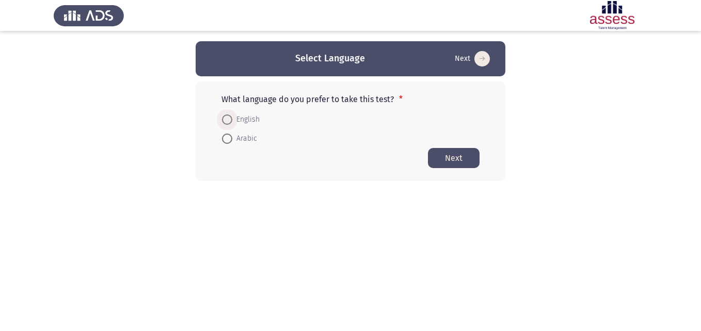
click at [224, 119] on span at bounding box center [227, 120] width 10 height 10
click at [224, 119] on input "English" at bounding box center [227, 120] width 10 height 10
radio input "true"
click at [457, 161] on button "Next" at bounding box center [454, 158] width 52 height 20
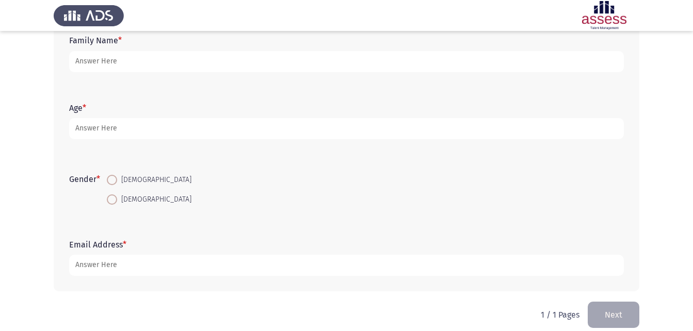
scroll to position [135, 0]
click at [682, 199] on app-assessment-container "Demographics Next First Name * Family Name * Age * Gender * [DEMOGRAPHIC_DATA] …" at bounding box center [346, 103] width 693 height 394
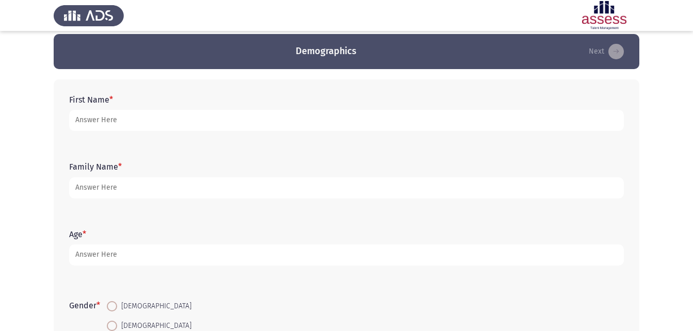
scroll to position [0, 0]
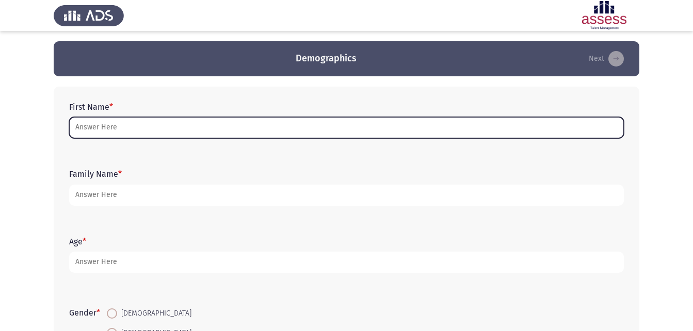
click at [249, 125] on input "First Name *" at bounding box center [346, 127] width 555 height 21
type input "m"
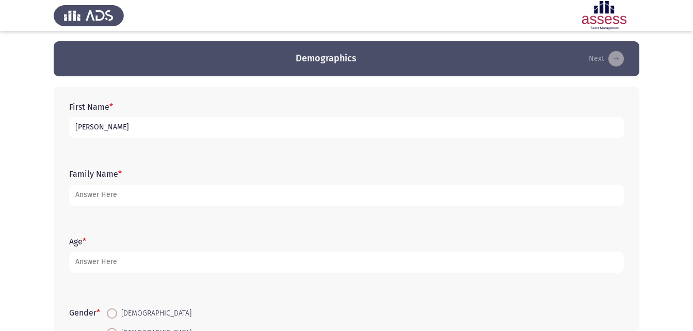
type input "[PERSON_NAME]"
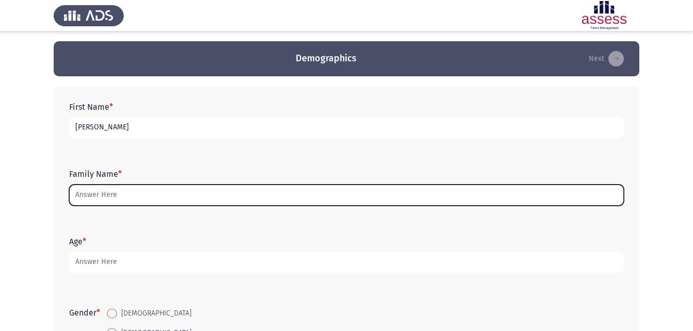
click at [151, 196] on input "Family Name *" at bounding box center [346, 195] width 555 height 21
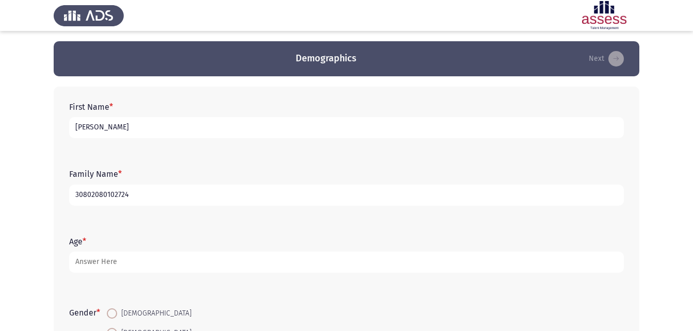
type input "30802080102724"
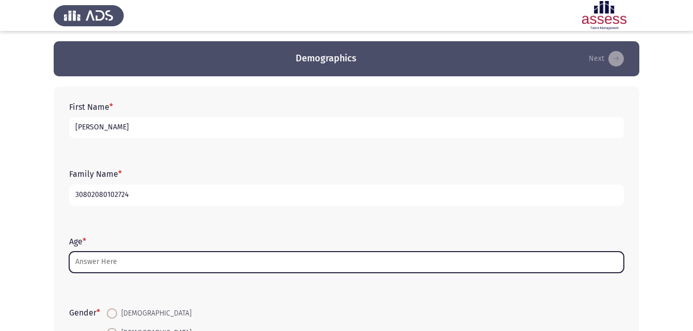
click at [461, 266] on input "Age *" at bounding box center [346, 262] width 555 height 21
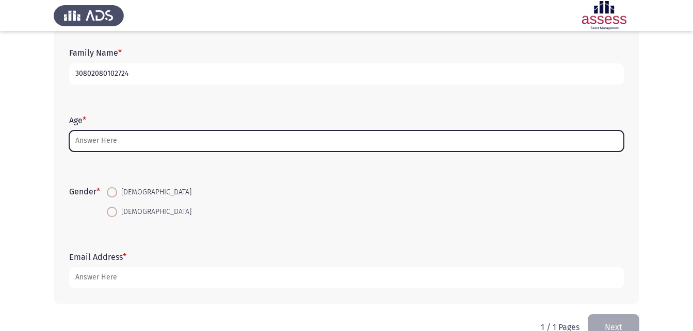
scroll to position [146, 0]
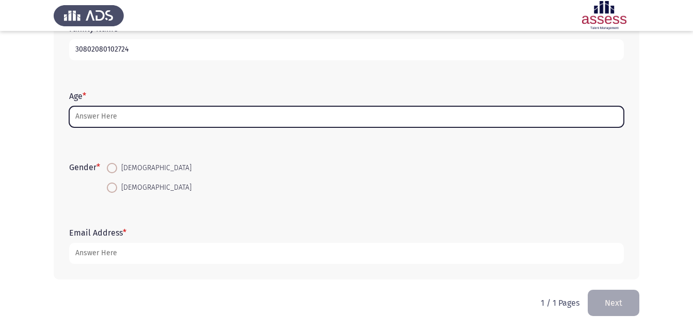
click at [380, 115] on input "Age *" at bounding box center [346, 116] width 555 height 21
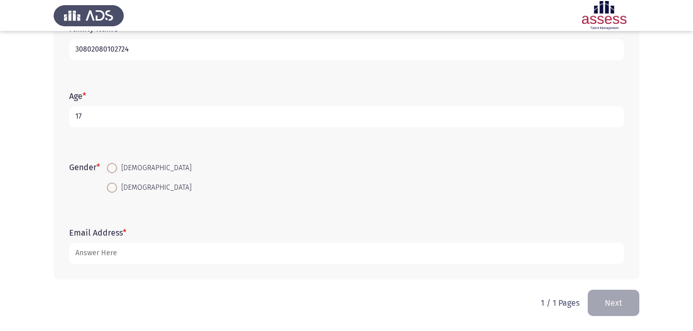
type input "17"
click at [109, 187] on span at bounding box center [112, 188] width 10 height 10
click at [109, 187] on input "[DEMOGRAPHIC_DATA]" at bounding box center [112, 188] width 10 height 10
radio input "true"
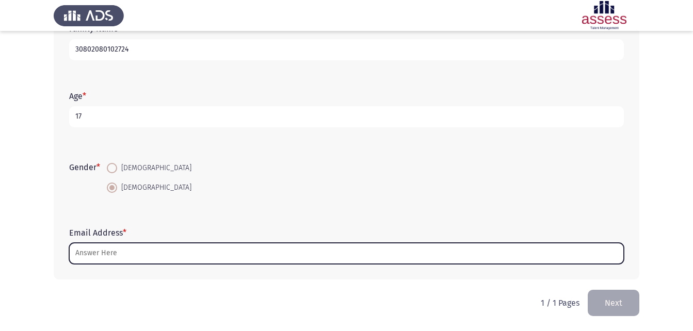
click at [179, 259] on input "Email Address *" at bounding box center [346, 253] width 555 height 21
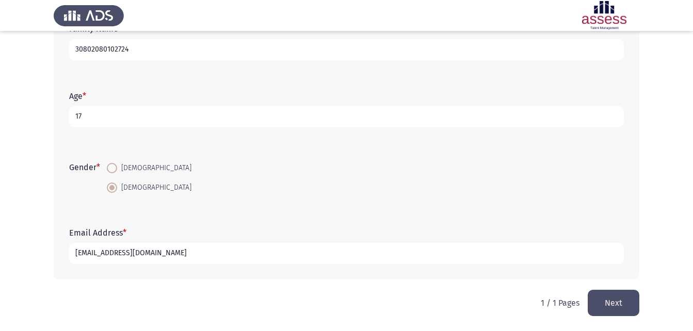
type input "[EMAIL_ADDRESS][DOMAIN_NAME]"
click at [234, 291] on html "Demographics Next First Name * [PERSON_NAME] Family Name * 30802080102724 Age *…" at bounding box center [346, 92] width 693 height 477
click at [620, 303] on button "Next" at bounding box center [614, 303] width 52 height 26
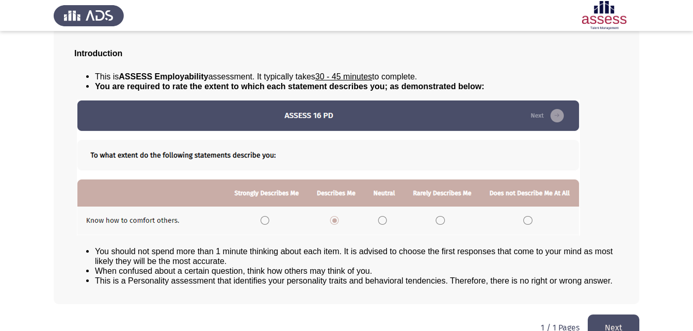
scroll to position [79, 0]
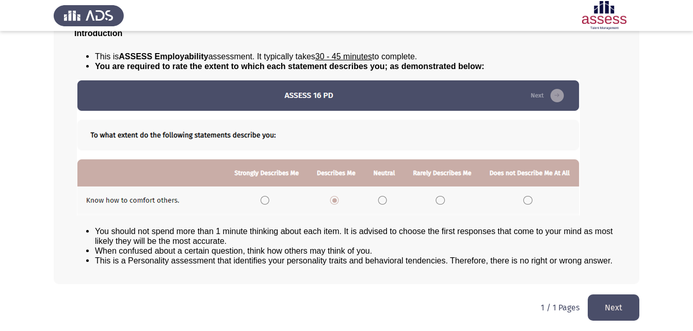
click at [607, 307] on button "Next" at bounding box center [614, 308] width 52 height 26
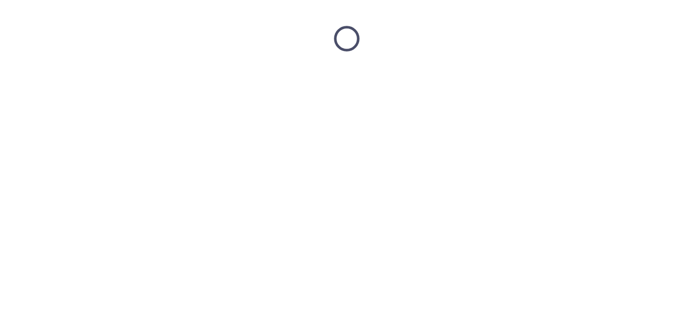
scroll to position [0, 0]
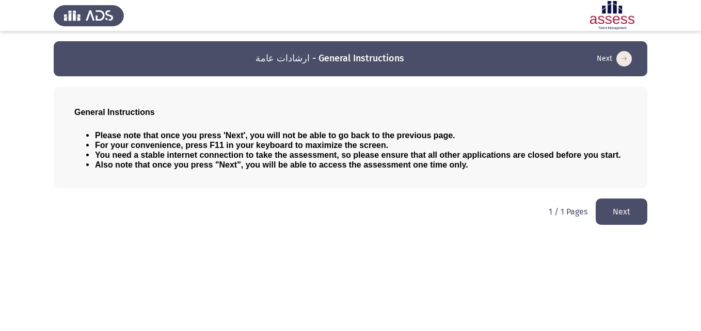
click at [608, 213] on button "Next" at bounding box center [622, 212] width 52 height 26
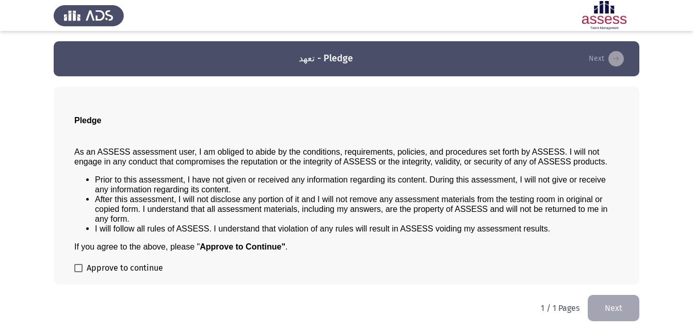
scroll to position [1, 0]
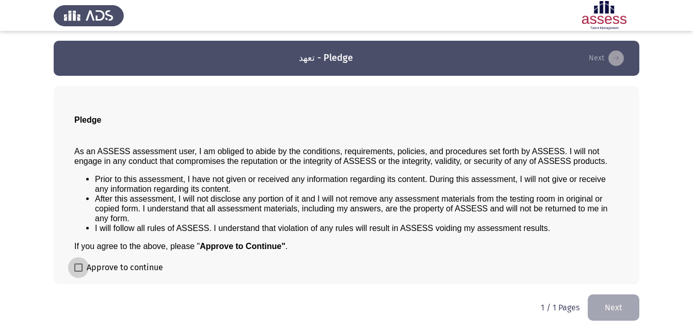
click at [77, 268] on span at bounding box center [78, 268] width 8 height 8
click at [78, 272] on input "Approve to continue" at bounding box center [78, 272] width 1 height 1
checkbox input "true"
click at [623, 298] on button "Next" at bounding box center [614, 308] width 52 height 26
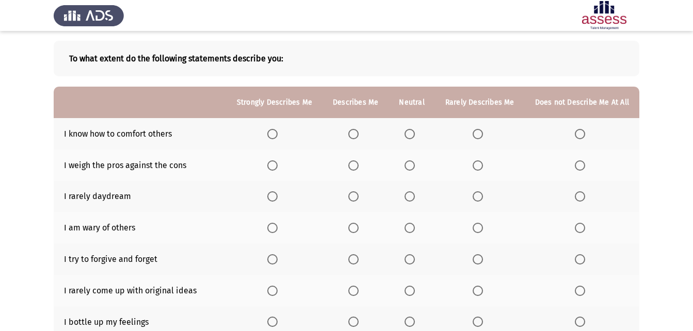
scroll to position [36, 0]
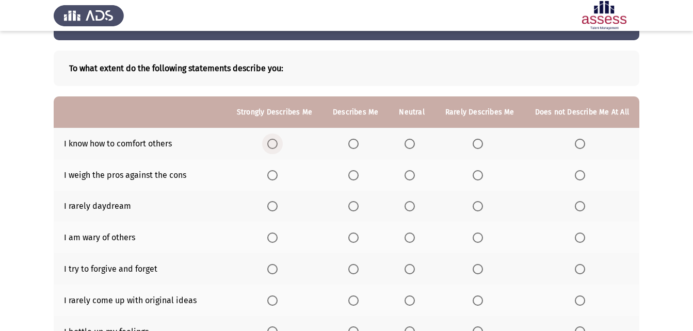
click at [278, 146] on span "Select an option" at bounding box center [272, 144] width 10 height 10
click at [278, 146] on input "Select an option" at bounding box center [272, 144] width 10 height 10
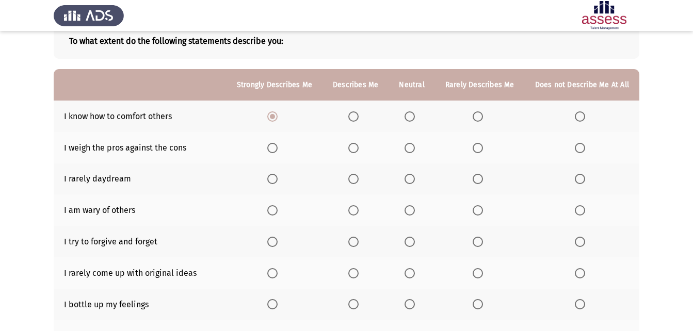
scroll to position [76, 0]
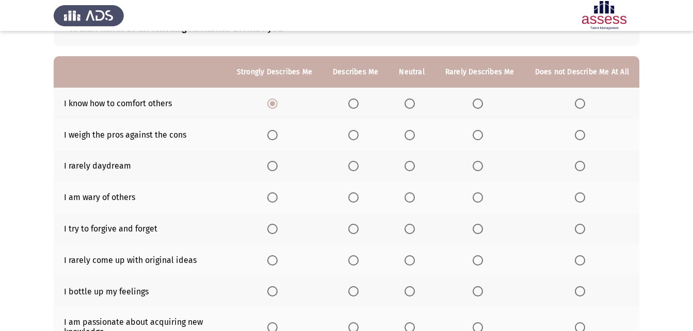
click at [411, 134] on span "Select an option" at bounding box center [410, 135] width 10 height 10
click at [411, 134] on input "Select an option" at bounding box center [410, 135] width 10 height 10
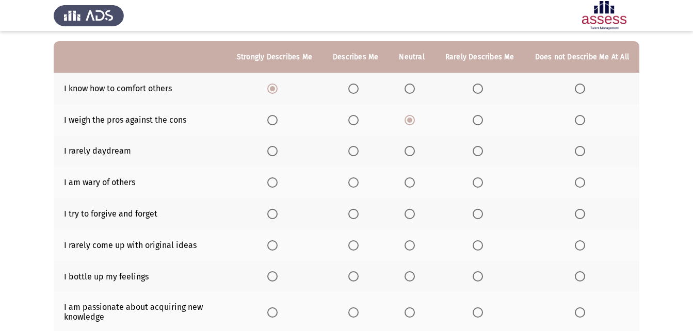
scroll to position [90, 0]
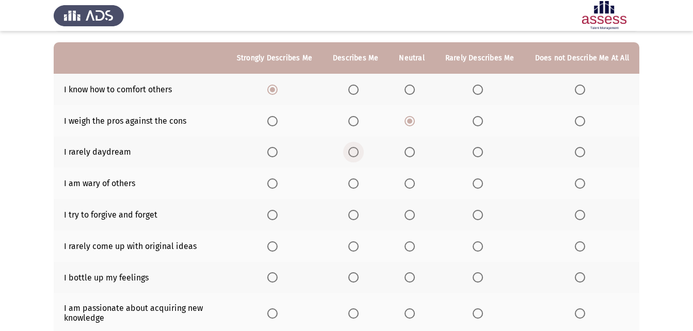
click at [354, 149] on span "Select an option" at bounding box center [353, 152] width 10 height 10
click at [354, 149] on input "Select an option" at bounding box center [353, 152] width 10 height 10
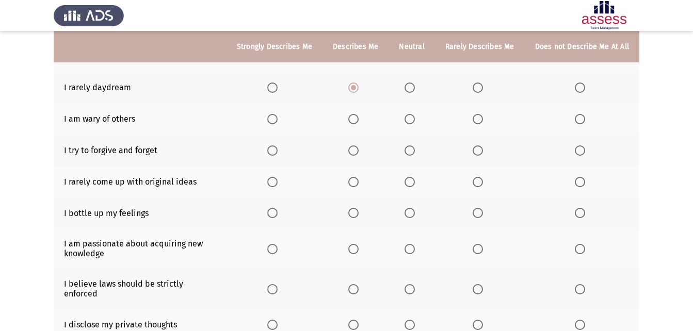
scroll to position [157, 0]
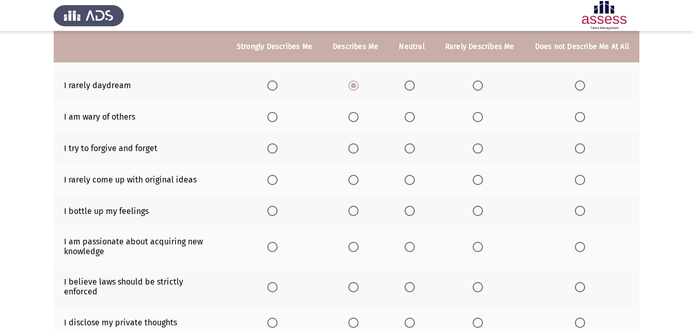
click at [274, 152] on span "Select an option" at bounding box center [272, 149] width 10 height 10
click at [274, 152] on input "Select an option" at bounding box center [272, 149] width 10 height 10
click at [479, 117] on span "Select an option" at bounding box center [478, 117] width 10 height 10
click at [479, 117] on input "Select an option" at bounding box center [478, 117] width 10 height 10
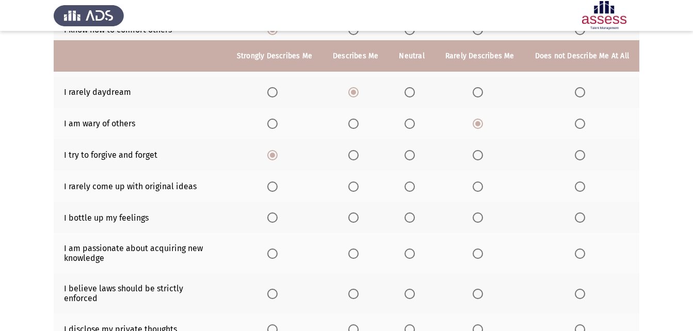
scroll to position [170, 0]
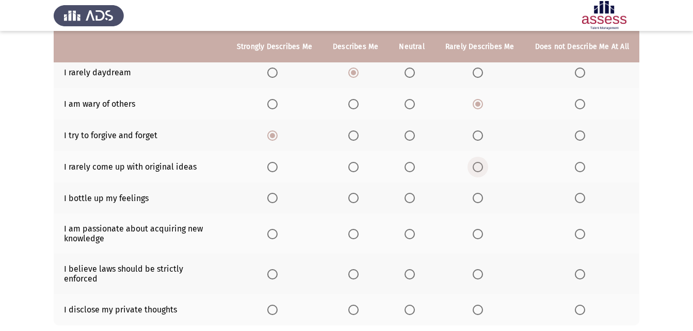
click at [485, 169] on label "Select an option" at bounding box center [480, 167] width 14 height 10
click at [483, 169] on input "Select an option" at bounding box center [478, 167] width 10 height 10
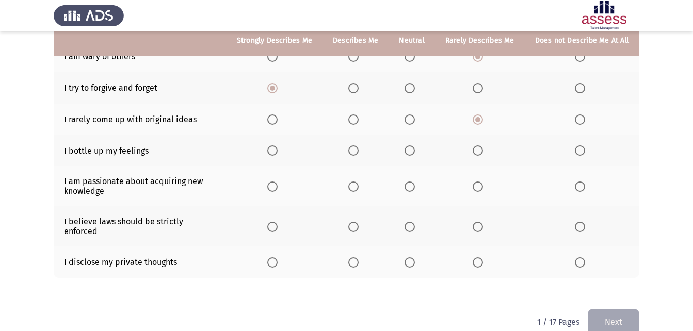
scroll to position [220, 0]
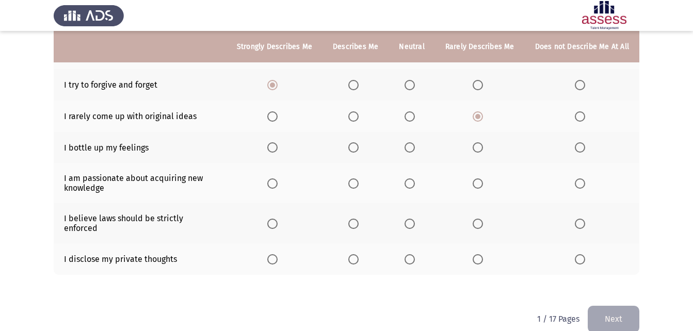
click at [412, 148] on span "Select an option" at bounding box center [410, 147] width 10 height 10
click at [412, 148] on input "Select an option" at bounding box center [410, 147] width 10 height 10
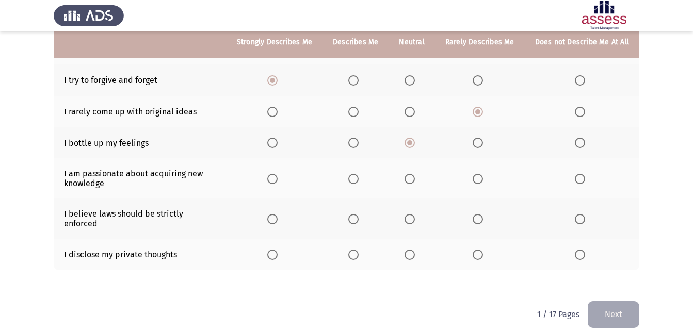
scroll to position [228, 0]
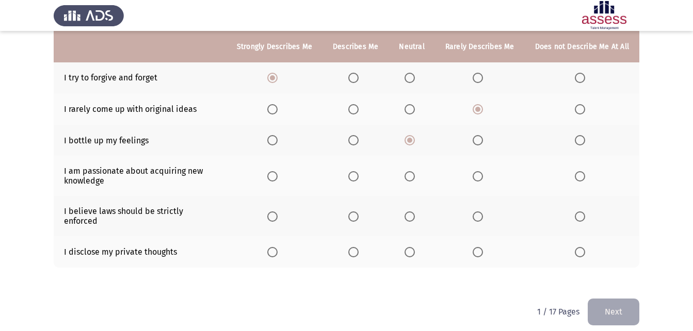
click at [278, 178] on span "Select an option" at bounding box center [272, 176] width 10 height 10
click at [278, 178] on input "Select an option" at bounding box center [272, 176] width 10 height 10
click at [276, 212] on span "Select an option" at bounding box center [272, 217] width 10 height 10
click at [276, 212] on input "Select an option" at bounding box center [272, 217] width 10 height 10
click at [354, 247] on span "Select an option" at bounding box center [353, 252] width 10 height 10
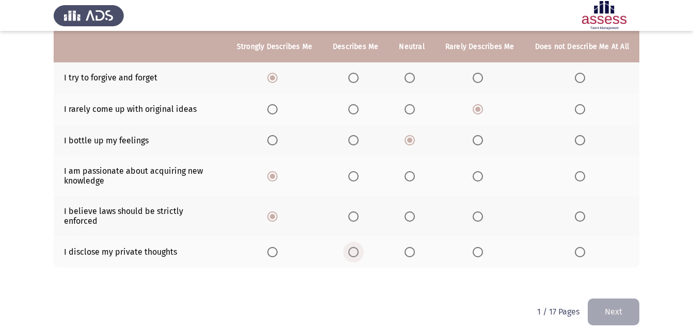
click at [354, 247] on input "Select an option" at bounding box center [353, 252] width 10 height 10
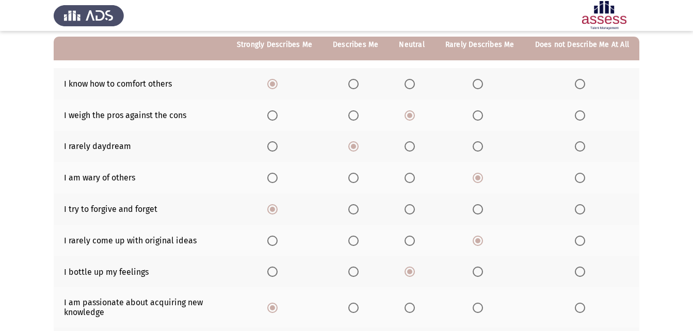
scroll to position [92, 0]
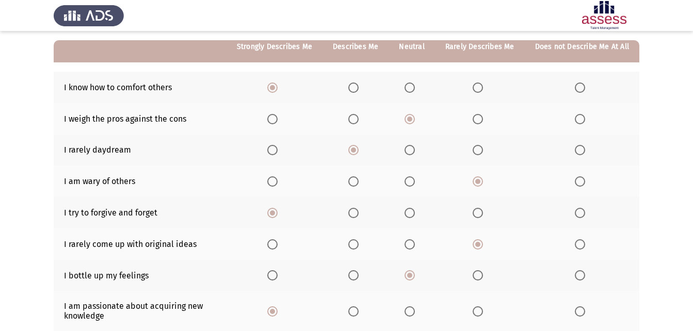
click at [408, 189] on th at bounding box center [412, 181] width 46 height 31
click at [415, 179] on span "Select an option" at bounding box center [410, 182] width 10 height 10
click at [415, 179] on input "Select an option" at bounding box center [410, 182] width 10 height 10
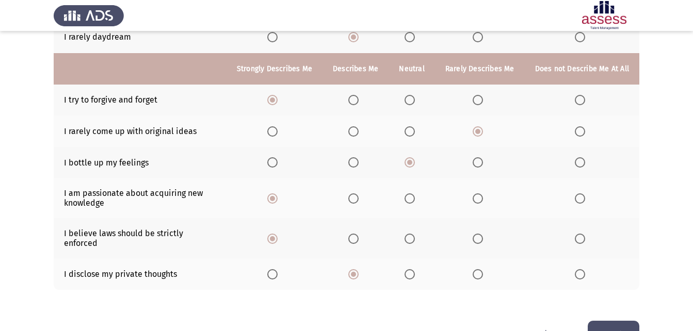
scroll to position [228, 0]
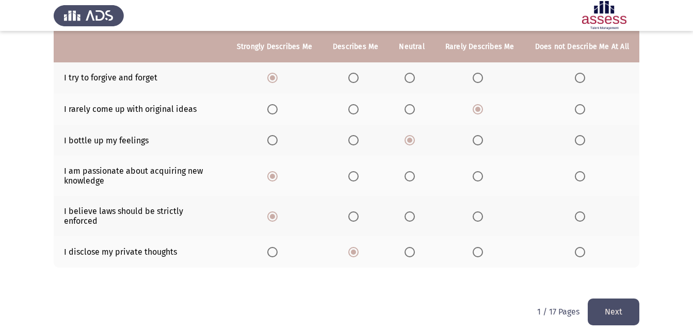
click at [626, 310] on button "Next" at bounding box center [614, 312] width 52 height 26
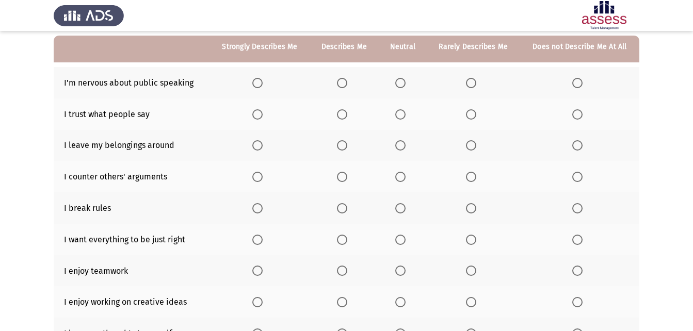
scroll to position [98, 0]
click at [345, 82] on span "Select an option" at bounding box center [342, 82] width 10 height 10
click at [345, 82] on input "Select an option" at bounding box center [342, 82] width 10 height 10
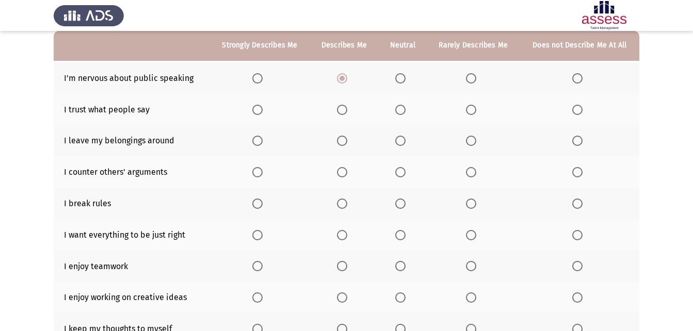
scroll to position [100, 0]
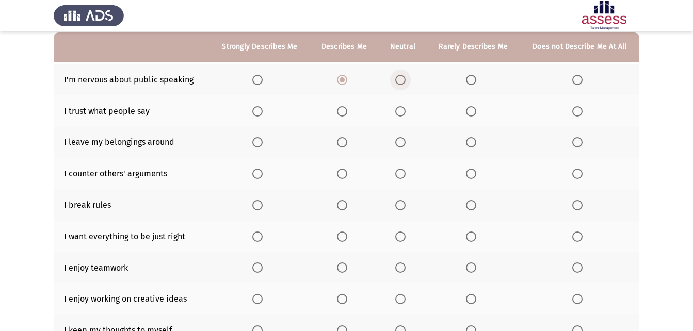
click at [398, 83] on span "Select an option" at bounding box center [400, 80] width 10 height 10
click at [398, 83] on input "Select an option" at bounding box center [400, 80] width 10 height 10
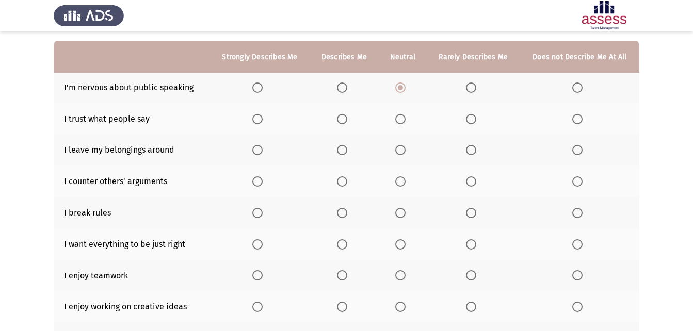
scroll to position [92, 0]
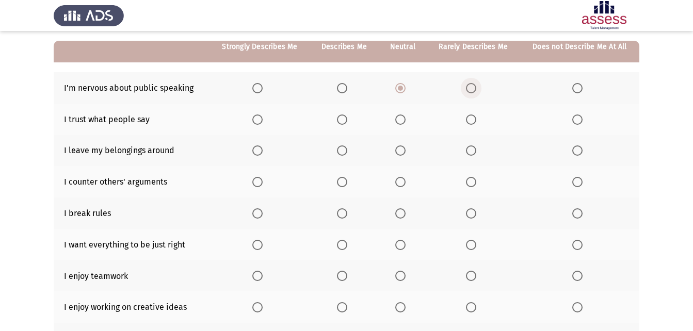
click at [469, 85] on span "Select an option" at bounding box center [471, 88] width 10 height 10
click at [469, 85] on input "Select an option" at bounding box center [471, 88] width 10 height 10
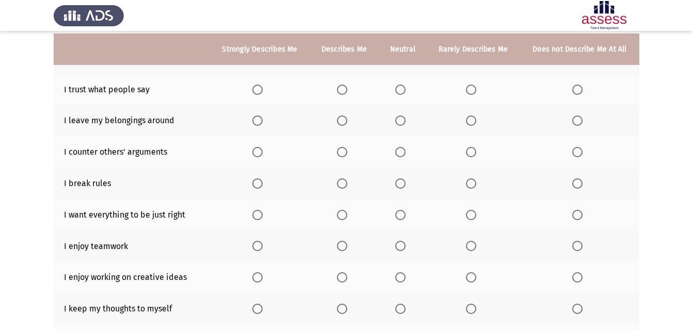
scroll to position [124, 0]
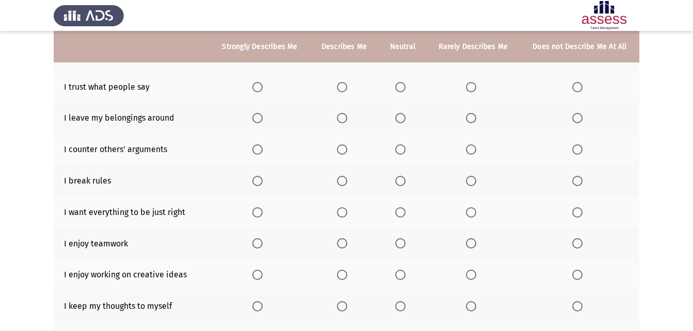
click at [469, 88] on span "Select an option" at bounding box center [471, 87] width 10 height 10
click at [469, 88] on input "Select an option" at bounding box center [471, 87] width 10 height 10
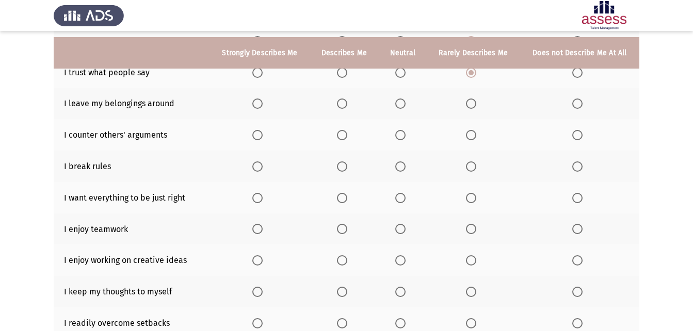
scroll to position [146, 0]
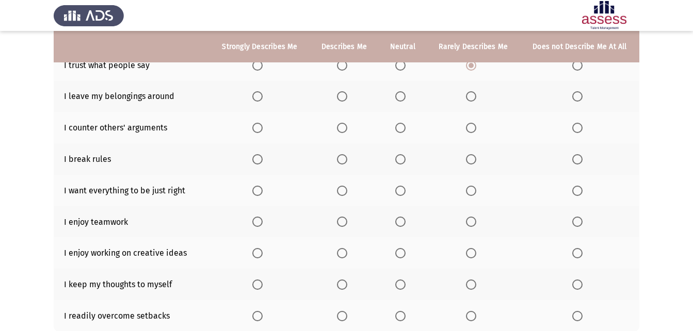
click at [399, 95] on span "Select an option" at bounding box center [400, 96] width 10 height 10
click at [399, 95] on input "Select an option" at bounding box center [400, 96] width 10 height 10
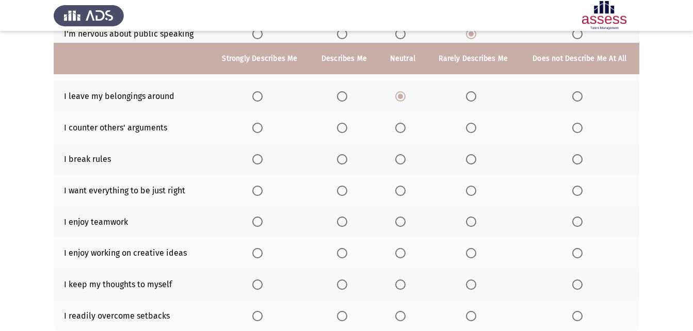
scroll to position [165, 0]
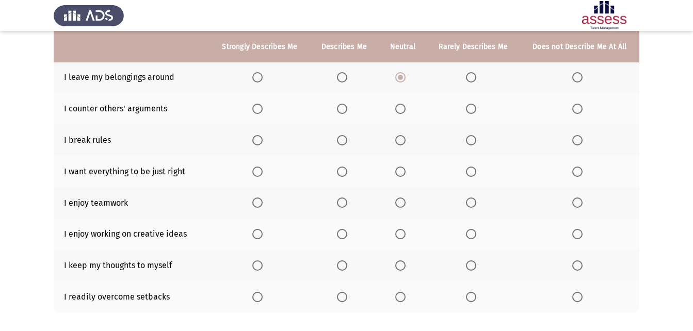
click at [580, 142] on span "Select an option" at bounding box center [578, 140] width 10 height 10
click at [580, 142] on input "Select an option" at bounding box center [578, 140] width 10 height 10
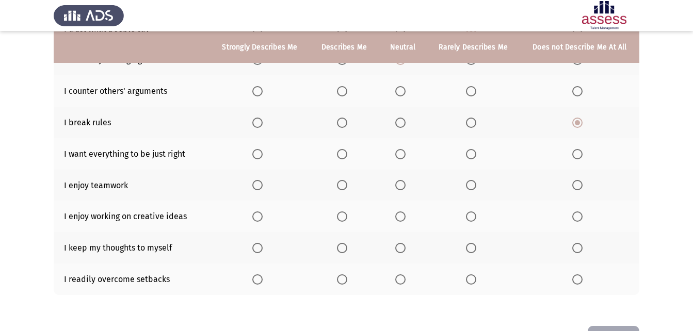
scroll to position [183, 0]
click at [267, 157] on label "Select an option" at bounding box center [259, 154] width 14 height 10
click at [263, 157] on input "Select an option" at bounding box center [257, 154] width 10 height 10
click at [258, 183] on span "Select an option" at bounding box center [257, 185] width 10 height 10
click at [258, 183] on input "Select an option" at bounding box center [257, 185] width 10 height 10
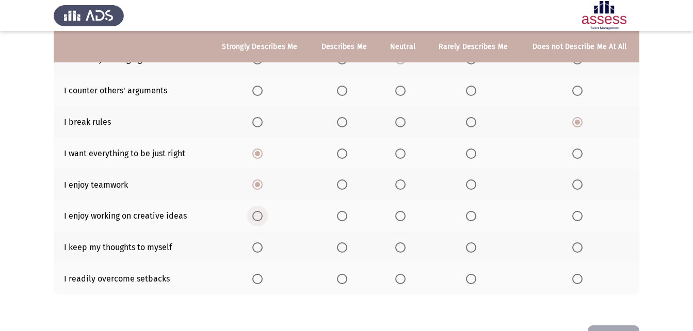
click at [256, 214] on span "Select an option" at bounding box center [257, 216] width 10 height 10
click at [256, 214] on input "Select an option" at bounding box center [257, 216] width 10 height 10
click at [470, 249] on span "Select an option" at bounding box center [471, 248] width 10 height 10
click at [470, 249] on input "Select an option" at bounding box center [471, 248] width 10 height 10
click at [345, 281] on span "Select an option" at bounding box center [342, 279] width 10 height 10
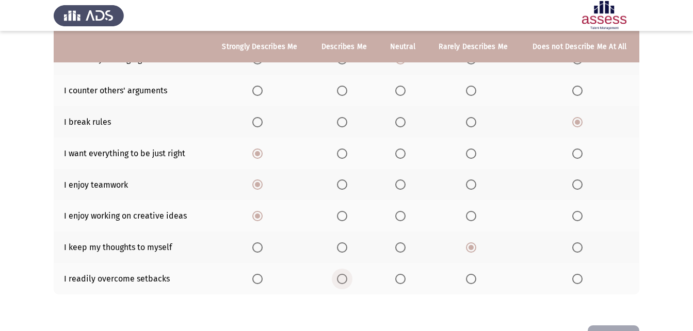
click at [345, 281] on input "Select an option" at bounding box center [342, 279] width 10 height 10
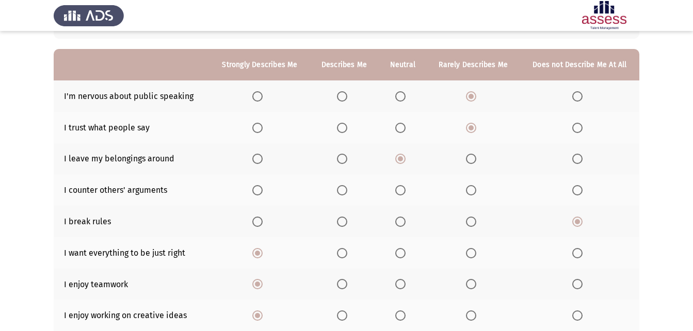
scroll to position [85, 0]
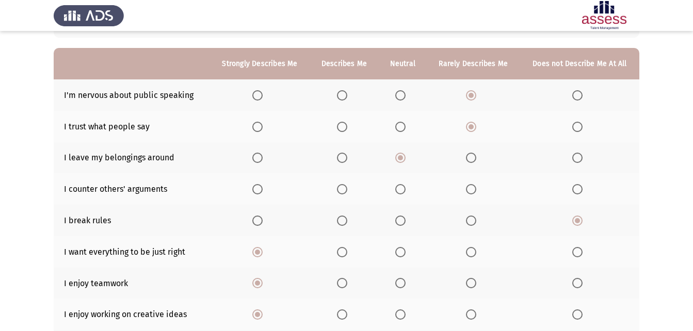
click at [398, 186] on span "Select an option" at bounding box center [400, 189] width 10 height 10
click at [398, 186] on input "Select an option" at bounding box center [400, 189] width 10 height 10
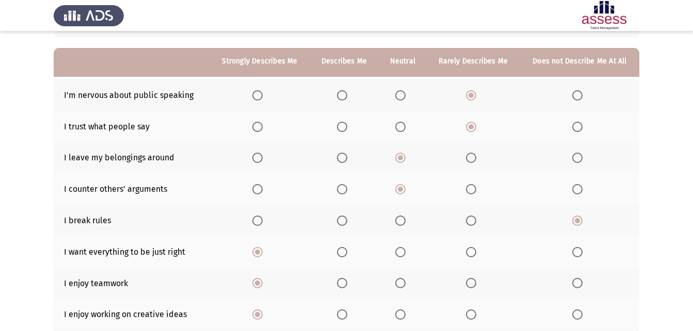
scroll to position [209, 0]
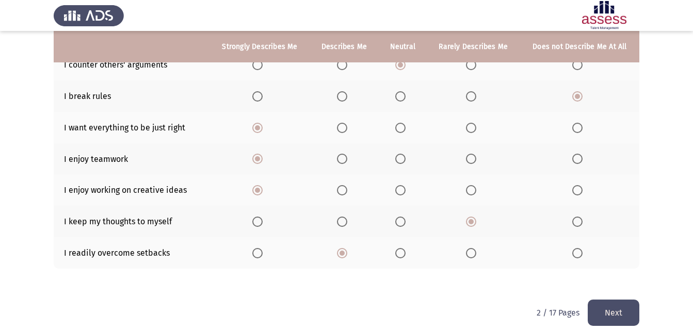
click at [608, 310] on button "Next" at bounding box center [614, 313] width 52 height 26
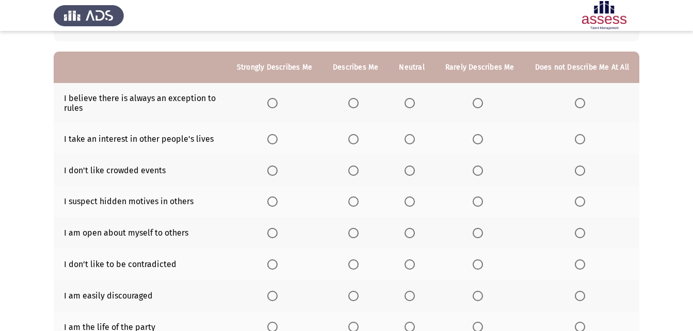
scroll to position [83, 0]
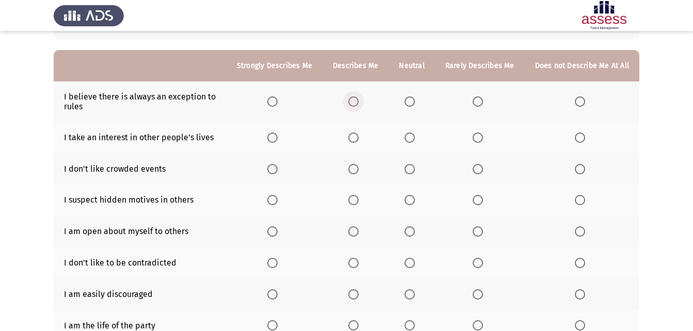
click at [356, 103] on span "Select an option" at bounding box center [353, 102] width 10 height 10
click at [356, 103] on input "Select an option" at bounding box center [353, 102] width 10 height 10
click at [692, 135] on app-assessment-container "ASSESS Employability Next To what extent do the following statements describe y…" at bounding box center [346, 181] width 693 height 445
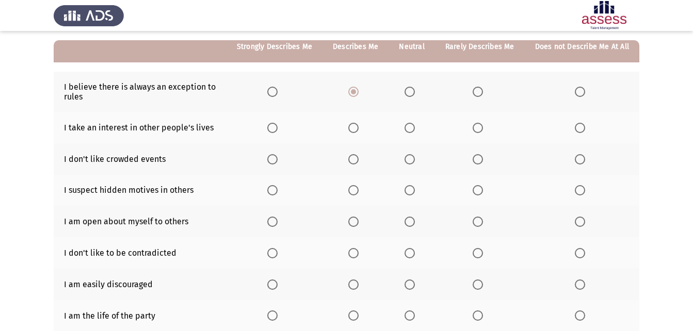
click at [582, 128] on span "Select an option" at bounding box center [580, 128] width 10 height 10
click at [582, 128] on input "Select an option" at bounding box center [580, 128] width 10 height 10
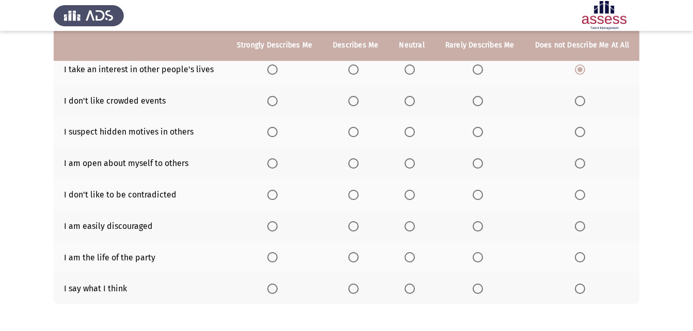
scroll to position [152, 0]
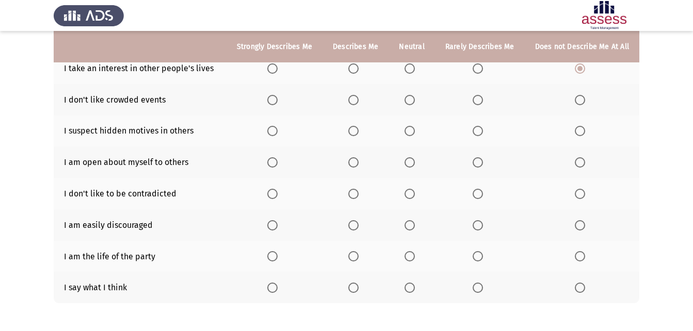
click at [359, 97] on span "Select an option" at bounding box center [353, 100] width 10 height 10
click at [359, 97] on input "Select an option" at bounding box center [353, 100] width 10 height 10
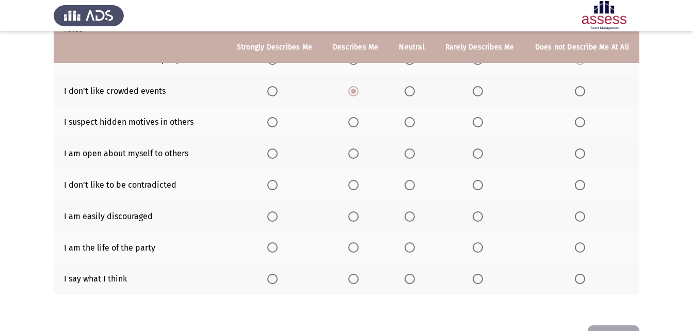
scroll to position [161, 0]
click at [358, 124] on span "Select an option" at bounding box center [353, 122] width 10 height 10
click at [358, 124] on input "Select an option" at bounding box center [353, 122] width 10 height 10
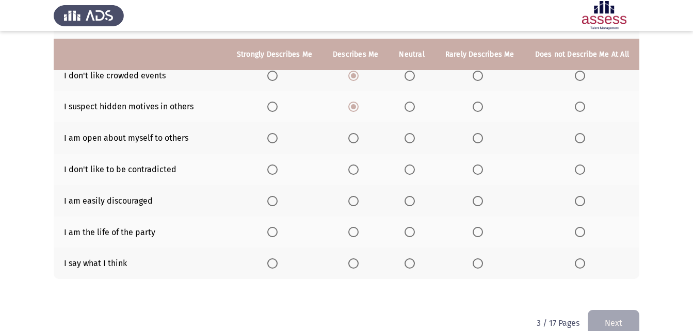
scroll to position [184, 0]
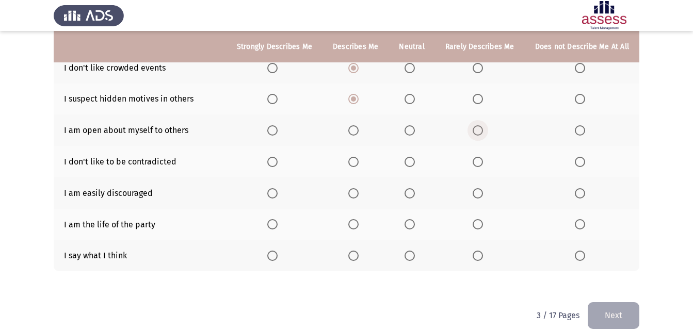
click at [476, 132] on span "Select an option" at bounding box center [478, 130] width 10 height 10
click at [476, 132] on input "Select an option" at bounding box center [478, 130] width 10 height 10
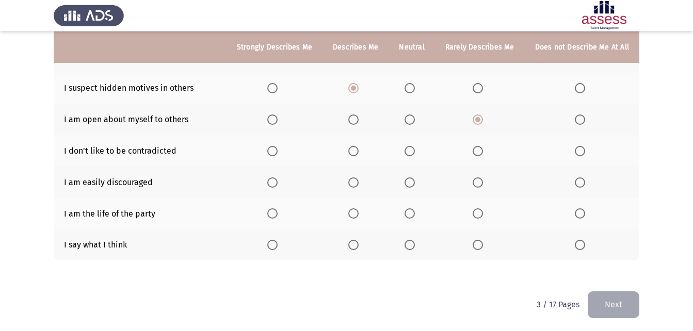
scroll to position [196, 0]
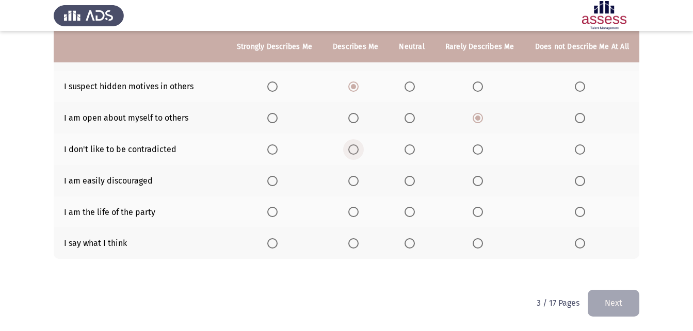
click at [363, 151] on label "Select an option" at bounding box center [355, 150] width 14 height 10
click at [359, 151] on input "Select an option" at bounding box center [353, 150] width 10 height 10
click at [582, 185] on span "Select an option" at bounding box center [580, 181] width 10 height 10
click at [582, 185] on input "Select an option" at bounding box center [580, 181] width 10 height 10
click at [359, 211] on span "Select an option" at bounding box center [353, 212] width 10 height 10
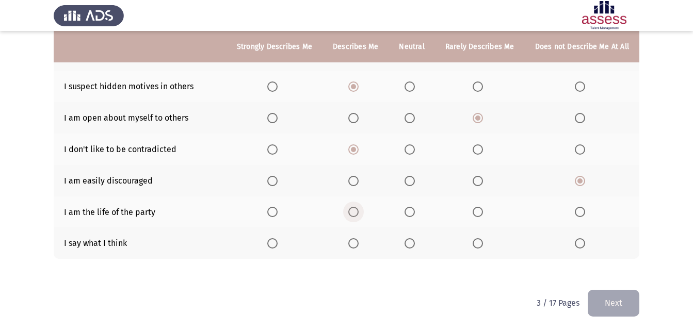
click at [359, 211] on input "Select an option" at bounding box center [353, 212] width 10 height 10
click at [273, 244] on span "Select an option" at bounding box center [272, 244] width 10 height 10
click at [273, 244] on input "Select an option" at bounding box center [272, 244] width 10 height 10
click at [614, 299] on button "Next" at bounding box center [614, 303] width 52 height 26
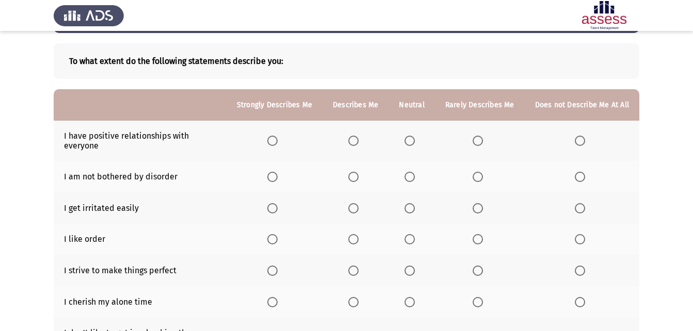
scroll to position [44, 0]
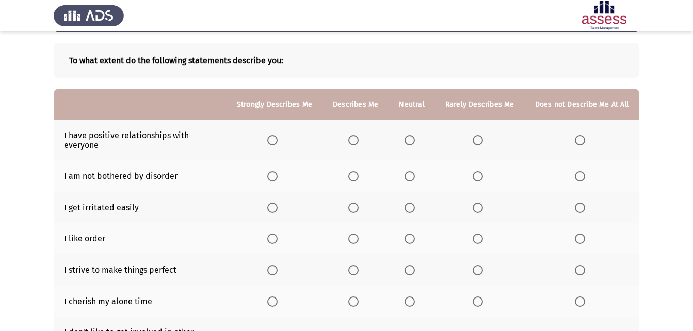
click at [356, 138] on span "Select an option" at bounding box center [353, 140] width 10 height 10
click at [356, 138] on input "Select an option" at bounding box center [353, 140] width 10 height 10
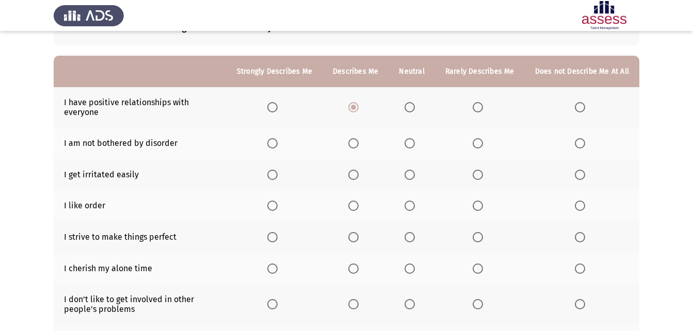
scroll to position [90, 0]
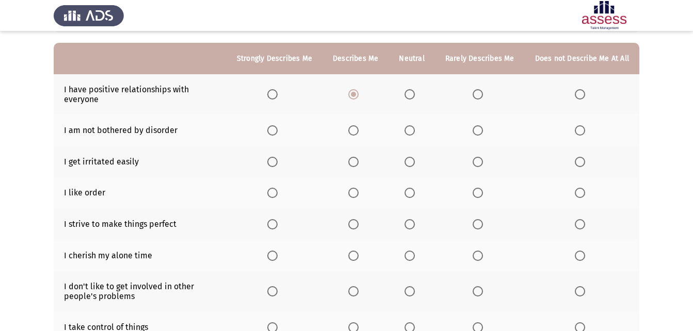
click at [481, 128] on span "Select an option" at bounding box center [478, 130] width 10 height 10
click at [481, 128] on input "Select an option" at bounding box center [478, 130] width 10 height 10
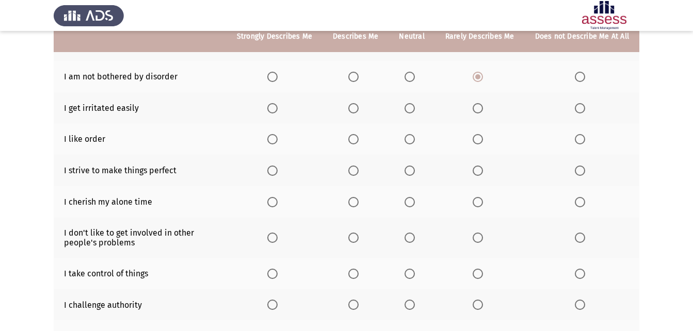
scroll to position [146, 0]
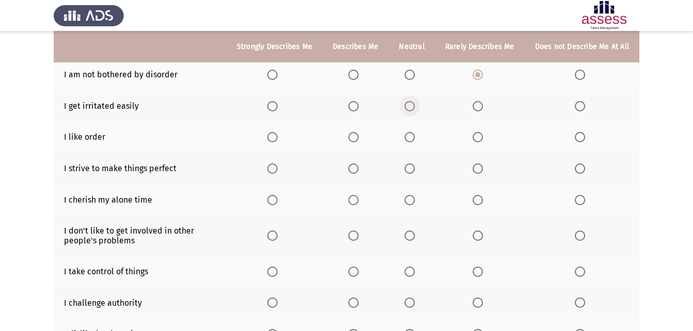
click at [415, 104] on span "Select an option" at bounding box center [410, 106] width 10 height 10
click at [415, 104] on input "Select an option" at bounding box center [410, 106] width 10 height 10
click at [357, 139] on span "Select an option" at bounding box center [353, 137] width 10 height 10
click at [357, 139] on input "Select an option" at bounding box center [353, 137] width 10 height 10
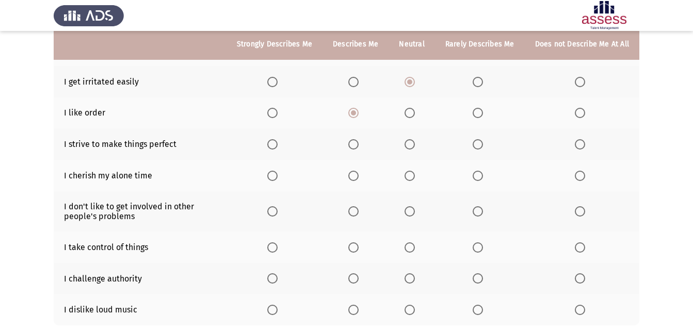
scroll to position [172, 0]
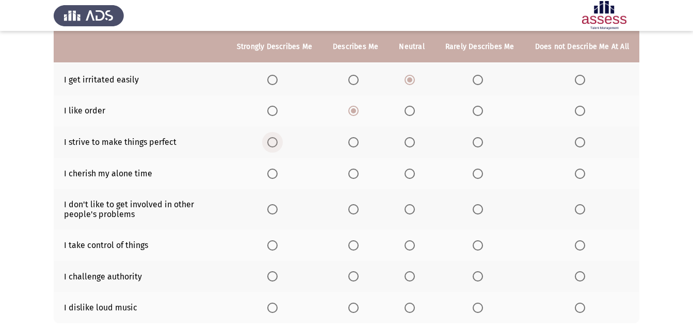
click at [282, 144] on label "Select an option" at bounding box center [274, 142] width 14 height 10
click at [278, 144] on input "Select an option" at bounding box center [272, 142] width 10 height 10
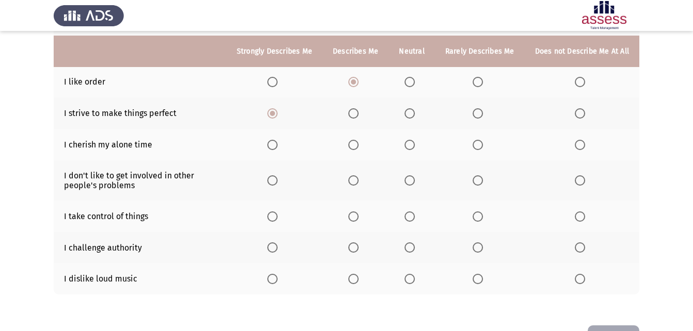
scroll to position [208, 0]
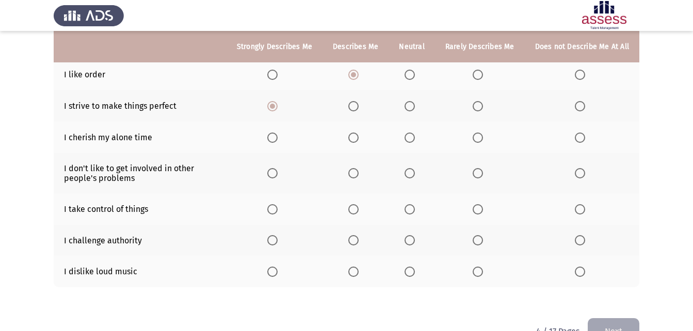
click at [410, 136] on span "Select an option" at bounding box center [410, 138] width 10 height 10
click at [410, 136] on input "Select an option" at bounding box center [410, 138] width 10 height 10
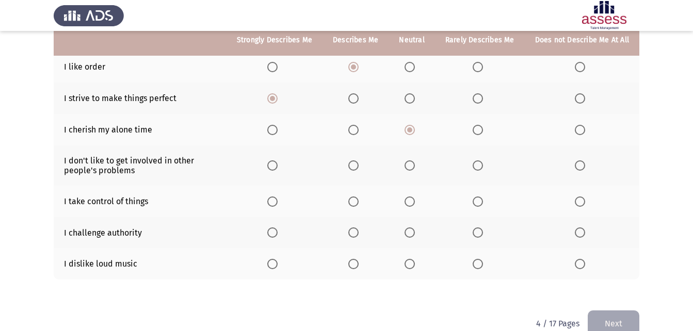
scroll to position [217, 0]
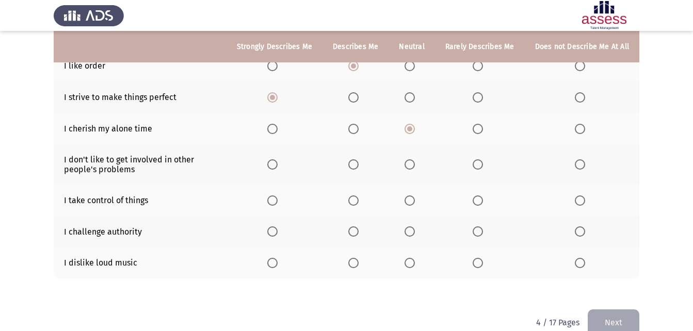
click at [270, 160] on th at bounding box center [275, 165] width 96 height 40
click at [278, 164] on span "Select an option" at bounding box center [272, 165] width 10 height 10
click at [278, 164] on input "Select an option" at bounding box center [272, 165] width 10 height 10
click at [357, 162] on span "Select an option" at bounding box center [353, 165] width 10 height 10
click at [357, 162] on input "Select an option" at bounding box center [353, 165] width 10 height 10
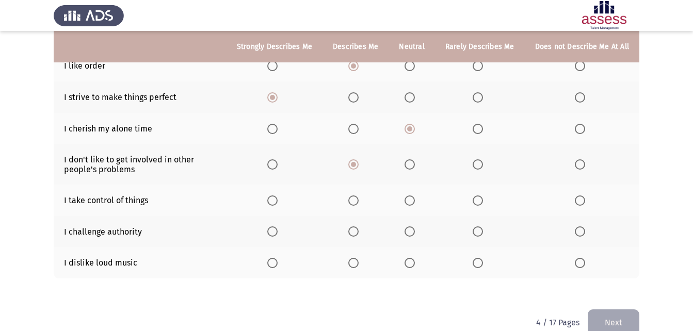
scroll to position [227, 0]
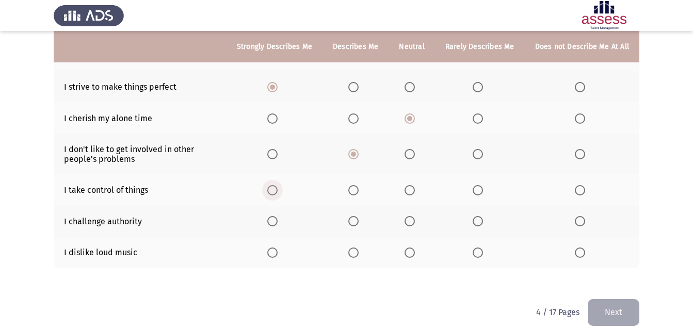
click at [278, 192] on span "Select an option" at bounding box center [272, 190] width 10 height 10
click at [278, 192] on input "Select an option" at bounding box center [272, 190] width 10 height 10
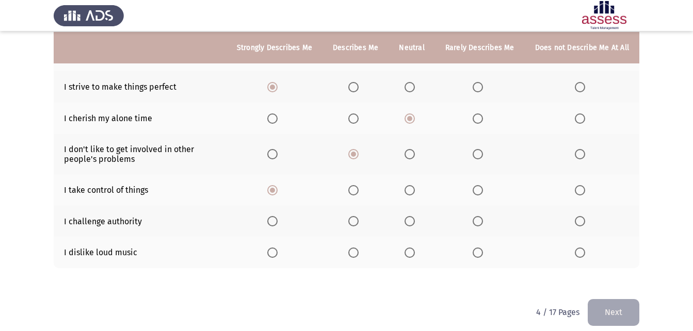
scroll to position [236, 0]
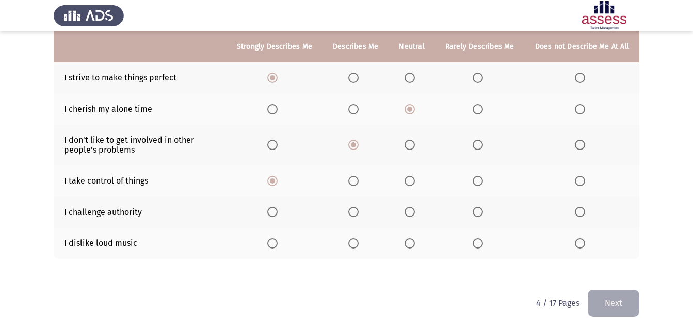
click at [276, 217] on span "Select an option" at bounding box center [272, 212] width 10 height 10
click at [276, 217] on input "Select an option" at bounding box center [272, 212] width 10 height 10
click at [273, 245] on span "Select an option" at bounding box center [272, 244] width 10 height 10
click at [273, 245] on input "Select an option" at bounding box center [272, 244] width 10 height 10
click at [638, 304] on button "Next" at bounding box center [614, 303] width 52 height 26
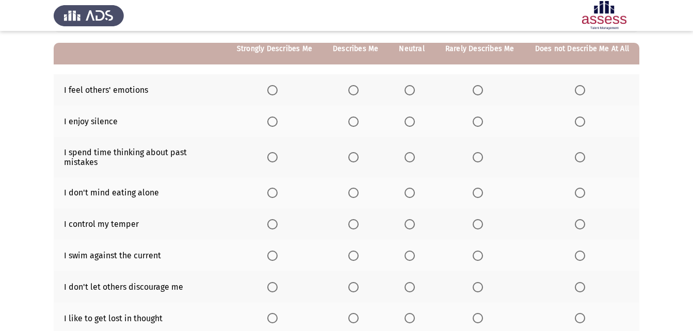
scroll to position [97, 0]
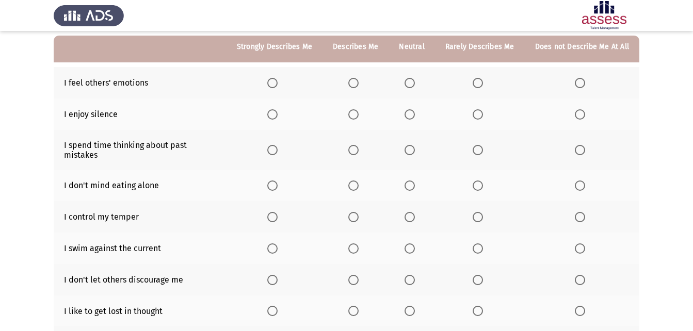
click at [275, 86] on span "Select an option" at bounding box center [272, 83] width 10 height 10
click at [275, 86] on input "Select an option" at bounding box center [272, 83] width 10 height 10
click at [358, 113] on span "Select an option" at bounding box center [353, 114] width 10 height 10
click at [358, 113] on input "Select an option" at bounding box center [353, 114] width 10 height 10
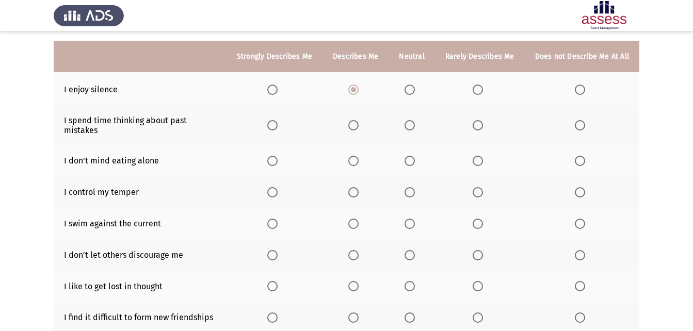
scroll to position [136, 0]
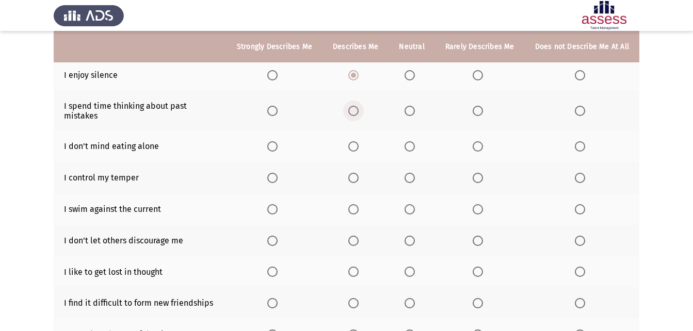
click at [363, 108] on label "Select an option" at bounding box center [355, 111] width 14 height 10
click at [359, 108] on input "Select an option" at bounding box center [353, 111] width 10 height 10
click at [483, 141] on span "Select an option" at bounding box center [478, 146] width 10 height 10
click at [483, 141] on input "Select an option" at bounding box center [478, 146] width 10 height 10
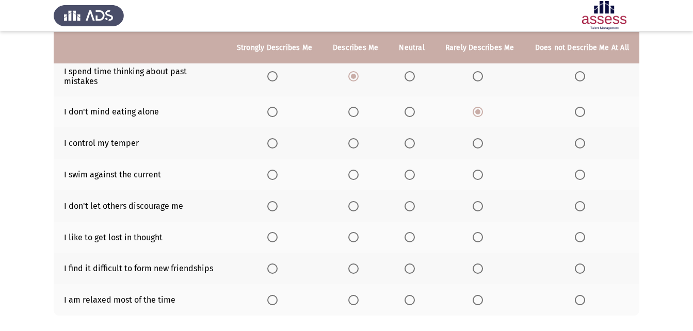
scroll to position [173, 0]
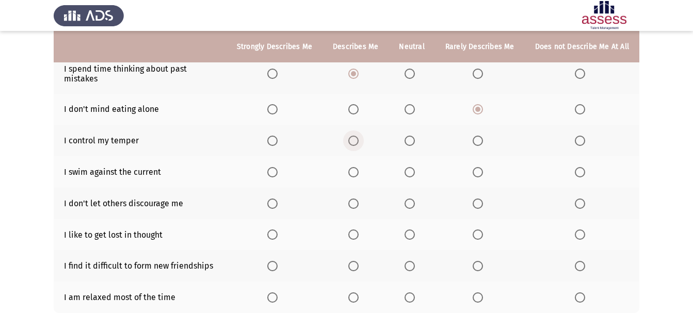
click at [359, 136] on span "Select an option" at bounding box center [353, 141] width 10 height 10
click at [359, 136] on input "Select an option" at bounding box center [353, 141] width 10 height 10
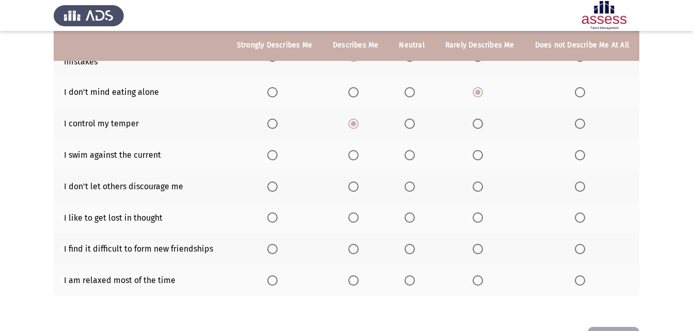
scroll to position [192, 0]
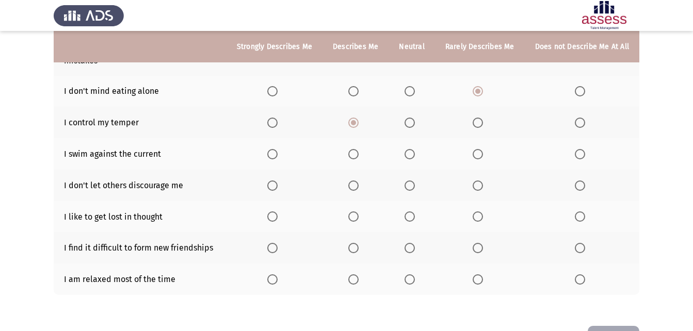
click at [359, 149] on span "Select an option" at bounding box center [353, 154] width 10 height 10
click at [359, 149] on input "Select an option" at bounding box center [353, 154] width 10 height 10
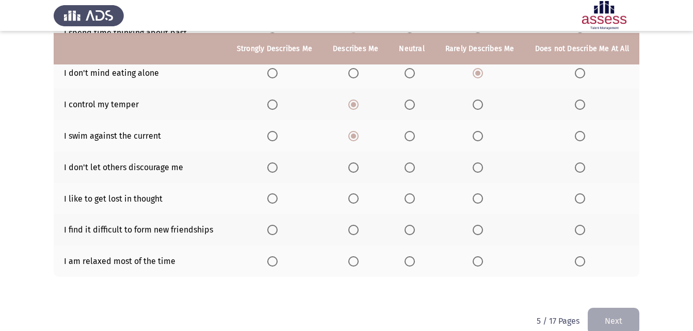
scroll to position [212, 0]
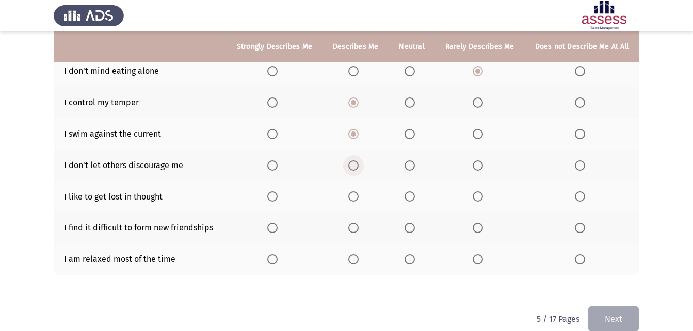
click at [358, 161] on span "Select an option" at bounding box center [353, 166] width 10 height 10
click at [358, 161] on input "Select an option" at bounding box center [353, 166] width 10 height 10
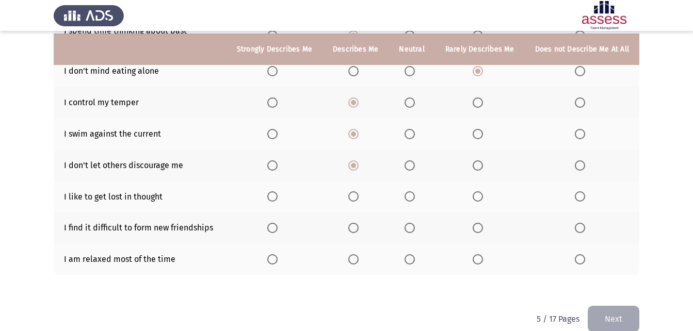
scroll to position [219, 0]
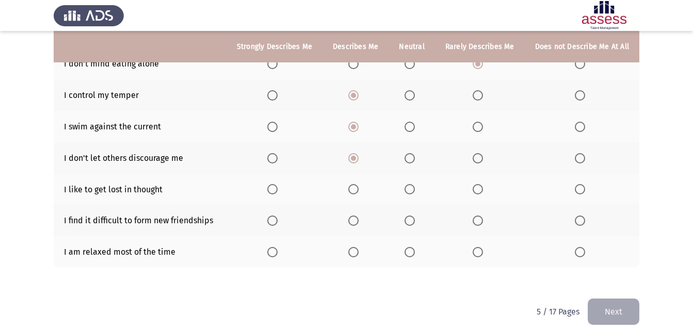
click at [583, 184] on span "Select an option" at bounding box center [580, 189] width 10 height 10
click at [583, 184] on input "Select an option" at bounding box center [580, 189] width 10 height 10
click at [585, 216] on span "Select an option" at bounding box center [580, 221] width 10 height 10
click at [585, 216] on input "Select an option" at bounding box center [580, 221] width 10 height 10
click at [282, 247] on label "Select an option" at bounding box center [274, 252] width 14 height 10
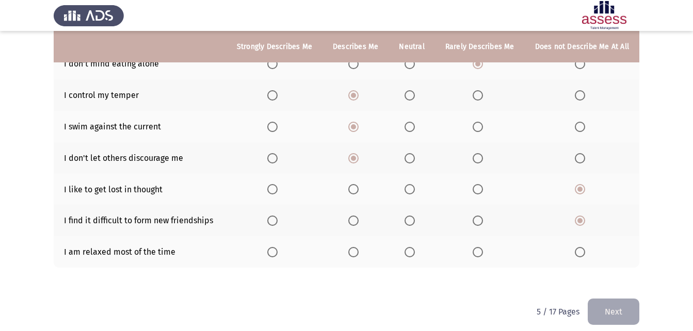
click at [278, 247] on input "Select an option" at bounding box center [272, 252] width 10 height 10
click at [629, 299] on button "Next" at bounding box center [614, 312] width 52 height 26
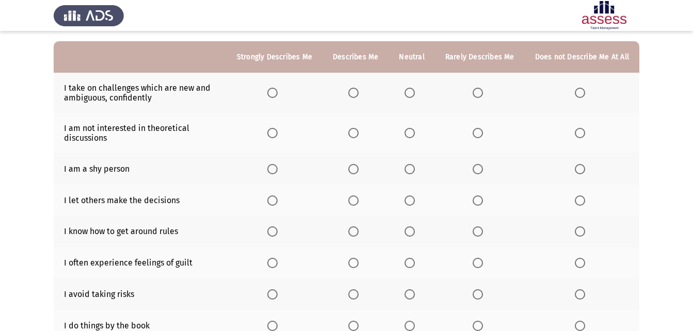
scroll to position [74, 0]
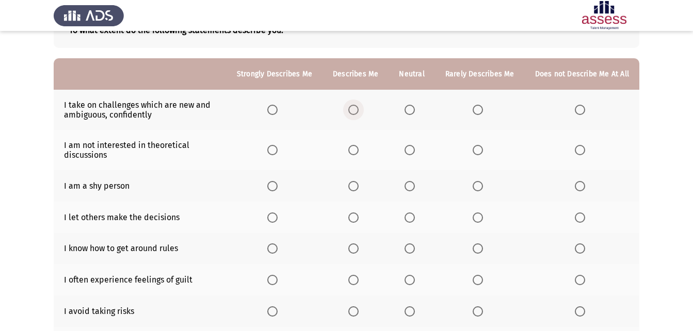
click at [359, 106] on span "Select an option" at bounding box center [353, 110] width 10 height 10
click at [359, 106] on input "Select an option" at bounding box center [353, 110] width 10 height 10
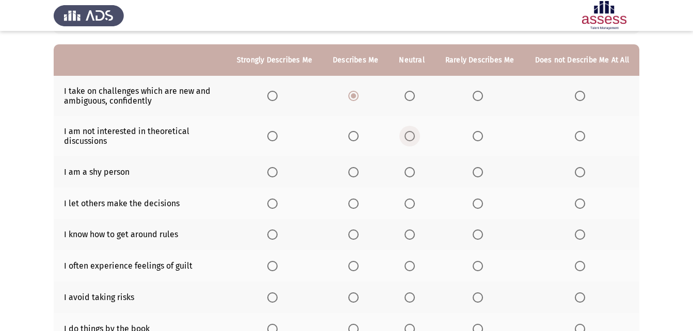
click at [415, 139] on span "Select an option" at bounding box center [410, 136] width 10 height 10
click at [415, 139] on input "Select an option" at bounding box center [410, 136] width 10 height 10
click at [477, 136] on span "Select an option" at bounding box center [478, 136] width 10 height 10
click at [477, 136] on input "Select an option" at bounding box center [478, 136] width 10 height 10
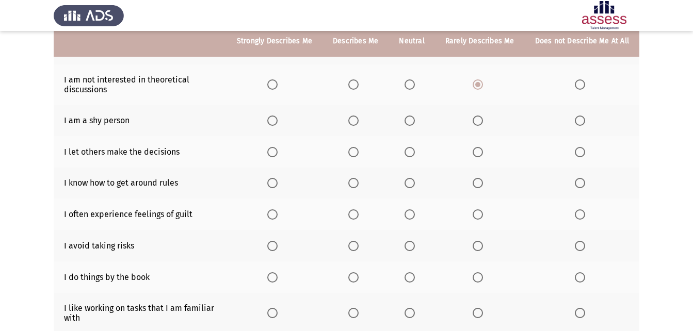
scroll to position [149, 0]
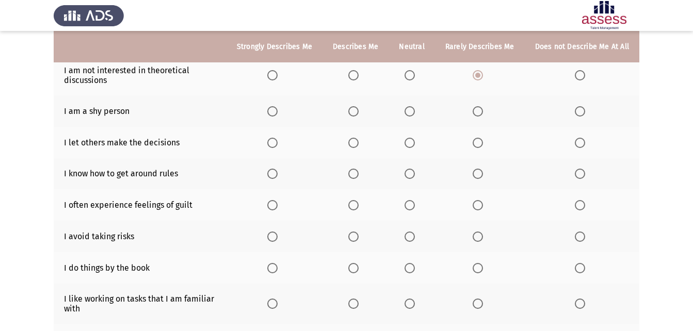
click at [581, 117] on th at bounding box center [582, 111] width 115 height 31
click at [579, 111] on span "Select an option" at bounding box center [580, 111] width 10 height 10
click at [579, 111] on input "Select an option" at bounding box center [580, 111] width 10 height 10
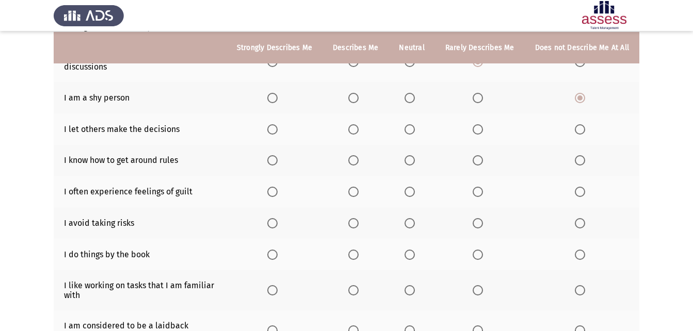
scroll to position [165, 0]
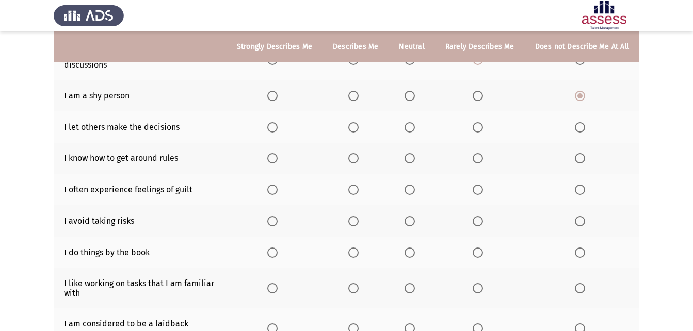
click at [582, 130] on span "Select an option" at bounding box center [580, 127] width 10 height 10
click at [582, 130] on input "Select an option" at bounding box center [580, 127] width 10 height 10
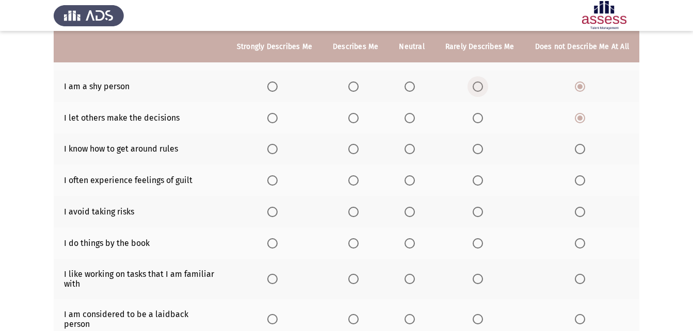
click at [481, 87] on span "Select an option" at bounding box center [478, 87] width 10 height 10
click at [481, 87] on input "Select an option" at bounding box center [478, 87] width 10 height 10
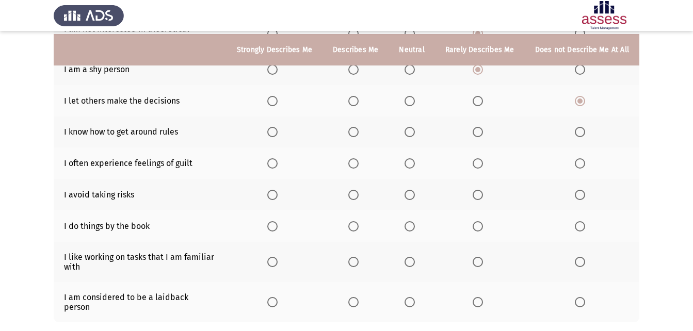
scroll to position [196, 0]
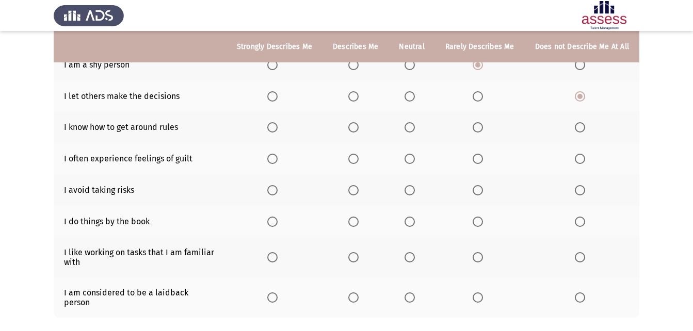
click at [419, 126] on label "Select an option" at bounding box center [412, 127] width 14 height 10
click at [415, 126] on input "Select an option" at bounding box center [410, 127] width 10 height 10
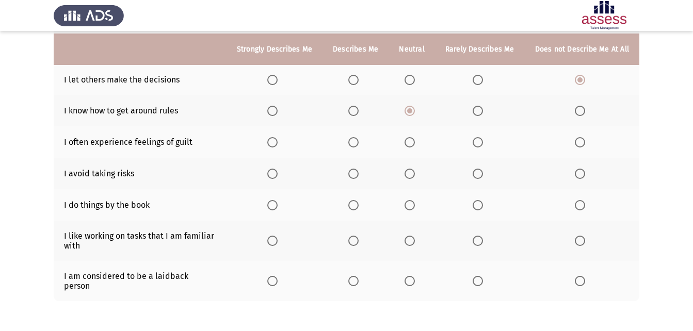
scroll to position [217, 0]
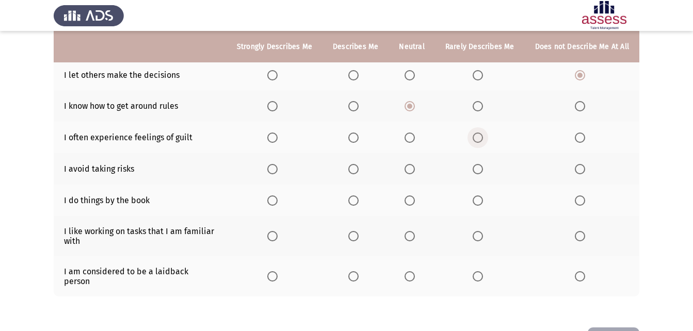
click at [483, 139] on span "Select an option" at bounding box center [478, 138] width 10 height 10
click at [483, 139] on input "Select an option" at bounding box center [478, 138] width 10 height 10
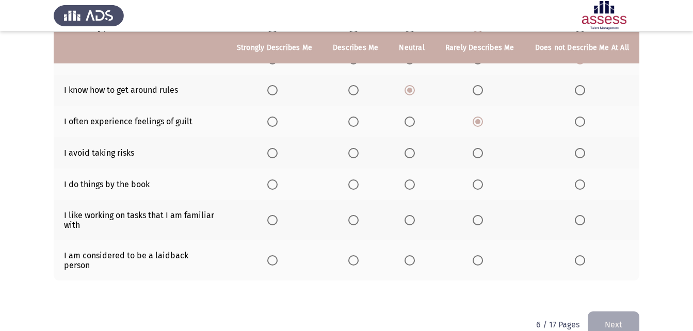
scroll to position [234, 0]
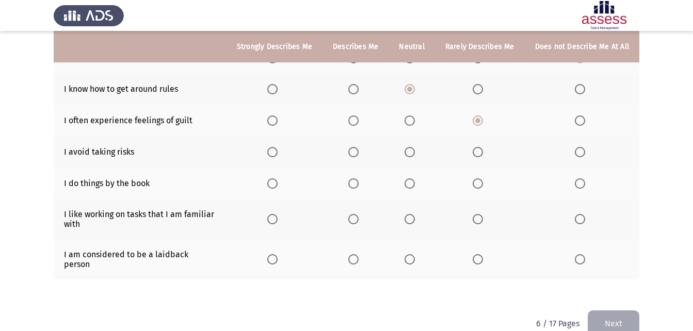
click at [478, 152] on span "Select an option" at bounding box center [478, 152] width 0 height 0
click at [480, 152] on input "Select an option" at bounding box center [478, 152] width 10 height 10
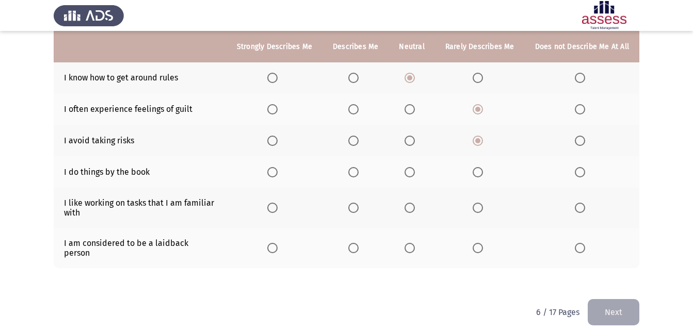
click at [355, 173] on span "Select an option" at bounding box center [353, 172] width 10 height 10
click at [355, 173] on input "Select an option" at bounding box center [353, 172] width 10 height 10
click at [356, 207] on span "Select an option" at bounding box center [353, 208] width 10 height 10
click at [356, 207] on input "Select an option" at bounding box center [353, 208] width 10 height 10
click at [405, 247] on th at bounding box center [412, 248] width 46 height 40
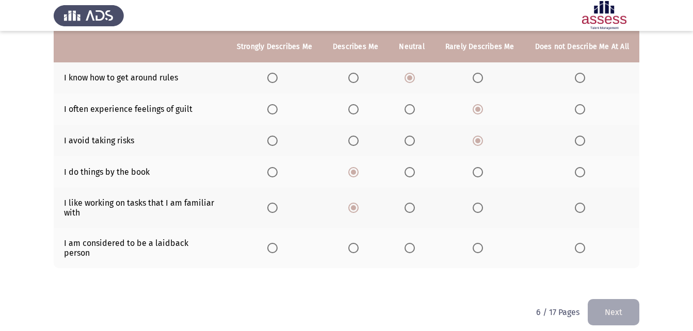
click at [413, 245] on span "Select an option" at bounding box center [410, 248] width 10 height 10
click at [413, 245] on input "Select an option" at bounding box center [410, 248] width 10 height 10
click at [618, 300] on button "Next" at bounding box center [614, 312] width 52 height 26
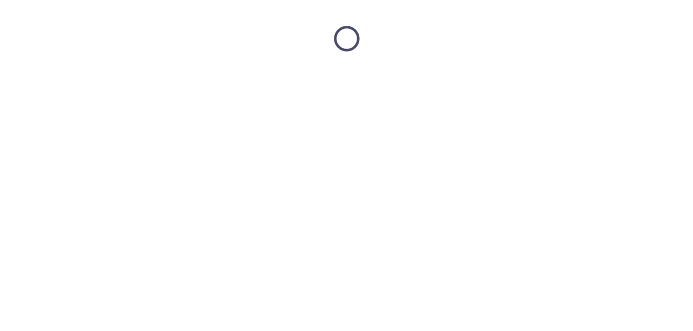
scroll to position [0, 0]
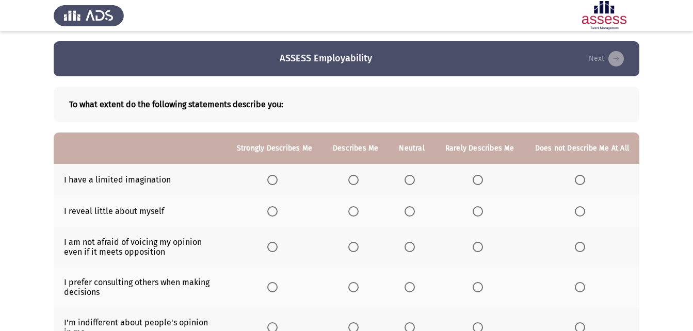
drag, startPoint x: 691, startPoint y: 108, endPoint x: 701, endPoint y: 125, distance: 19.2
click at [693, 125] on html "ASSESS Employability Next To what extent do the following statements describe y…" at bounding box center [346, 293] width 693 height 586
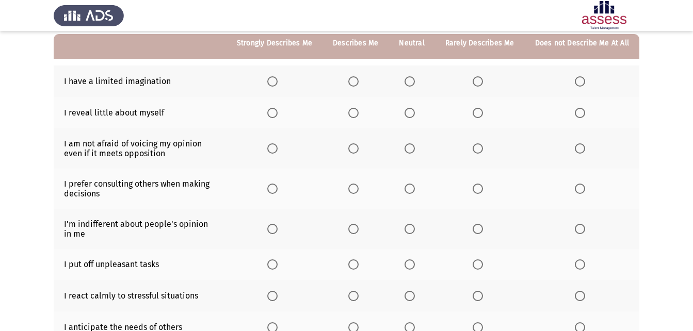
scroll to position [92, 0]
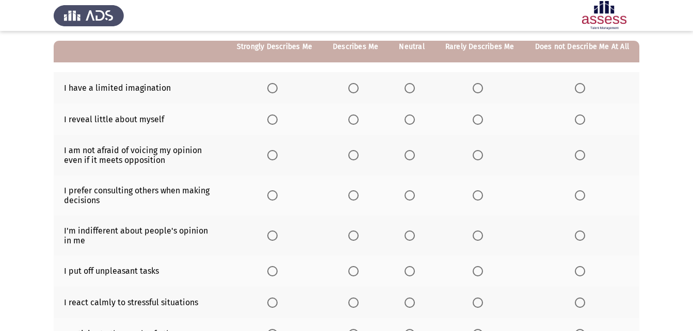
click at [357, 93] on th at bounding box center [356, 87] width 66 height 31
click at [356, 86] on span "Select an option" at bounding box center [353, 88] width 10 height 10
click at [356, 86] on input "Select an option" at bounding box center [353, 88] width 10 height 10
click at [363, 119] on label "Select an option" at bounding box center [355, 120] width 14 height 10
click at [359, 119] on input "Select an option" at bounding box center [353, 120] width 10 height 10
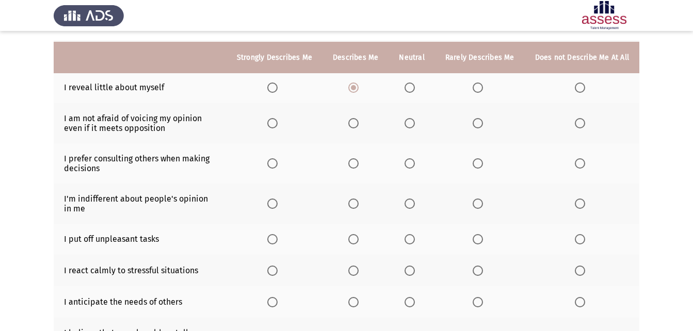
scroll to position [145, 0]
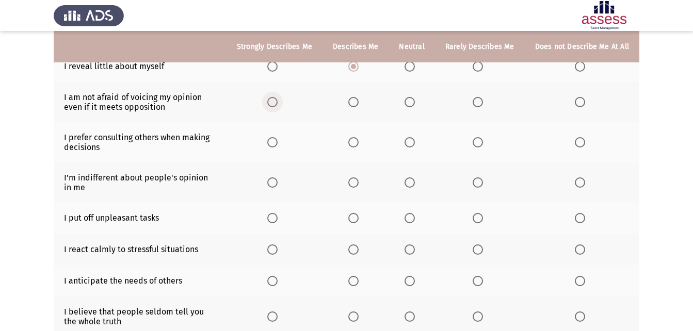
click at [278, 103] on span "Select an option" at bounding box center [272, 102] width 10 height 10
click at [278, 103] on input "Select an option" at bounding box center [272, 102] width 10 height 10
click at [483, 138] on span "Select an option" at bounding box center [478, 142] width 10 height 10
click at [483, 138] on input "Select an option" at bounding box center [478, 142] width 10 height 10
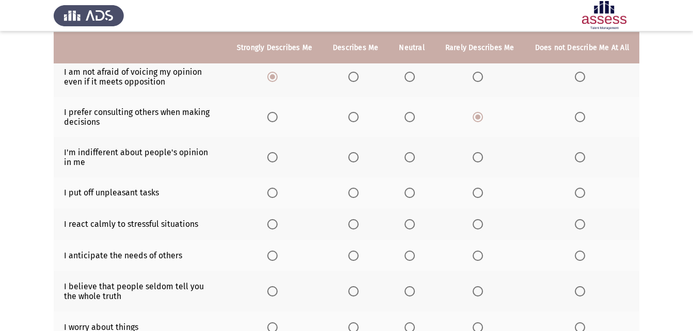
scroll to position [172, 0]
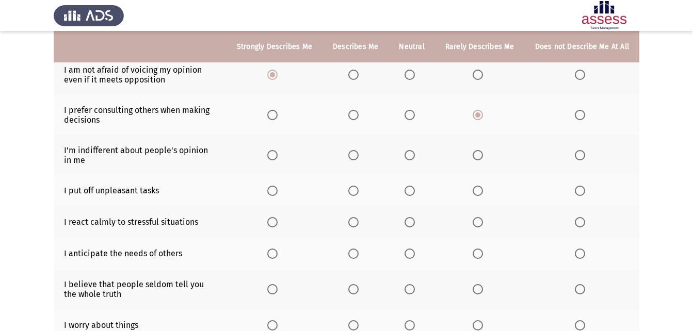
click at [363, 156] on label "Select an option" at bounding box center [355, 155] width 14 height 10
click at [359, 156] on input "Select an option" at bounding box center [353, 155] width 10 height 10
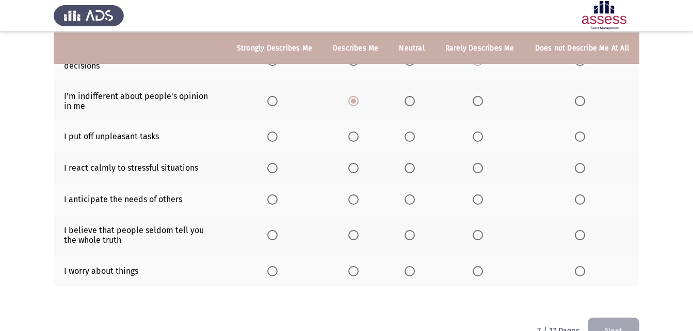
scroll to position [229, 0]
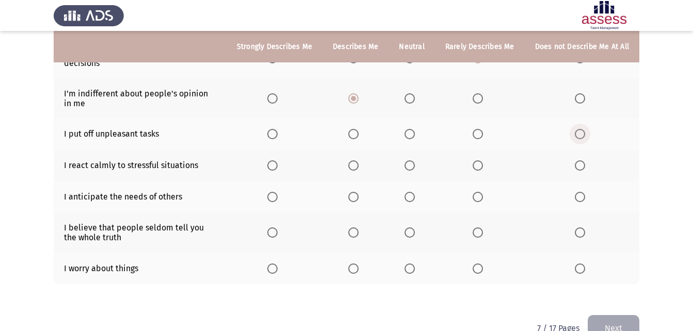
click at [578, 130] on span "Select an option" at bounding box center [580, 134] width 10 height 10
click at [578, 130] on input "Select an option" at bounding box center [580, 134] width 10 height 10
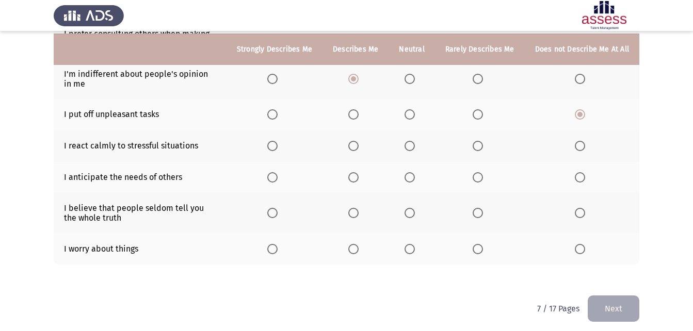
scroll to position [255, 0]
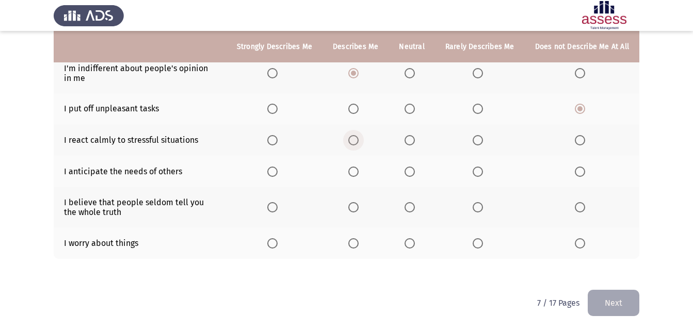
click at [363, 142] on label "Select an option" at bounding box center [355, 140] width 14 height 10
click at [359, 142] on input "Select an option" at bounding box center [353, 140] width 10 height 10
click at [275, 145] on span "Select an option" at bounding box center [272, 140] width 10 height 10
click at [275, 145] on input "Select an option" at bounding box center [272, 140] width 10 height 10
click at [415, 170] on span "Select an option" at bounding box center [410, 172] width 10 height 10
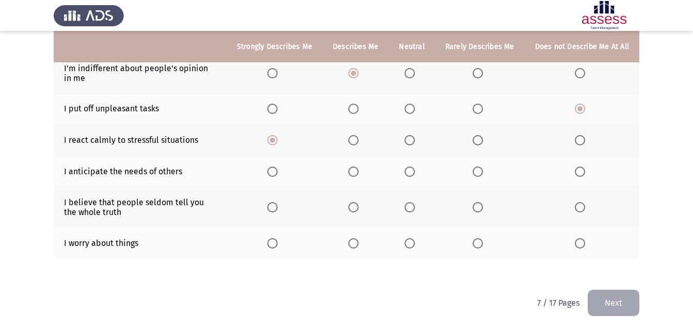
click at [415, 170] on input "Select an option" at bounding box center [410, 172] width 10 height 10
click at [475, 172] on span "Select an option" at bounding box center [478, 172] width 10 height 10
click at [475, 172] on input "Select an option" at bounding box center [478, 172] width 10 height 10
click at [415, 177] on span "Select an option" at bounding box center [410, 172] width 10 height 10
click at [415, 177] on input "Select an option" at bounding box center [410, 172] width 10 height 10
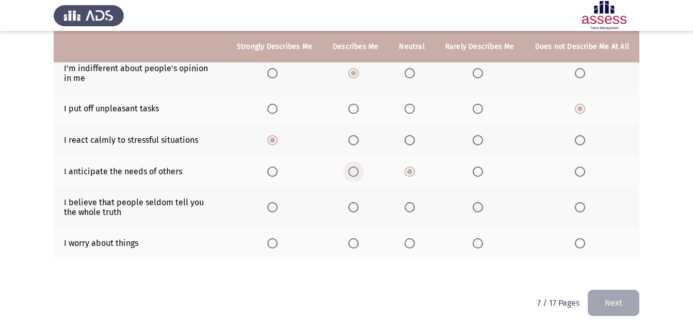
click at [357, 173] on span "Select an option" at bounding box center [353, 172] width 10 height 10
click at [357, 173] on input "Select an option" at bounding box center [353, 172] width 10 height 10
click at [415, 170] on span "Select an option" at bounding box center [410, 172] width 10 height 10
click at [415, 170] on input "Select an option" at bounding box center [410, 172] width 10 height 10
click at [278, 209] on span "Select an option" at bounding box center [272, 207] width 10 height 10
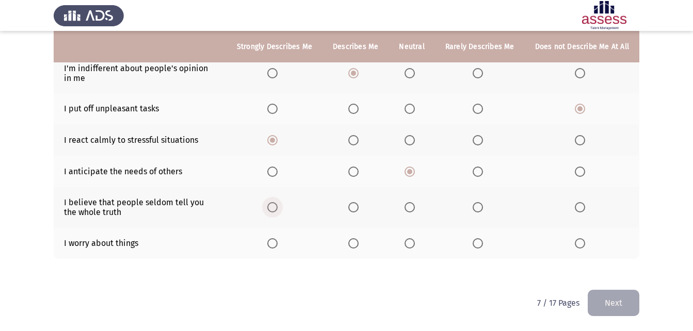
click at [278, 209] on input "Select an option" at bounding box center [272, 207] width 10 height 10
click at [363, 245] on label "Select an option" at bounding box center [355, 244] width 14 height 10
click at [359, 245] on input "Select an option" at bounding box center [353, 244] width 10 height 10
click at [612, 303] on button "Next" at bounding box center [614, 303] width 52 height 26
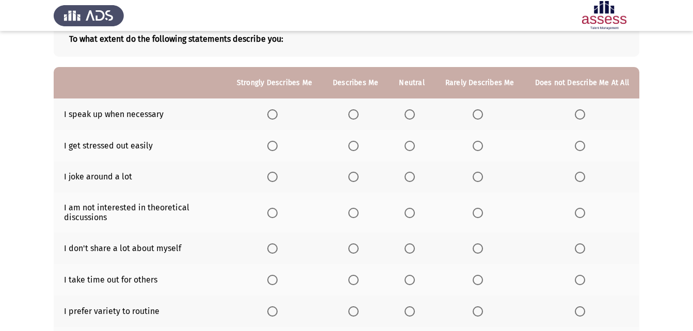
scroll to position [67, 0]
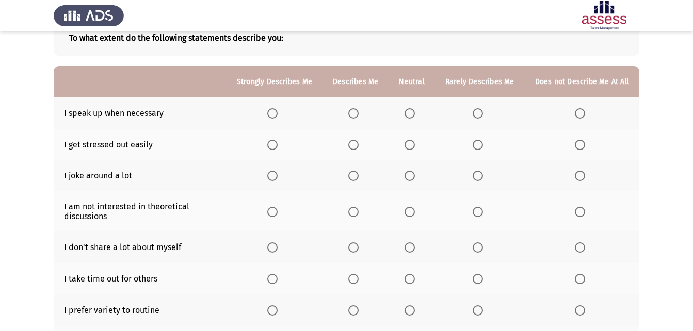
click at [277, 114] on span "Select an option" at bounding box center [272, 113] width 10 height 10
click at [277, 114] on input "Select an option" at bounding box center [272, 113] width 10 height 10
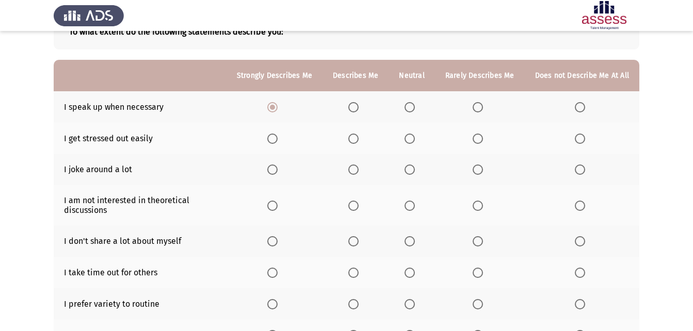
scroll to position [87, 0]
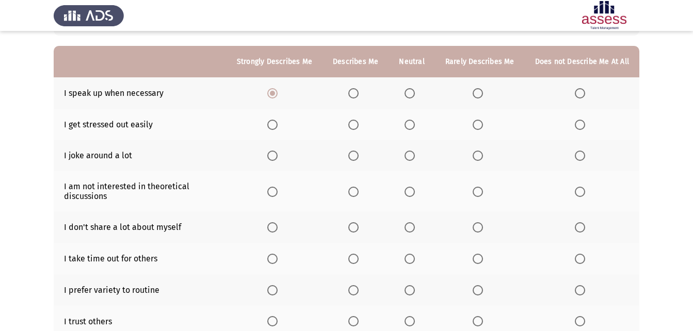
click at [359, 93] on span "Select an option" at bounding box center [353, 93] width 10 height 10
click at [359, 93] on input "Select an option" at bounding box center [353, 93] width 10 height 10
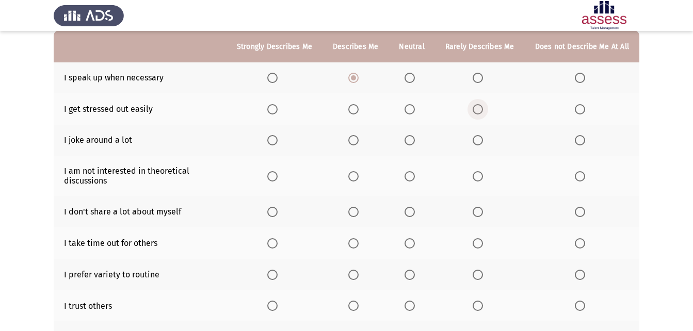
click at [479, 110] on span "Select an option" at bounding box center [478, 109] width 10 height 10
click at [479, 110] on input "Select an option" at bounding box center [478, 109] width 10 height 10
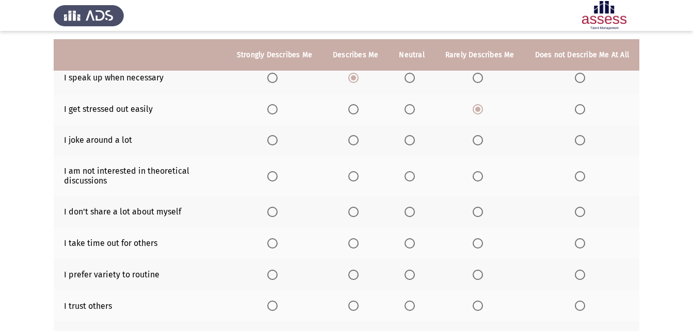
scroll to position [125, 0]
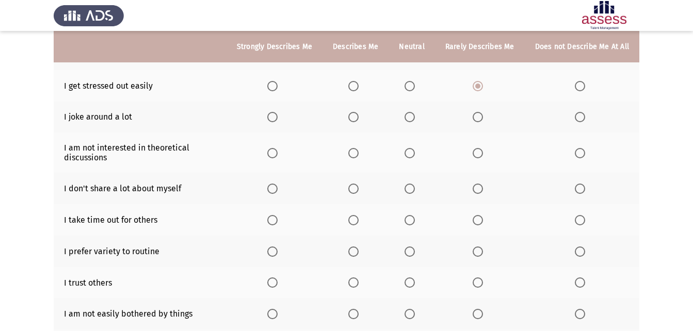
click at [278, 121] on span "Select an option" at bounding box center [272, 117] width 10 height 10
click at [278, 121] on input "Select an option" at bounding box center [272, 117] width 10 height 10
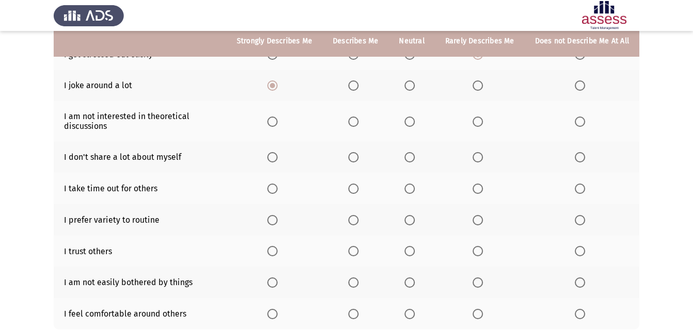
scroll to position [159, 0]
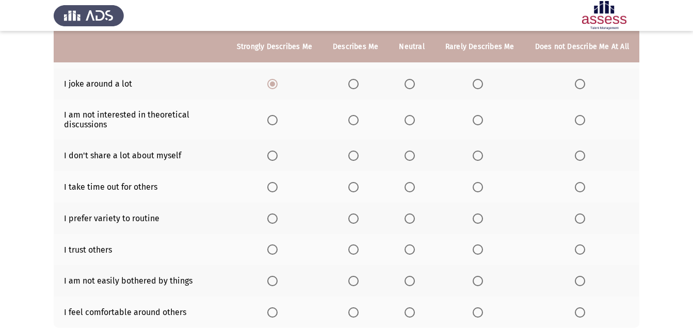
click at [480, 119] on span "Select an option" at bounding box center [478, 120] width 10 height 10
click at [480, 119] on input "Select an option" at bounding box center [478, 120] width 10 height 10
click at [357, 89] on span "Select an option" at bounding box center [353, 84] width 10 height 10
click at [357, 89] on input "Select an option" at bounding box center [353, 84] width 10 height 10
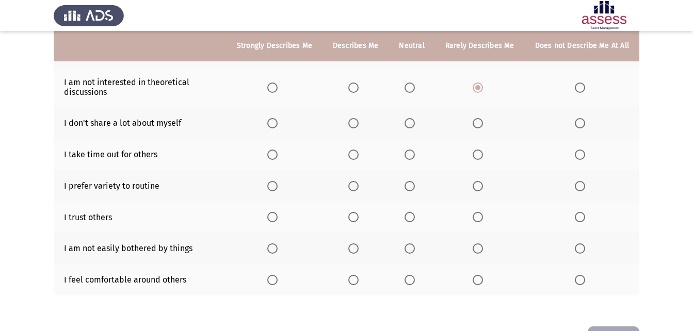
scroll to position [195, 0]
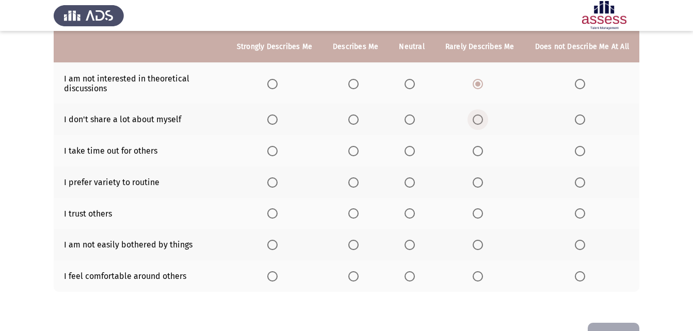
click at [482, 124] on span "Select an option" at bounding box center [478, 120] width 10 height 10
click at [482, 124] on input "Select an option" at bounding box center [478, 120] width 10 height 10
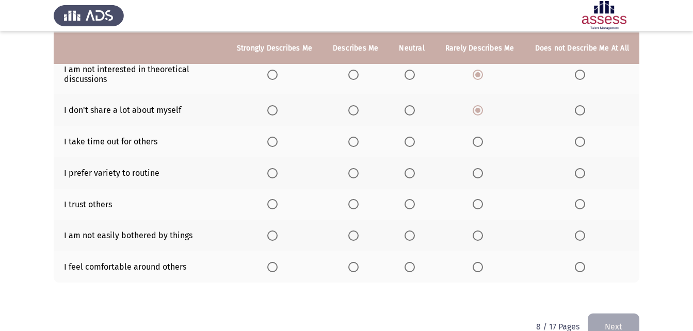
scroll to position [205, 0]
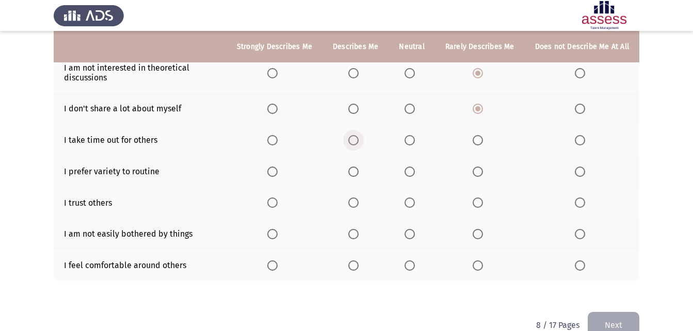
click at [359, 142] on span "Select an option" at bounding box center [353, 140] width 10 height 10
click at [359, 142] on input "Select an option" at bounding box center [353, 140] width 10 height 10
click at [355, 172] on span "Select an option" at bounding box center [353, 172] width 10 height 10
click at [355, 172] on input "Select an option" at bounding box center [353, 172] width 10 height 10
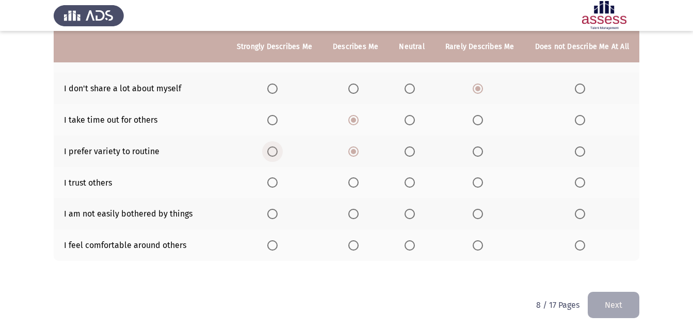
click at [278, 149] on span "Select an option" at bounding box center [272, 152] width 10 height 10
click at [278, 149] on input "Select an option" at bounding box center [272, 152] width 10 height 10
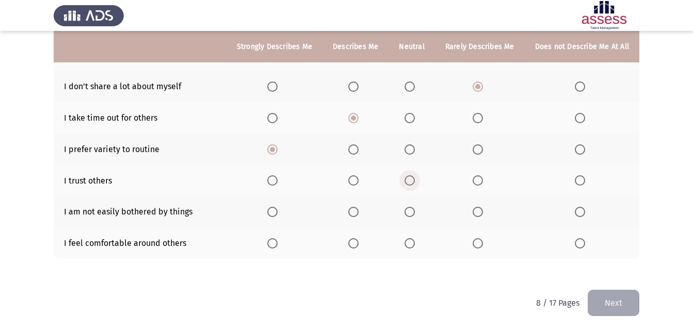
click at [413, 183] on span "Select an option" at bounding box center [410, 181] width 10 height 10
click at [413, 183] on input "Select an option" at bounding box center [410, 181] width 10 height 10
click at [357, 213] on span "Select an option" at bounding box center [353, 212] width 10 height 10
click at [357, 213] on input "Select an option" at bounding box center [353, 212] width 10 height 10
click at [359, 246] on span "Select an option" at bounding box center [353, 244] width 10 height 10
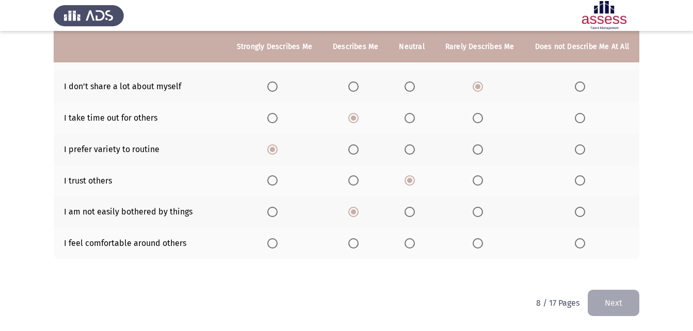
click at [359, 246] on input "Select an option" at bounding box center [353, 244] width 10 height 10
click at [631, 305] on button "Next" at bounding box center [614, 303] width 52 height 26
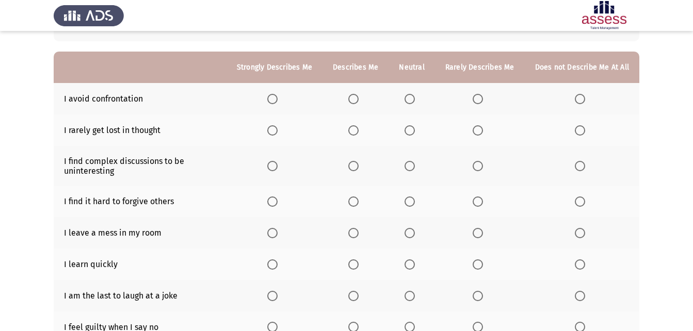
scroll to position [80, 0]
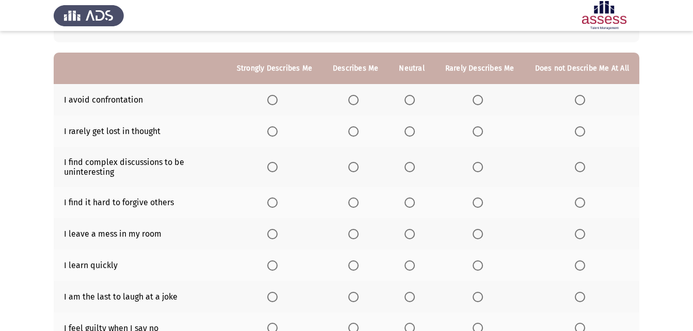
click at [419, 96] on label "Select an option" at bounding box center [412, 100] width 14 height 10
click at [415, 96] on input "Select an option" at bounding box center [410, 100] width 10 height 10
click at [481, 130] on span "Select an option" at bounding box center [478, 131] width 10 height 10
click at [481, 130] on input "Select an option" at bounding box center [478, 131] width 10 height 10
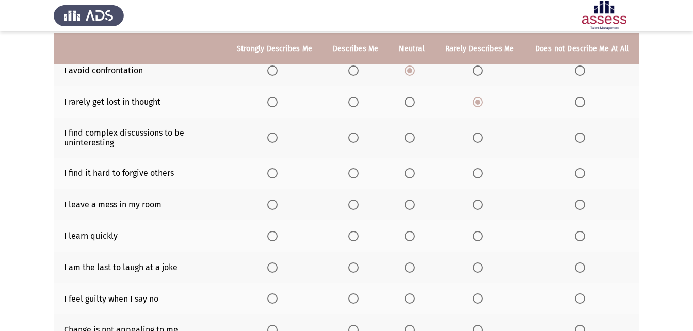
scroll to position [112, 0]
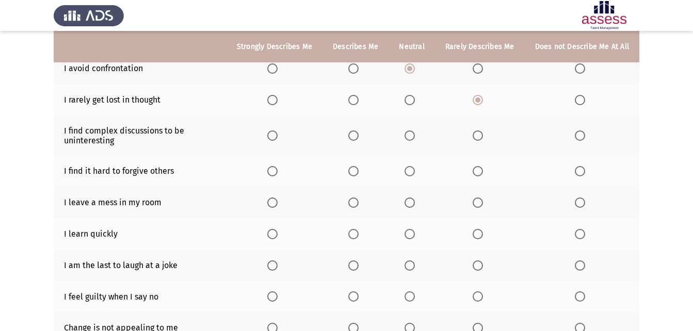
click at [409, 141] on th at bounding box center [412, 136] width 46 height 40
click at [414, 136] on span "Select an option" at bounding box center [410, 136] width 10 height 10
click at [414, 136] on input "Select an option" at bounding box center [410, 136] width 10 height 10
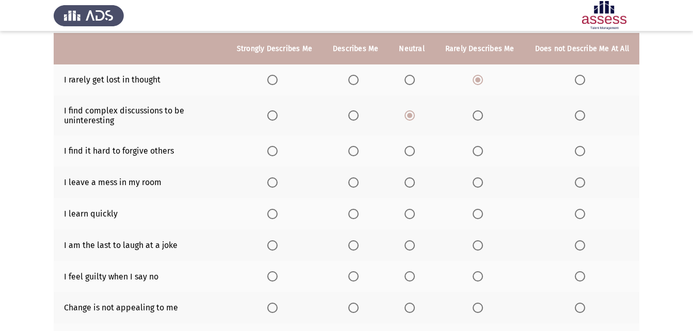
scroll to position [135, 0]
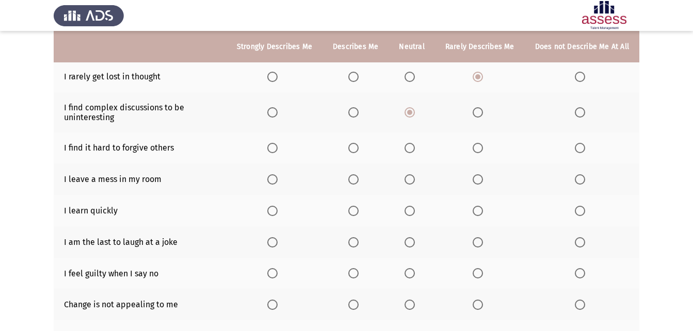
click at [476, 146] on span "Select an option" at bounding box center [478, 148] width 10 height 10
click at [476, 146] on input "Select an option" at bounding box center [478, 148] width 10 height 10
click at [588, 146] on label "Select an option" at bounding box center [582, 148] width 14 height 10
click at [585, 146] on input "Select an option" at bounding box center [580, 148] width 10 height 10
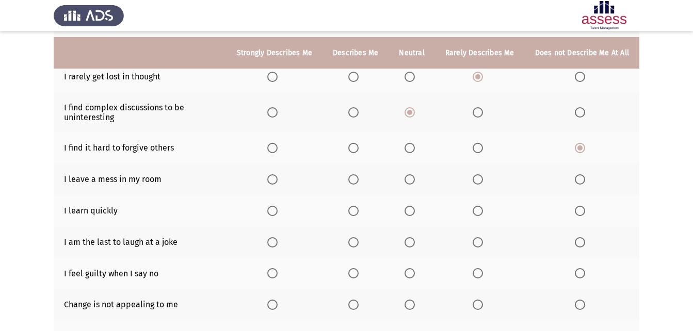
scroll to position [141, 0]
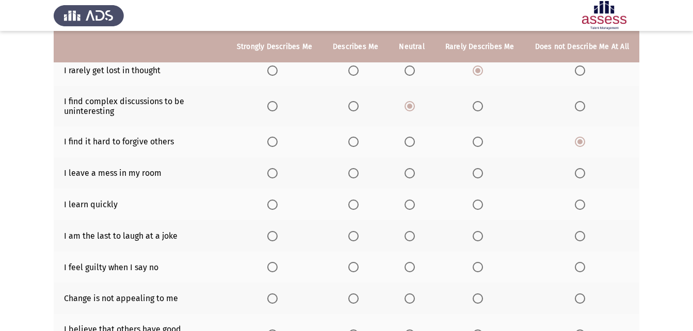
click at [578, 172] on span "Select an option" at bounding box center [580, 173] width 10 height 10
click at [578, 172] on input "Select an option" at bounding box center [580, 173] width 10 height 10
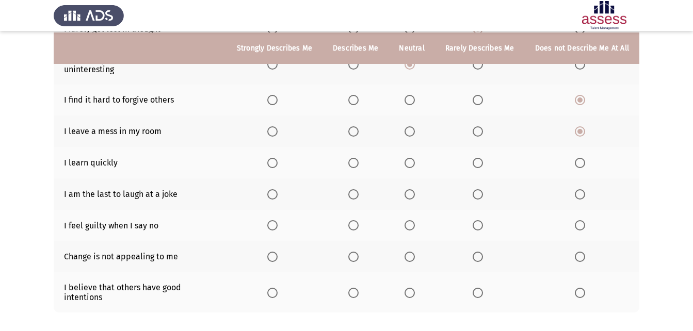
scroll to position [184, 0]
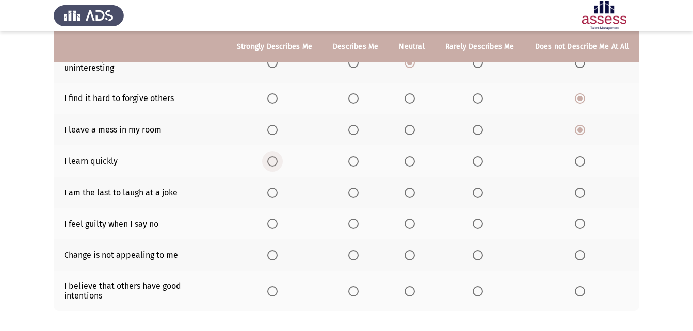
click at [272, 159] on span "Select an option" at bounding box center [272, 161] width 10 height 10
click at [272, 159] on input "Select an option" at bounding box center [272, 161] width 10 height 10
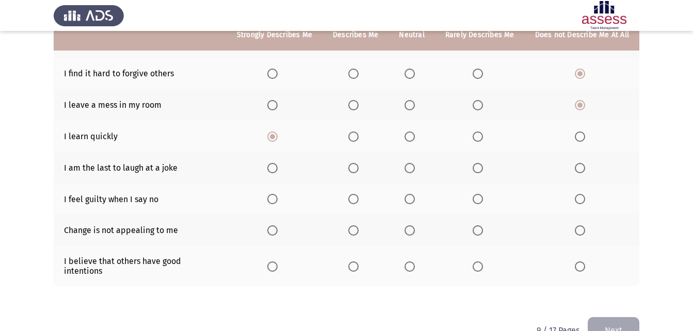
scroll to position [211, 0]
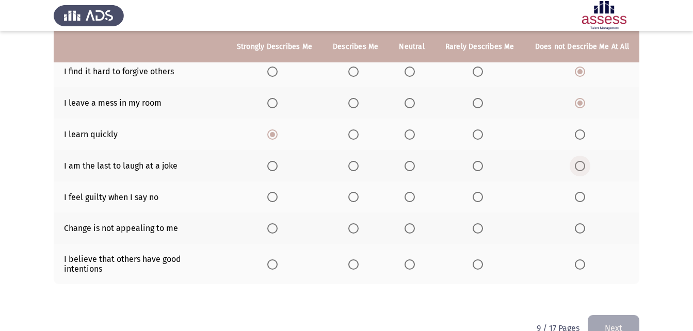
click at [583, 166] on span "Select an option" at bounding box center [580, 166] width 10 height 10
click at [583, 166] on input "Select an option" at bounding box center [580, 166] width 10 height 10
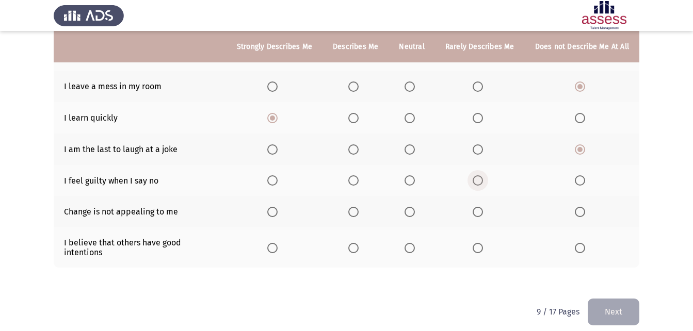
click at [483, 182] on span "Select an option" at bounding box center [478, 181] width 10 height 10
click at [483, 182] on input "Select an option" at bounding box center [478, 181] width 10 height 10
click at [579, 180] on span "Select an option" at bounding box center [580, 181] width 10 height 10
click at [579, 180] on input "Select an option" at bounding box center [580, 181] width 10 height 10
click at [479, 181] on span "Select an option" at bounding box center [478, 181] width 10 height 10
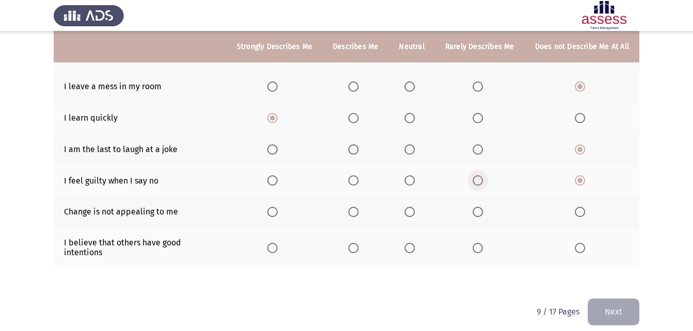
click at [479, 181] on input "Select an option" at bounding box center [478, 181] width 10 height 10
click at [480, 214] on span "Select an option" at bounding box center [478, 212] width 10 height 10
click at [480, 214] on input "Select an option" at bounding box center [478, 212] width 10 height 10
click at [363, 246] on label "Select an option" at bounding box center [355, 248] width 14 height 10
click at [359, 246] on input "Select an option" at bounding box center [353, 248] width 10 height 10
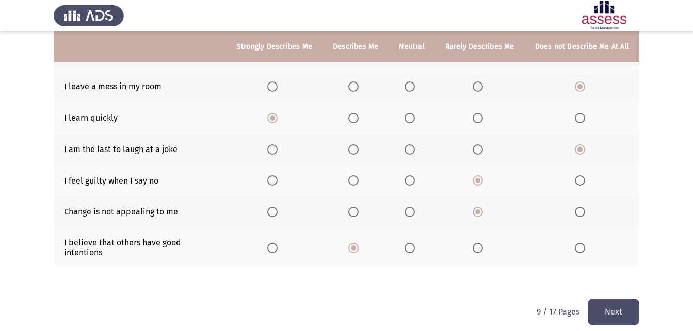
click at [629, 299] on button "Next" at bounding box center [614, 312] width 52 height 26
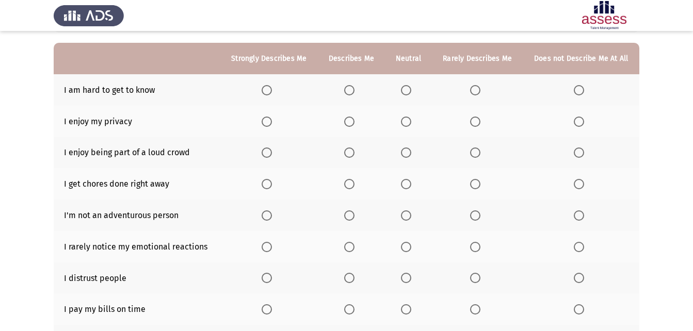
scroll to position [99, 0]
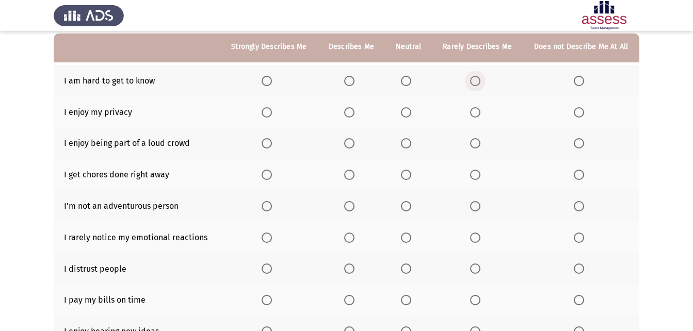
click at [479, 81] on span "Select an option" at bounding box center [475, 81] width 10 height 10
click at [479, 81] on input "Select an option" at bounding box center [475, 81] width 10 height 10
click at [272, 113] on span "Select an option" at bounding box center [267, 112] width 10 height 10
click at [272, 113] on input "Select an option" at bounding box center [267, 112] width 10 height 10
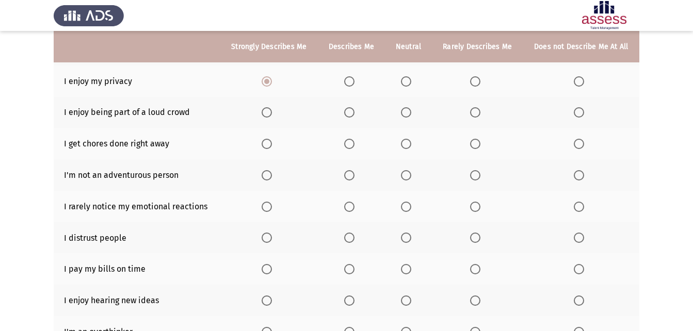
scroll to position [138, 0]
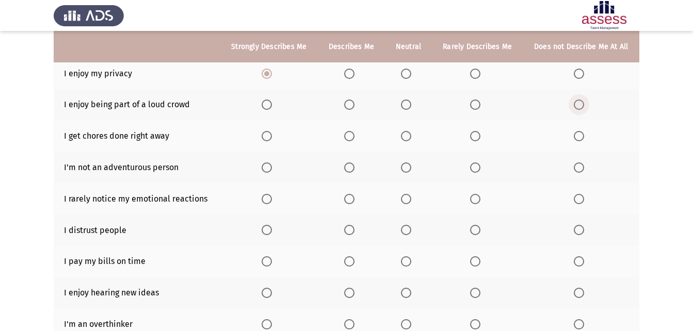
click at [583, 105] on span "Select an option" at bounding box center [579, 105] width 10 height 10
click at [583, 105] on input "Select an option" at bounding box center [579, 105] width 10 height 10
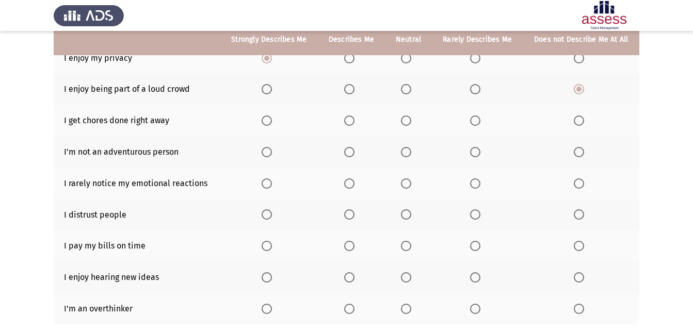
scroll to position [155, 0]
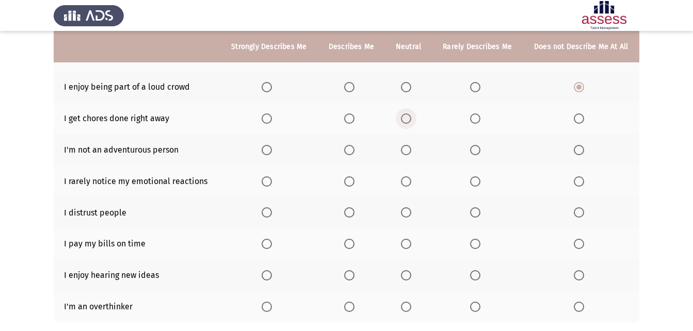
click at [405, 123] on span "Select an option" at bounding box center [406, 119] width 10 height 10
click at [405, 123] on input "Select an option" at bounding box center [406, 119] width 10 height 10
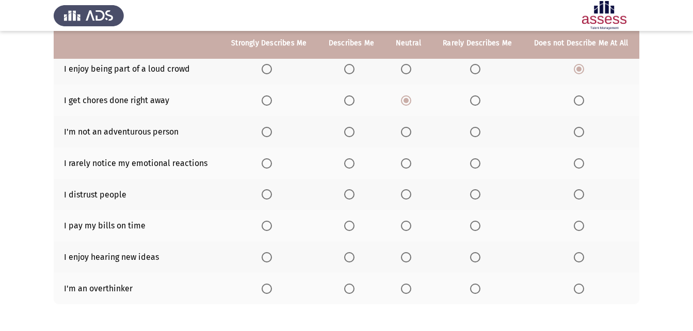
scroll to position [175, 0]
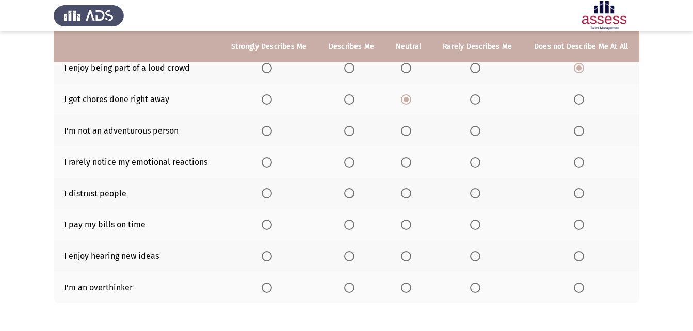
click at [583, 131] on span "Select an option" at bounding box center [579, 131] width 10 height 10
click at [583, 131] on input "Select an option" at bounding box center [579, 131] width 10 height 10
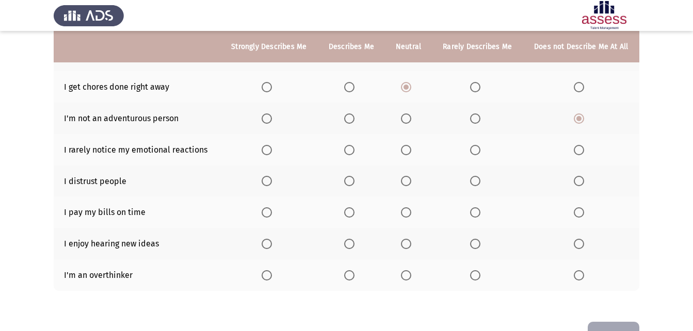
scroll to position [192, 0]
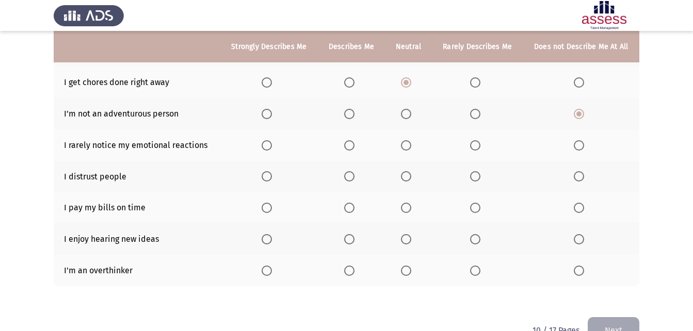
click at [476, 148] on span "Select an option" at bounding box center [475, 145] width 10 height 10
click at [476, 148] on input "Select an option" at bounding box center [475, 145] width 10 height 10
click at [348, 146] on span "Select an option" at bounding box center [349, 145] width 10 height 10
click at [348, 146] on input "Select an option" at bounding box center [349, 145] width 10 height 10
click at [354, 175] on span "Select an option" at bounding box center [349, 176] width 10 height 10
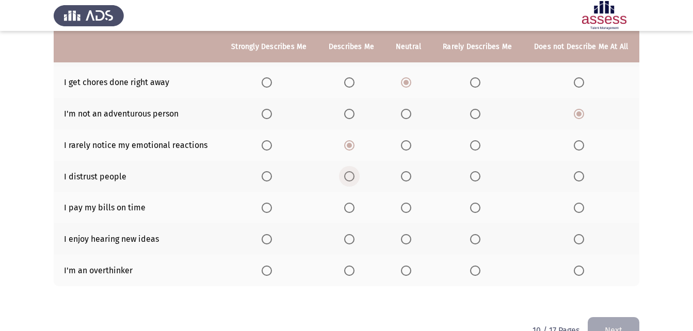
click at [354, 175] on input "Select an option" at bounding box center [349, 176] width 10 height 10
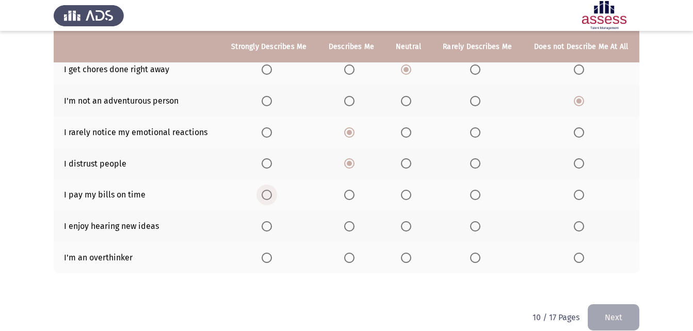
click at [272, 196] on span "Select an option" at bounding box center [267, 195] width 10 height 10
click at [272, 196] on input "Select an option" at bounding box center [267, 195] width 10 height 10
click at [273, 227] on label "Select an option" at bounding box center [269, 226] width 14 height 10
click at [272, 227] on input "Select an option" at bounding box center [267, 226] width 10 height 10
click at [345, 262] on span "Select an option" at bounding box center [349, 258] width 10 height 10
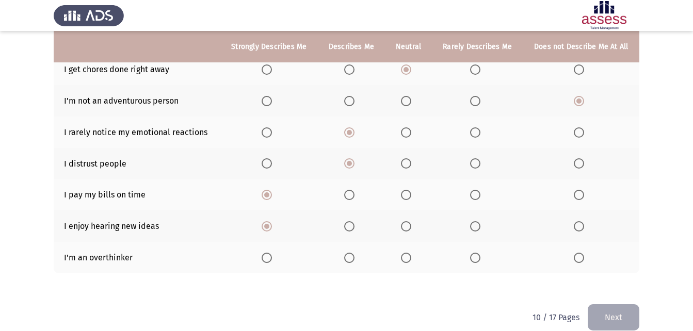
click at [345, 262] on input "Select an option" at bounding box center [349, 258] width 10 height 10
click at [626, 321] on button "Next" at bounding box center [614, 318] width 52 height 26
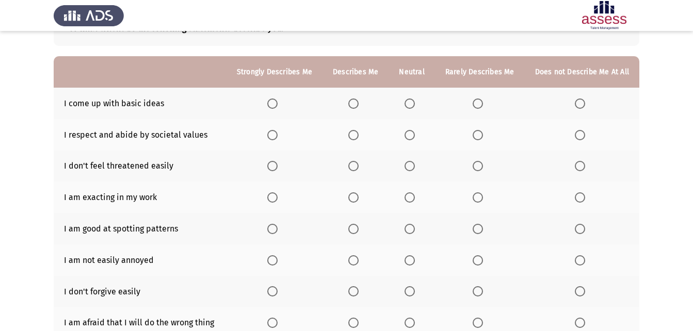
scroll to position [86, 0]
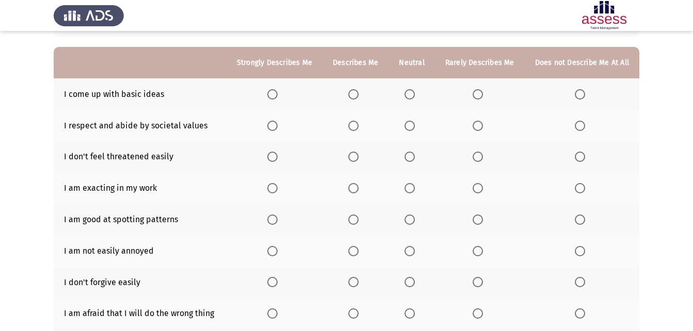
click at [487, 95] on label "Select an option" at bounding box center [480, 94] width 14 height 10
click at [483, 95] on input "Select an option" at bounding box center [478, 94] width 10 height 10
click at [587, 93] on label "Select an option" at bounding box center [582, 94] width 14 height 10
click at [585, 93] on input "Select an option" at bounding box center [580, 94] width 10 height 10
click at [482, 93] on span "Select an option" at bounding box center [478, 94] width 10 height 10
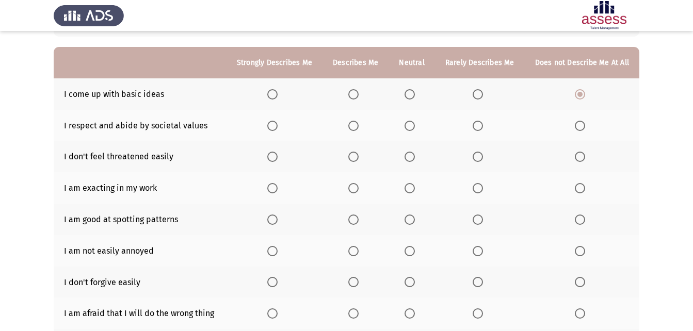
click at [482, 93] on input "Select an option" at bounding box center [478, 94] width 10 height 10
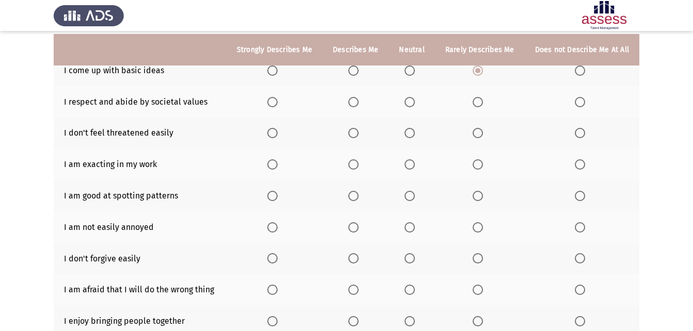
scroll to position [114, 0]
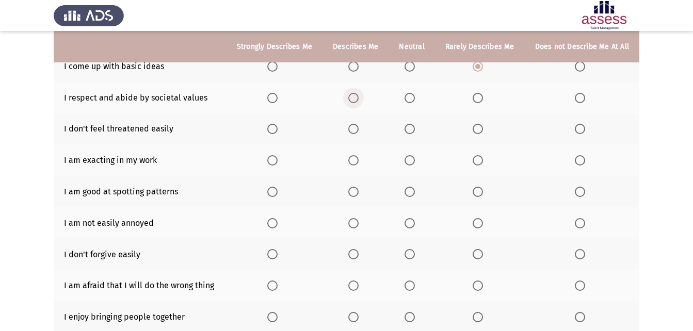
click at [355, 96] on span "Select an option" at bounding box center [353, 98] width 10 height 10
click at [355, 96] on input "Select an option" at bounding box center [353, 98] width 10 height 10
click at [282, 126] on label "Select an option" at bounding box center [274, 129] width 14 height 10
click at [278, 126] on input "Select an option" at bounding box center [272, 129] width 10 height 10
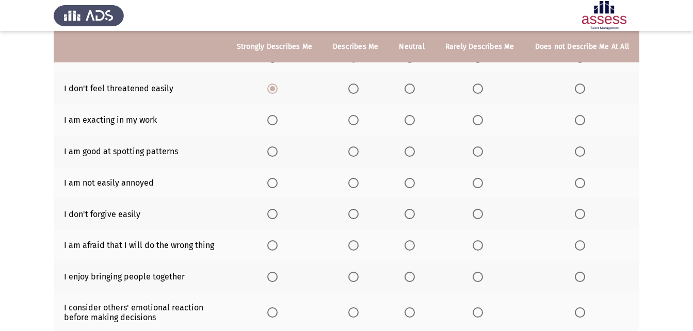
scroll to position [155, 0]
click at [359, 119] on span "Select an option" at bounding box center [353, 119] width 10 height 10
click at [359, 119] on input "Select an option" at bounding box center [353, 119] width 10 height 10
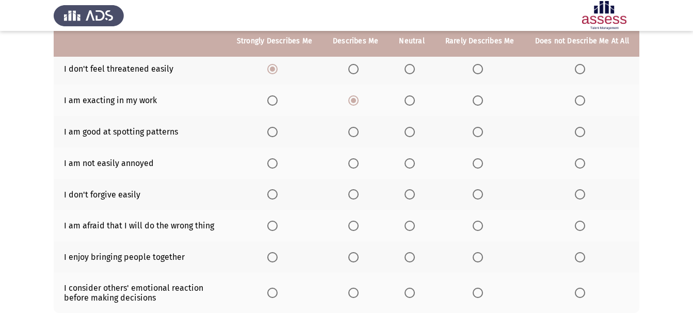
scroll to position [175, 0]
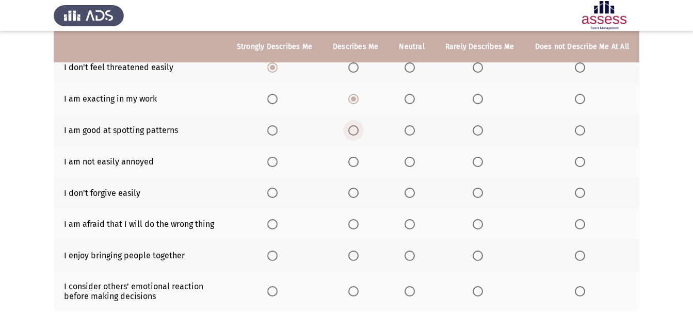
click at [357, 133] on span "Select an option" at bounding box center [353, 130] width 10 height 10
click at [357, 133] on input "Select an option" at bounding box center [353, 130] width 10 height 10
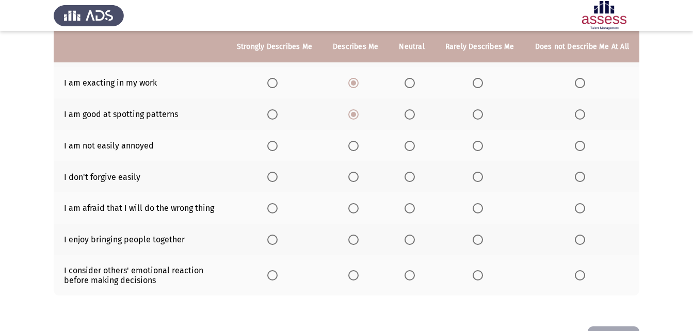
scroll to position [189, 0]
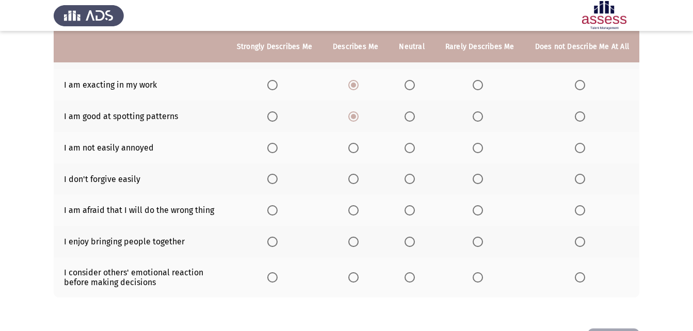
click at [359, 149] on span "Select an option" at bounding box center [353, 148] width 10 height 10
click at [359, 149] on input "Select an option" at bounding box center [353, 148] width 10 height 10
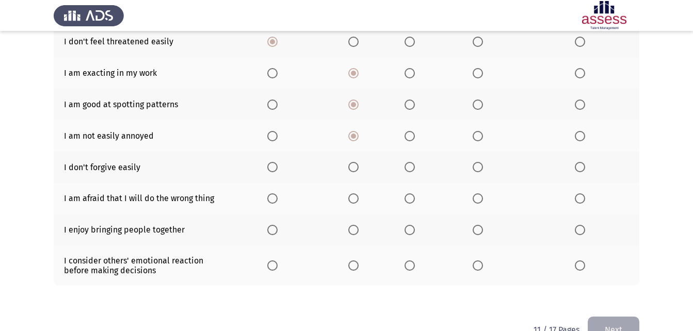
scroll to position [207, 0]
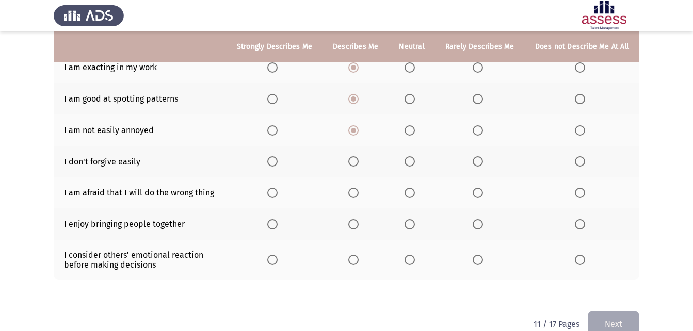
click at [585, 163] on span "Select an option" at bounding box center [580, 161] width 10 height 10
click at [585, 163] on input "Select an option" at bounding box center [580, 161] width 10 height 10
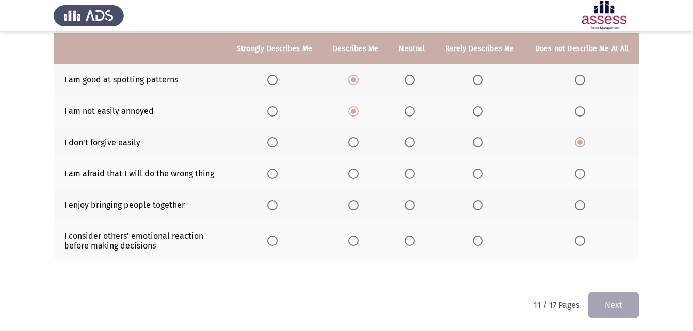
scroll to position [228, 0]
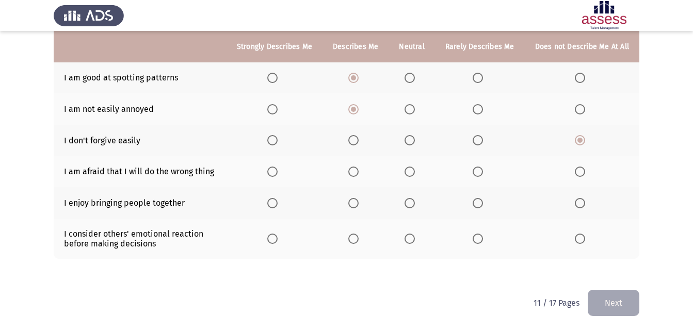
click at [479, 170] on span "Select an option" at bounding box center [478, 172] width 10 height 10
click at [479, 170] on input "Select an option" at bounding box center [478, 172] width 10 height 10
click at [278, 204] on span "Select an option" at bounding box center [272, 203] width 10 height 10
click at [278, 204] on input "Select an option" at bounding box center [272, 203] width 10 height 10
click at [272, 237] on span "Select an option" at bounding box center [272, 239] width 10 height 10
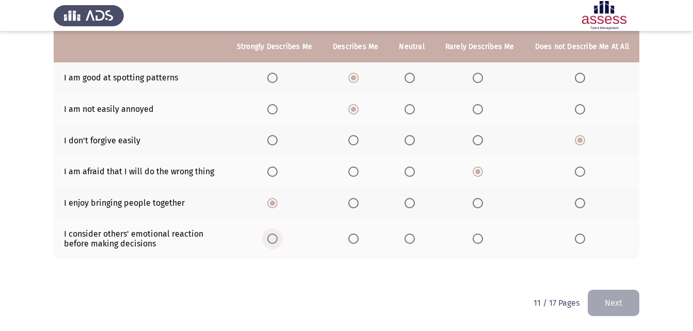
click at [272, 237] on input "Select an option" at bounding box center [272, 239] width 10 height 10
click at [614, 303] on button "Next" at bounding box center [614, 303] width 52 height 26
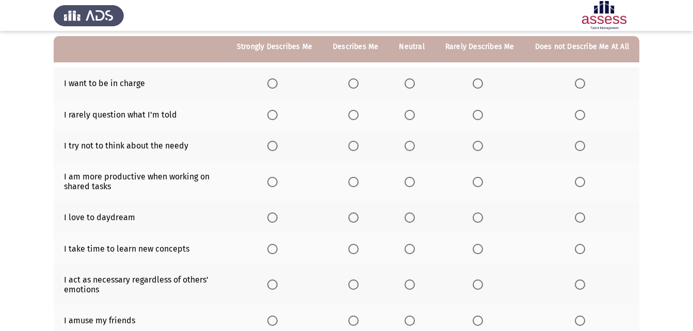
scroll to position [102, 0]
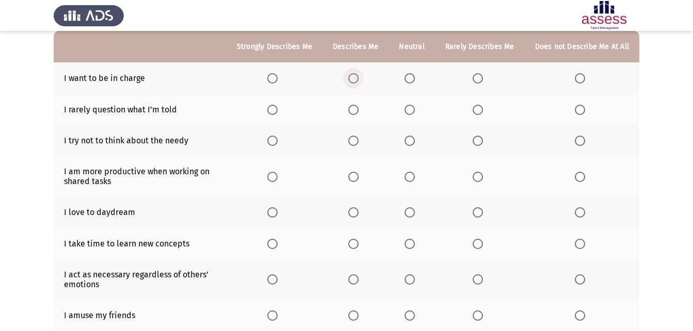
click at [359, 75] on span "Select an option" at bounding box center [353, 78] width 10 height 10
click at [359, 75] on input "Select an option" at bounding box center [353, 78] width 10 height 10
click at [483, 112] on span "Select an option" at bounding box center [478, 110] width 10 height 10
click at [483, 112] on input "Select an option" at bounding box center [478, 110] width 10 height 10
click at [355, 107] on span "Select an option" at bounding box center [353, 110] width 10 height 10
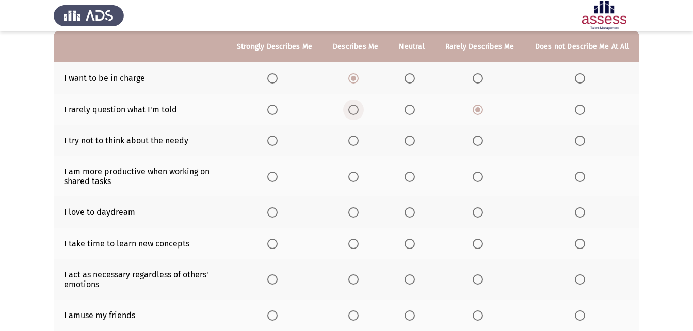
click at [355, 107] on input "Select an option" at bounding box center [353, 110] width 10 height 10
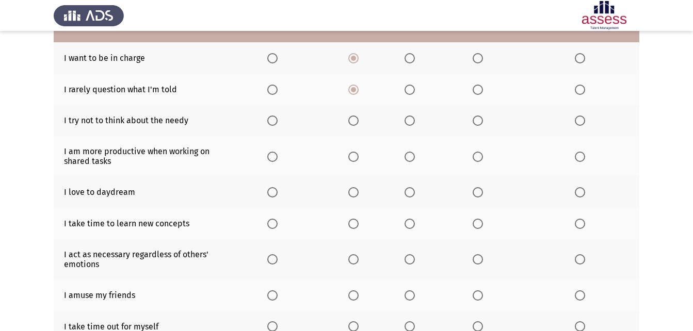
scroll to position [129, 0]
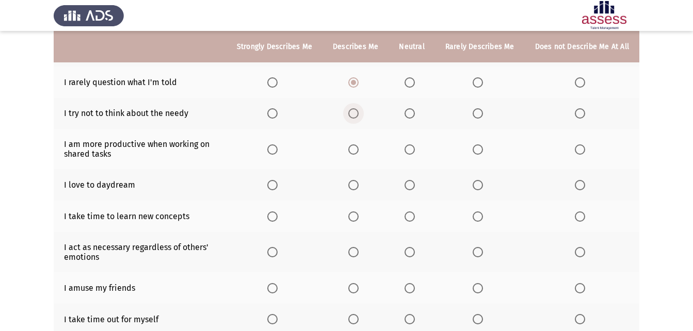
click at [359, 117] on span "Select an option" at bounding box center [353, 113] width 10 height 10
click at [359, 117] on input "Select an option" at bounding box center [353, 113] width 10 height 10
click at [282, 151] on label "Select an option" at bounding box center [274, 150] width 14 height 10
click at [278, 151] on input "Select an option" at bounding box center [272, 150] width 10 height 10
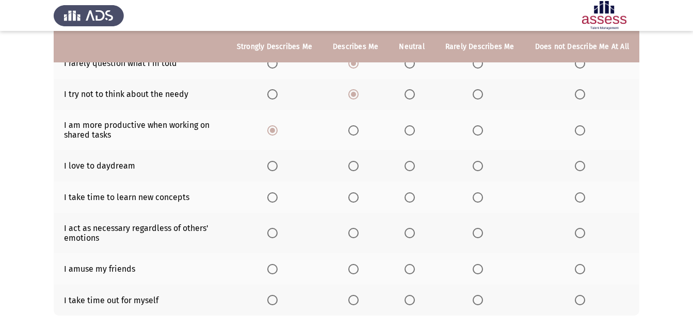
scroll to position [157, 0]
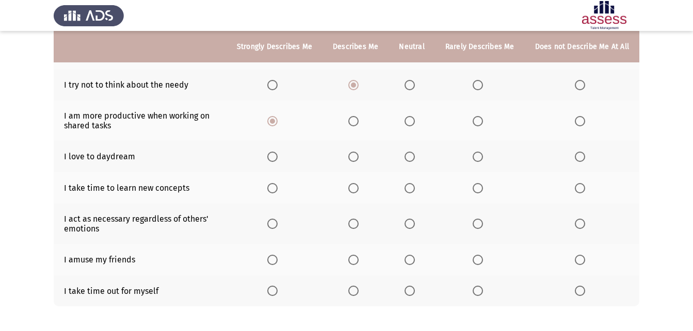
click at [357, 157] on span "Select an option" at bounding box center [353, 157] width 10 height 10
click at [357, 157] on input "Select an option" at bounding box center [353, 157] width 10 height 10
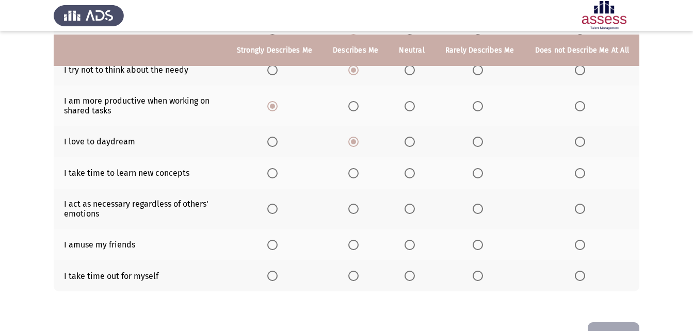
scroll to position [176, 0]
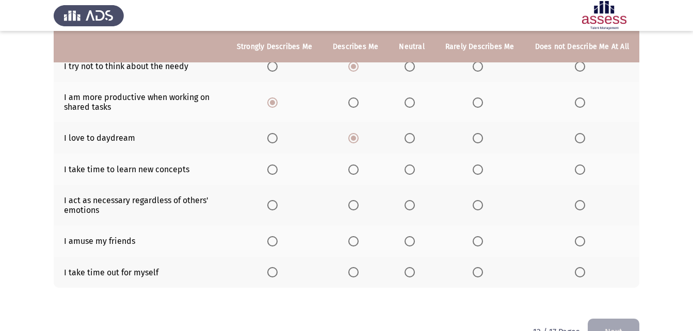
click at [582, 167] on span "Select an option" at bounding box center [580, 170] width 10 height 10
click at [582, 167] on input "Select an option" at bounding box center [580, 170] width 10 height 10
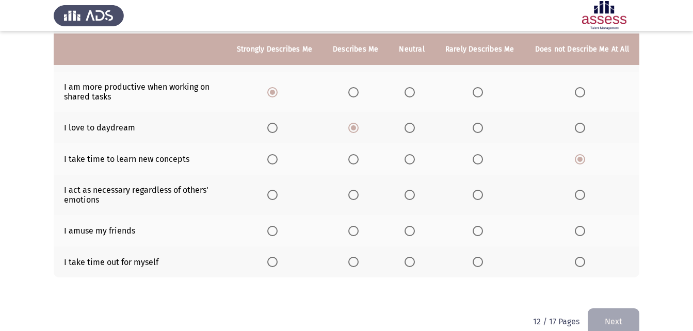
scroll to position [190, 0]
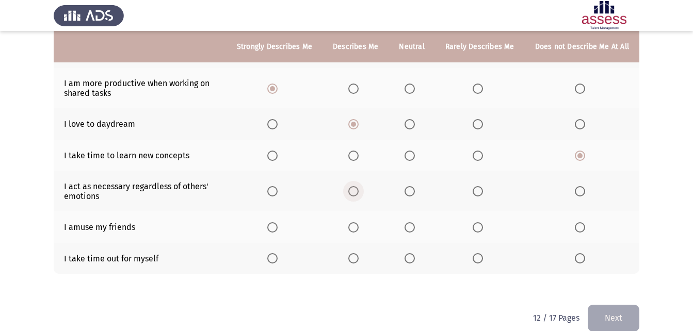
click at [352, 193] on span "Select an option" at bounding box center [353, 191] width 10 height 10
click at [352, 193] on input "Select an option" at bounding box center [353, 191] width 10 height 10
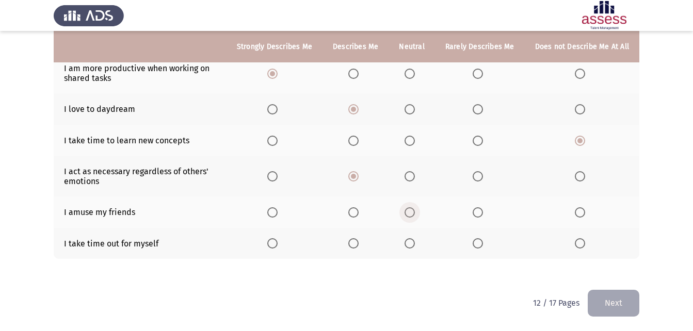
click at [413, 216] on span "Select an option" at bounding box center [410, 213] width 10 height 10
click at [413, 216] on input "Select an option" at bounding box center [410, 213] width 10 height 10
click at [275, 239] on span "Select an option" at bounding box center [272, 244] width 10 height 10
click at [275, 239] on input "Select an option" at bounding box center [272, 244] width 10 height 10
click at [626, 307] on button "Next" at bounding box center [614, 303] width 52 height 26
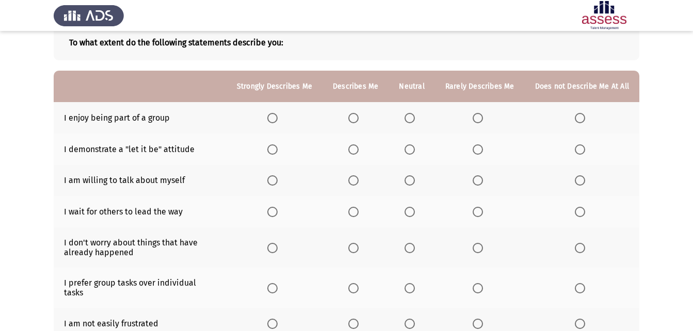
scroll to position [62, 0]
click at [277, 115] on span "Select an option" at bounding box center [272, 118] width 10 height 10
click at [277, 115] on input "Select an option" at bounding box center [272, 118] width 10 height 10
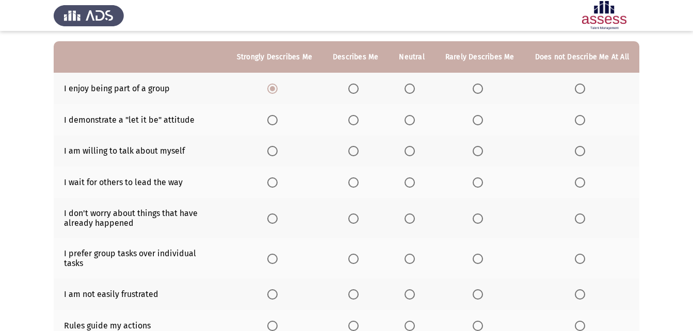
click at [356, 117] on span "Select an option" at bounding box center [353, 120] width 10 height 10
click at [356, 117] on input "Select an option" at bounding box center [353, 120] width 10 height 10
click at [474, 150] on span "Select an option" at bounding box center [478, 151] width 10 height 10
click at [474, 150] on input "Select an option" at bounding box center [478, 151] width 10 height 10
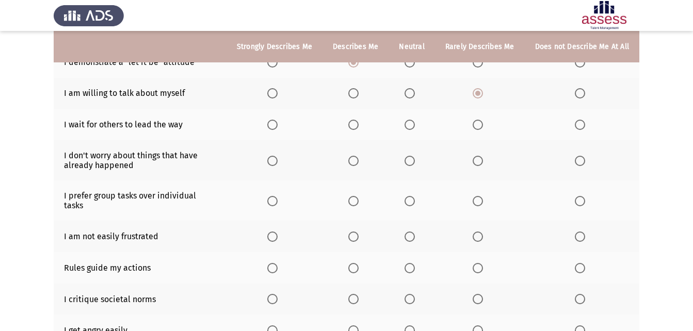
scroll to position [161, 0]
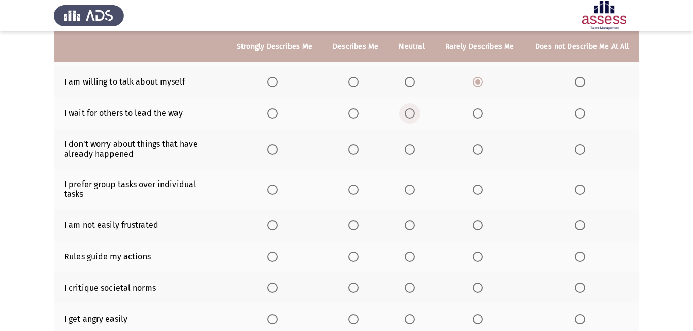
click at [415, 115] on span "Select an option" at bounding box center [410, 113] width 10 height 10
click at [415, 115] on input "Select an option" at bounding box center [410, 113] width 10 height 10
drag, startPoint x: 680, startPoint y: 169, endPoint x: 683, endPoint y: 178, distance: 8.5
click at [683, 178] on app-assessment-container "ASSESS Employability Next To what extent do the following statements describe y…" at bounding box center [346, 123] width 693 height 485
click at [354, 150] on span "Select an option" at bounding box center [354, 150] width 0 height 0
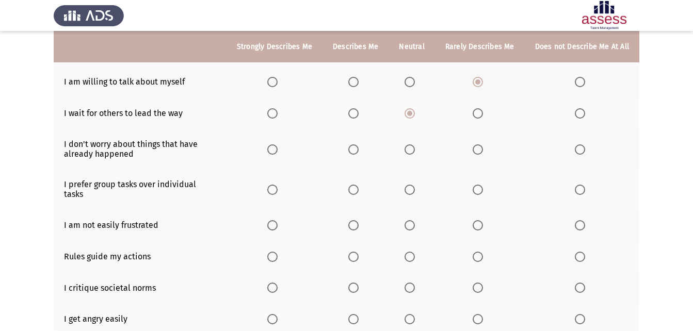
click at [357, 149] on input "Select an option" at bounding box center [353, 150] width 10 height 10
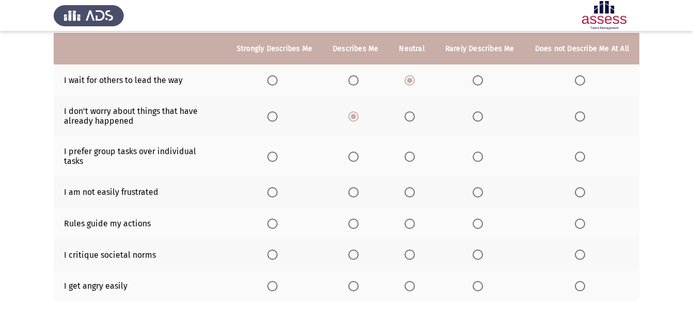
scroll to position [196, 0]
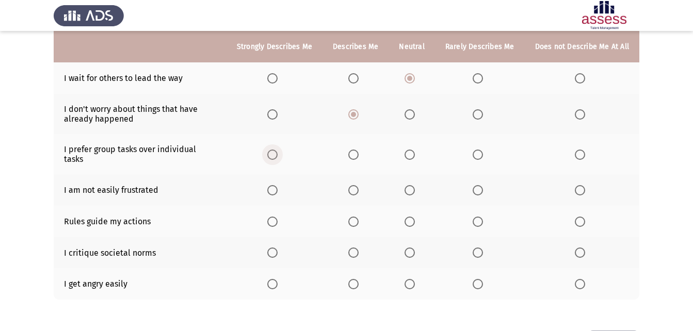
click at [278, 152] on span "Select an option" at bounding box center [272, 155] width 10 height 10
click at [278, 152] on input "Select an option" at bounding box center [272, 155] width 10 height 10
click at [357, 185] on span "Select an option" at bounding box center [353, 190] width 10 height 10
click at [357, 185] on input "Select an option" at bounding box center [353, 190] width 10 height 10
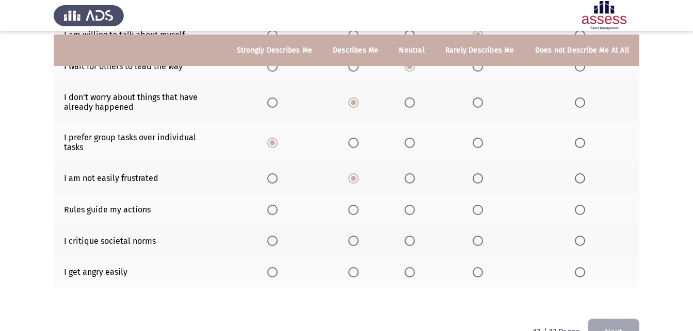
scroll to position [211, 0]
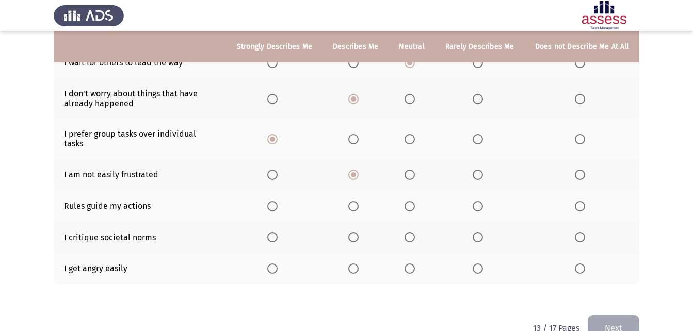
click at [274, 201] on span "Select an option" at bounding box center [272, 206] width 10 height 10
click at [274, 201] on input "Select an option" at bounding box center [272, 206] width 10 height 10
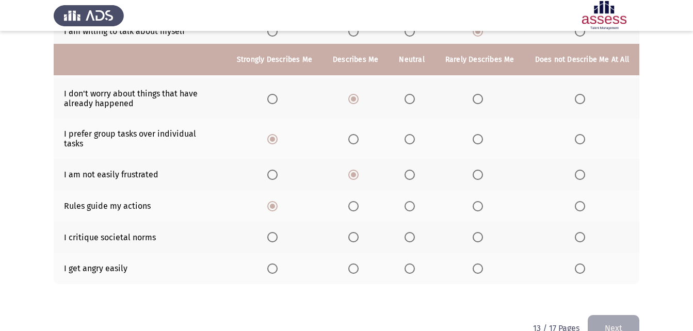
scroll to position [228, 0]
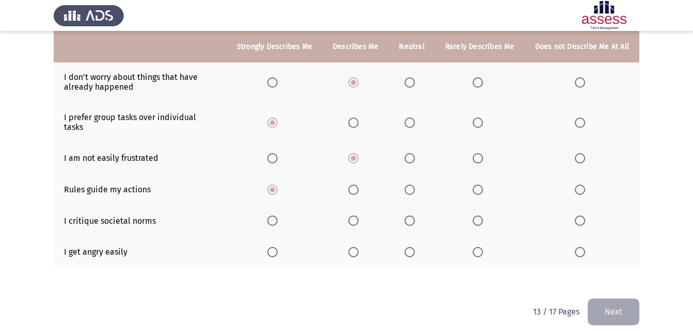
click at [408, 216] on span "Select an option" at bounding box center [410, 221] width 10 height 10
click at [408, 216] on input "Select an option" at bounding box center [410, 221] width 10 height 10
click at [486, 249] on th at bounding box center [480, 251] width 90 height 31
click at [483, 247] on span "Select an option" at bounding box center [478, 252] width 10 height 10
click at [483, 247] on input "Select an option" at bounding box center [478, 252] width 10 height 10
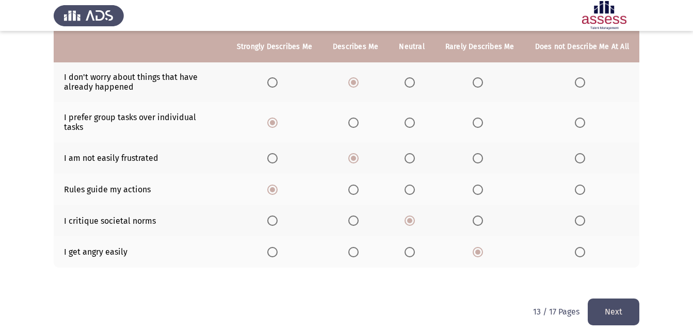
click at [621, 299] on button "Next" at bounding box center [614, 312] width 52 height 26
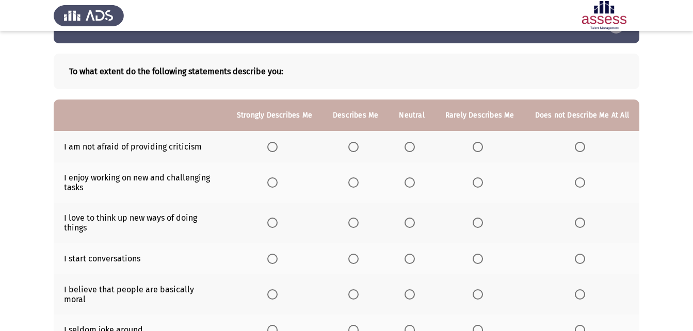
scroll to position [34, 0]
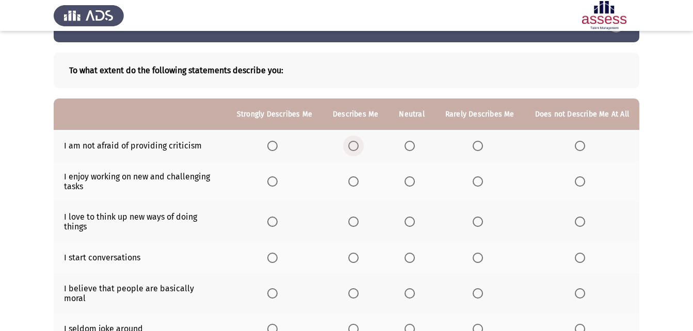
click at [356, 147] on span "Select an option" at bounding box center [353, 146] width 10 height 10
click at [356, 147] on input "Select an option" at bounding box center [353, 146] width 10 height 10
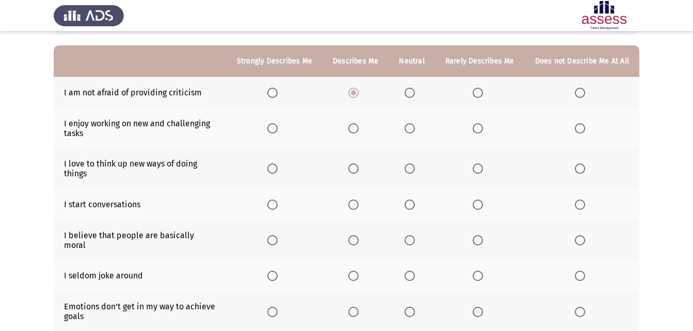
scroll to position [90, 0]
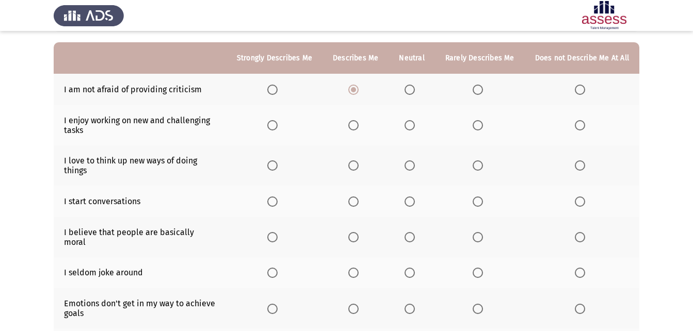
click at [282, 127] on label "Select an option" at bounding box center [274, 125] width 14 height 10
click at [278, 127] on input "Select an option" at bounding box center [272, 125] width 10 height 10
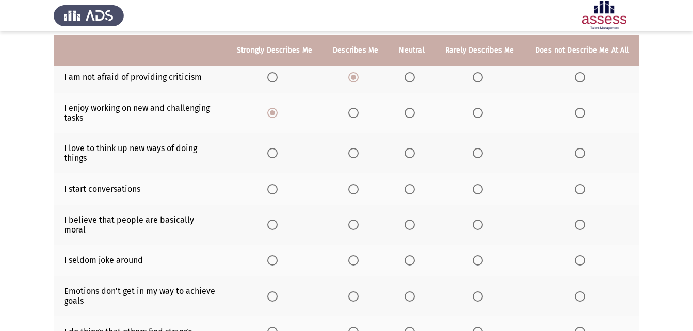
scroll to position [117, 0]
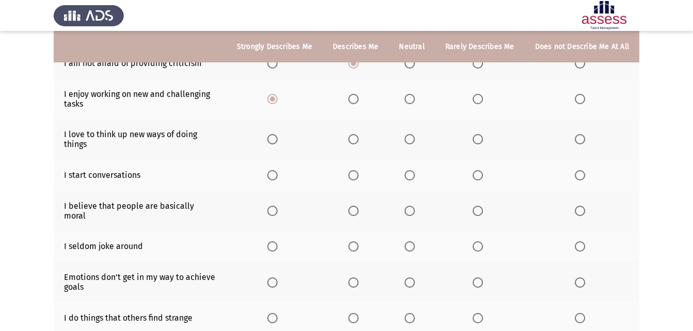
click at [278, 141] on span "Select an option" at bounding box center [272, 139] width 10 height 10
click at [278, 141] on input "Select an option" at bounding box center [272, 139] width 10 height 10
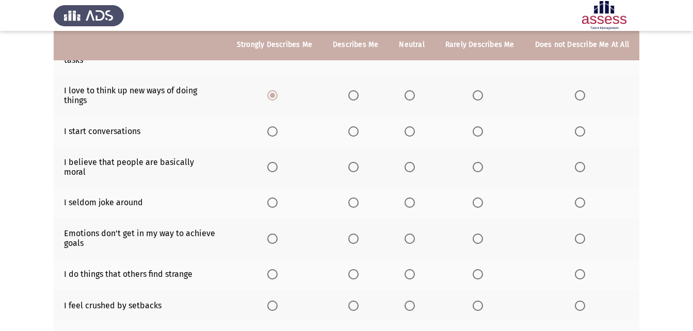
scroll to position [163, 0]
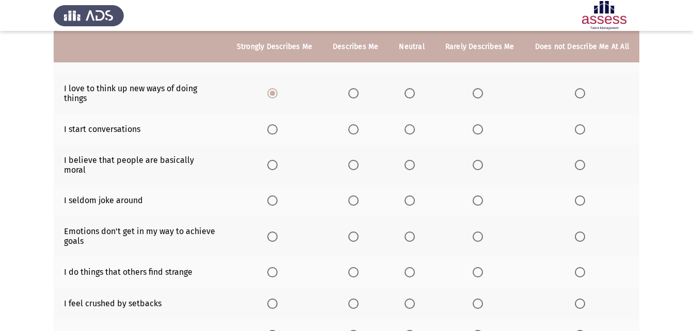
click at [278, 127] on span "Select an option" at bounding box center [272, 129] width 10 height 10
click at [278, 127] on input "Select an option" at bounding box center [272, 129] width 10 height 10
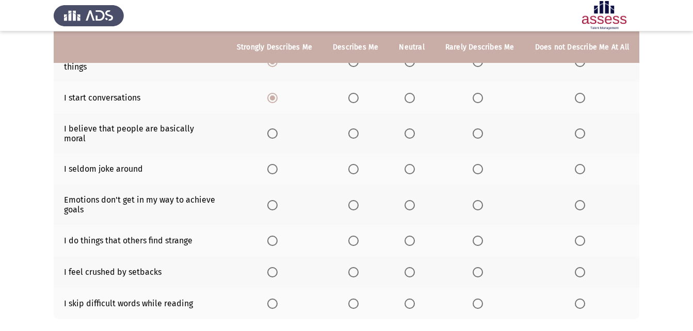
scroll to position [195, 0]
click at [357, 129] on span "Select an option" at bounding box center [353, 133] width 10 height 10
click at [357, 129] on input "Select an option" at bounding box center [353, 133] width 10 height 10
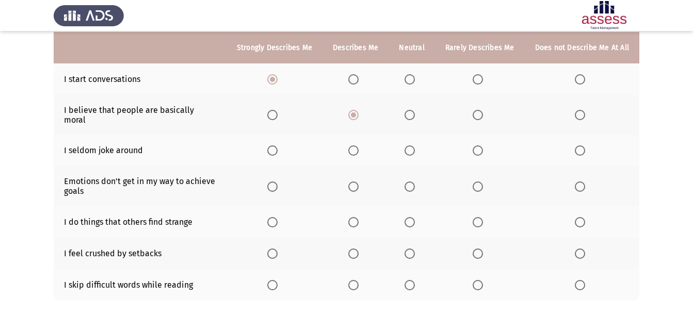
scroll to position [214, 0]
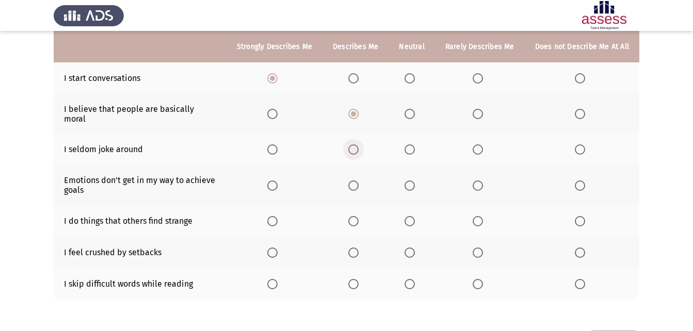
click at [357, 145] on span "Select an option" at bounding box center [353, 150] width 10 height 10
click at [357, 145] on input "Select an option" at bounding box center [353, 150] width 10 height 10
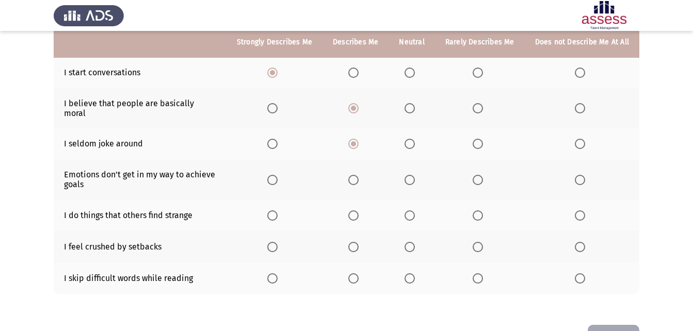
scroll to position [221, 0]
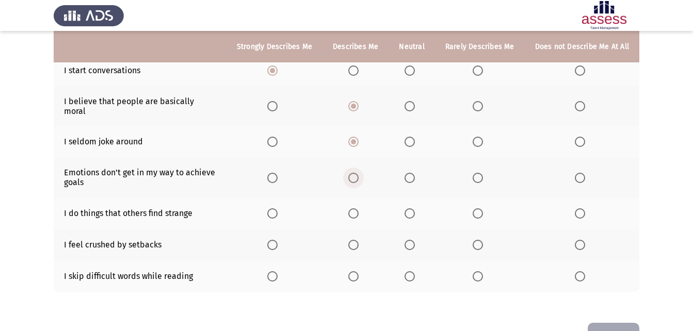
click at [357, 173] on span "Select an option" at bounding box center [353, 178] width 10 height 10
click at [357, 173] on input "Select an option" at bounding box center [353, 178] width 10 height 10
click at [278, 173] on span "Select an option" at bounding box center [272, 178] width 10 height 10
click at [278, 173] on input "Select an option" at bounding box center [272, 178] width 10 height 10
click at [358, 209] on span "Select an option" at bounding box center [353, 214] width 10 height 10
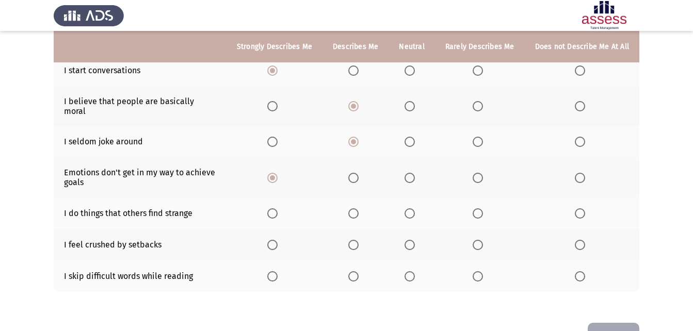
click at [358, 209] on input "Select an option" at bounding box center [353, 214] width 10 height 10
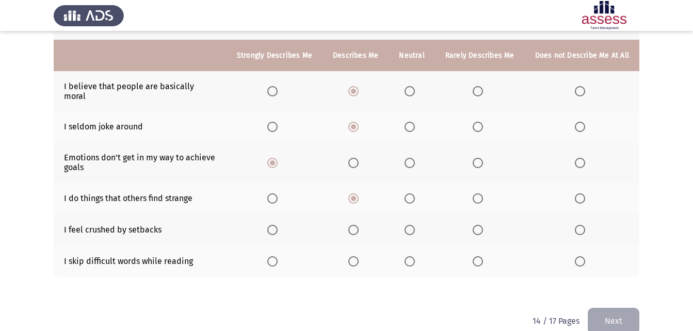
scroll to position [245, 0]
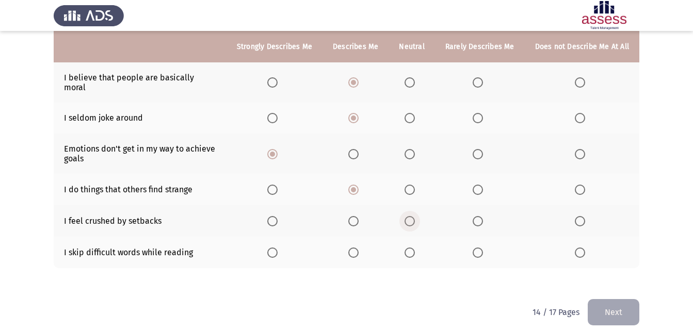
click at [413, 216] on span "Select an option" at bounding box center [410, 221] width 10 height 10
click at [413, 216] on input "Select an option" at bounding box center [410, 221] width 10 height 10
click at [358, 248] on span "Select an option" at bounding box center [353, 253] width 10 height 10
click at [358, 248] on input "Select an option" at bounding box center [353, 253] width 10 height 10
click at [279, 238] on th at bounding box center [275, 252] width 96 height 31
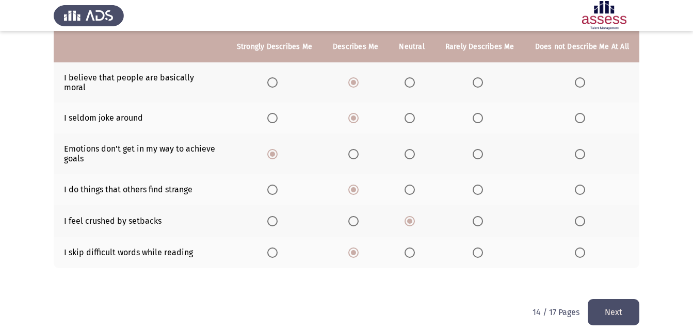
click at [278, 248] on span "Select an option" at bounding box center [272, 253] width 10 height 10
click at [278, 248] on input "Select an option" at bounding box center [272, 253] width 10 height 10
click at [604, 299] on button "Next" at bounding box center [614, 312] width 52 height 26
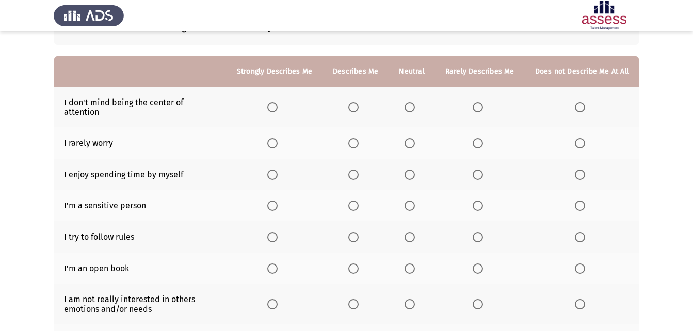
scroll to position [78, 0]
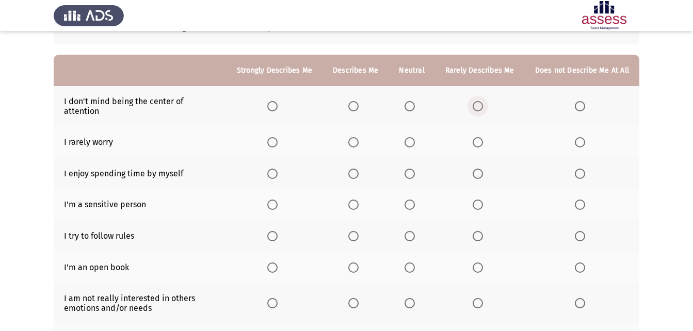
click at [482, 102] on span "Select an option" at bounding box center [478, 106] width 10 height 10
click at [482, 102] on input "Select an option" at bounding box center [478, 106] width 10 height 10
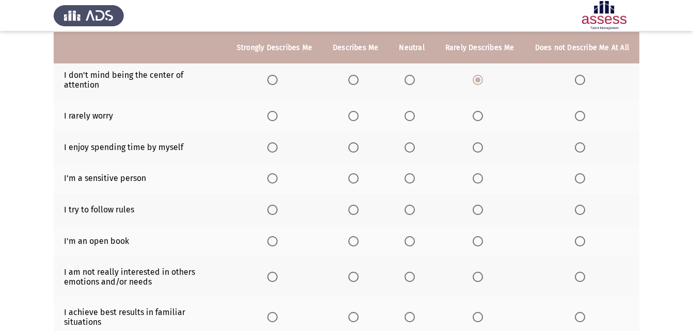
scroll to position [105, 0]
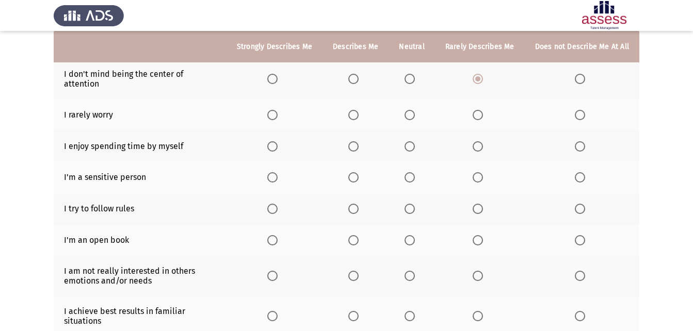
click at [354, 110] on span "Select an option" at bounding box center [353, 115] width 10 height 10
click at [354, 110] on input "Select an option" at bounding box center [353, 115] width 10 height 10
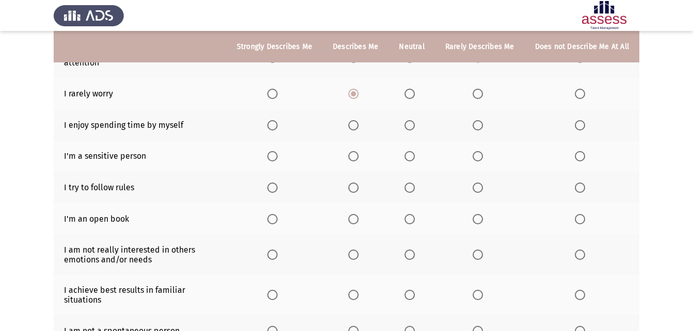
click at [278, 120] on span "Select an option" at bounding box center [272, 125] width 10 height 10
click at [278, 120] on input "Select an option" at bounding box center [272, 125] width 10 height 10
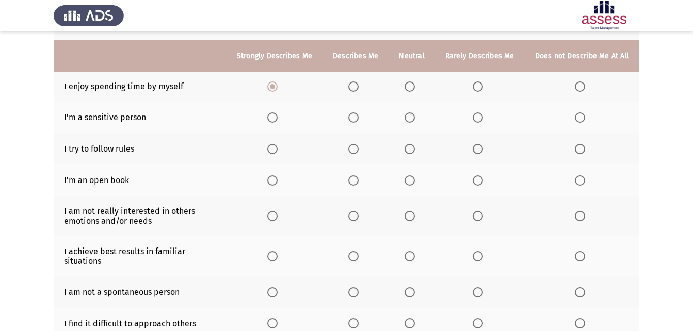
scroll to position [175, 0]
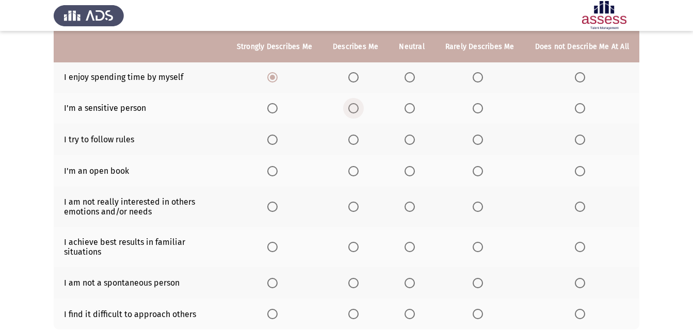
click at [355, 104] on span "Select an option" at bounding box center [353, 108] width 10 height 10
click at [355, 104] on input "Select an option" at bounding box center [353, 108] width 10 height 10
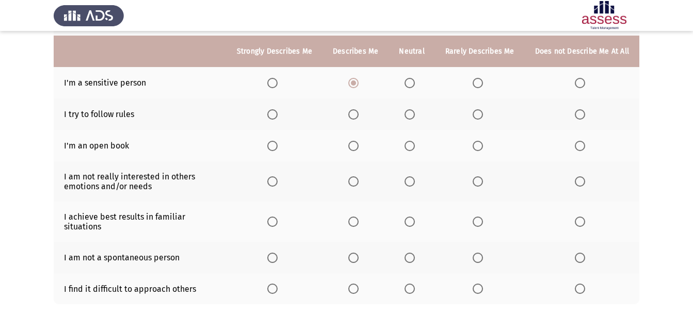
scroll to position [204, 0]
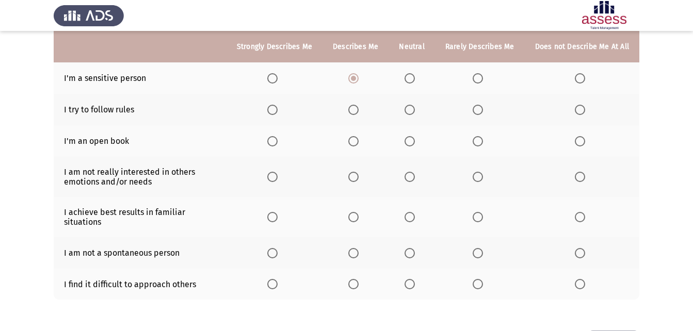
click at [278, 105] on span "Select an option" at bounding box center [272, 110] width 10 height 10
click at [278, 105] on input "Select an option" at bounding box center [272, 110] width 10 height 10
click at [359, 136] on span "Select an option" at bounding box center [353, 141] width 10 height 10
click at [359, 136] on input "Select an option" at bounding box center [353, 141] width 10 height 10
click at [582, 172] on span "Select an option" at bounding box center [580, 177] width 10 height 10
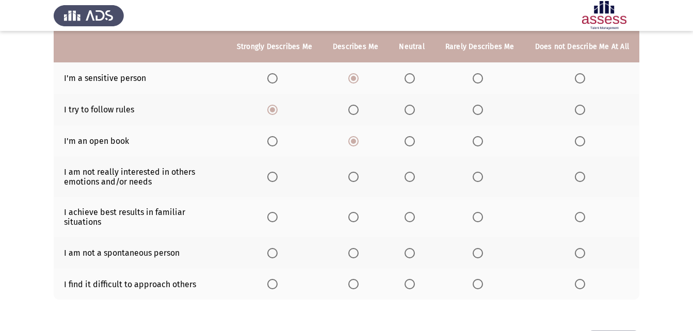
click at [582, 172] on input "Select an option" at bounding box center [580, 177] width 10 height 10
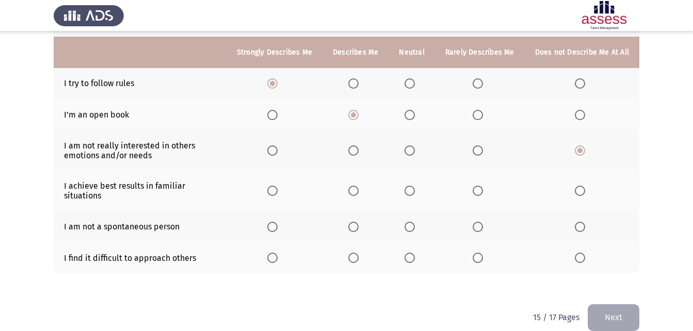
scroll to position [236, 0]
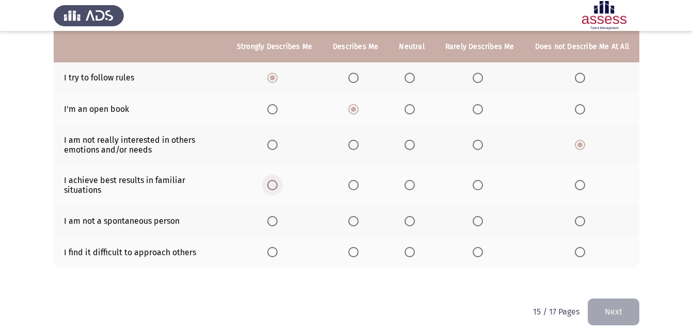
click at [273, 180] on span "Select an option" at bounding box center [272, 185] width 10 height 10
click at [273, 180] on input "Select an option" at bounding box center [272, 185] width 10 height 10
click at [413, 216] on span "Select an option" at bounding box center [410, 221] width 10 height 10
click at [413, 216] on input "Select an option" at bounding box center [410, 221] width 10 height 10
click at [473, 240] on th at bounding box center [480, 252] width 90 height 31
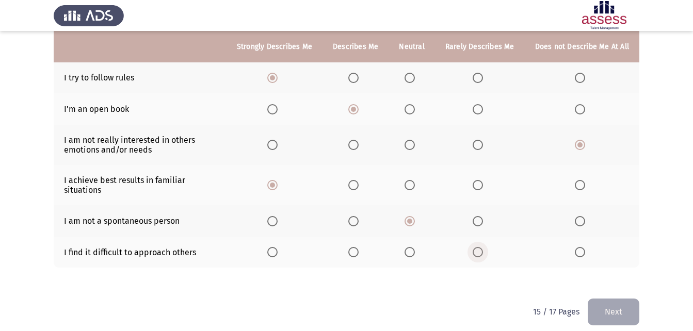
click at [475, 247] on span "Select an option" at bounding box center [478, 252] width 10 height 10
click at [475, 247] on input "Select an option" at bounding box center [478, 252] width 10 height 10
click at [620, 302] on button "Next" at bounding box center [614, 312] width 52 height 26
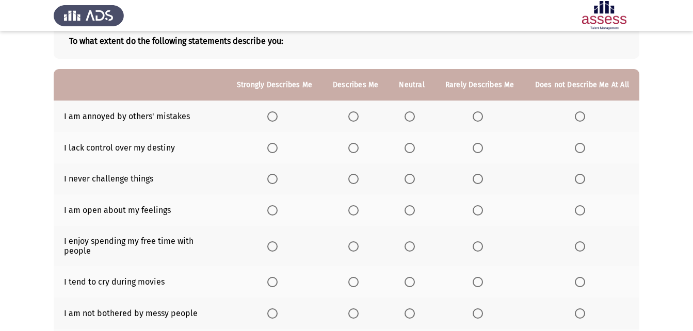
scroll to position [66, 0]
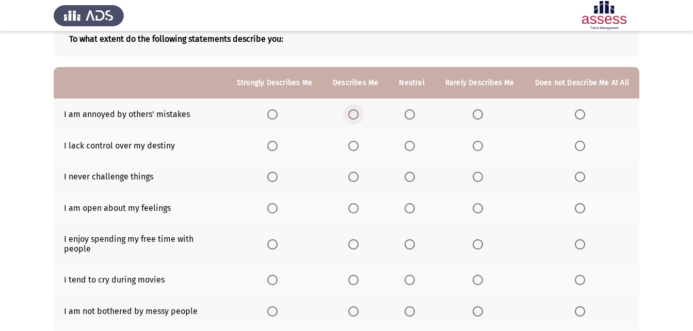
click at [358, 112] on span "Select an option" at bounding box center [353, 114] width 10 height 10
click at [358, 112] on input "Select an option" at bounding box center [353, 114] width 10 height 10
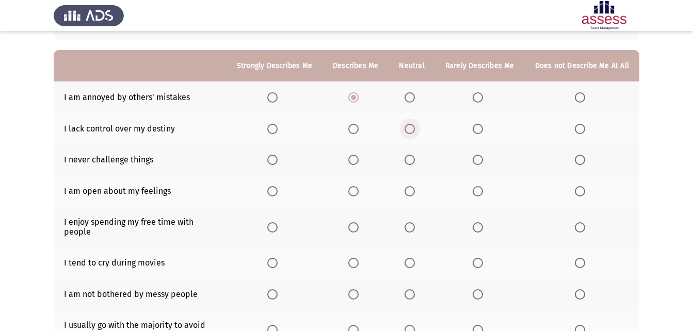
click at [413, 125] on span "Select an option" at bounding box center [410, 129] width 10 height 10
click at [413, 125] on input "Select an option" at bounding box center [410, 129] width 10 height 10
click at [582, 156] on span "Select an option" at bounding box center [580, 160] width 10 height 10
click at [582, 156] on input "Select an option" at bounding box center [580, 160] width 10 height 10
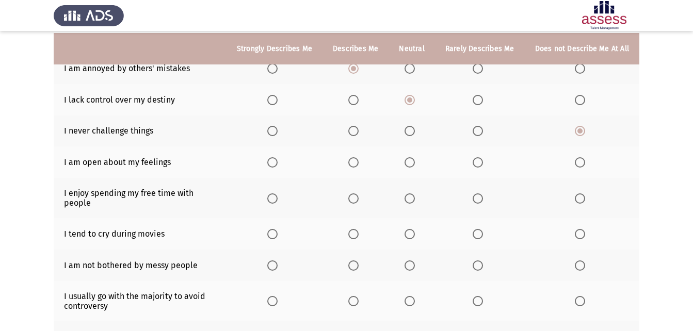
scroll to position [114, 0]
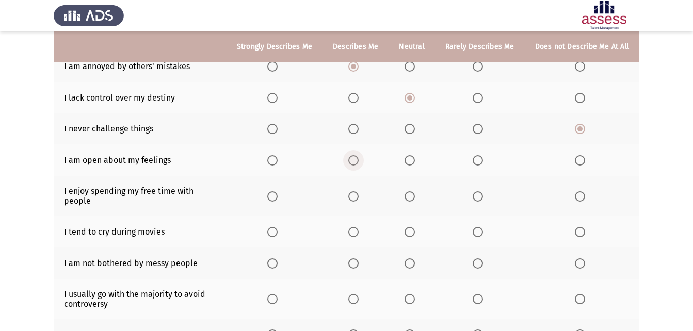
click at [359, 162] on span "Select an option" at bounding box center [353, 160] width 10 height 10
click at [359, 162] on input "Select an option" at bounding box center [353, 160] width 10 height 10
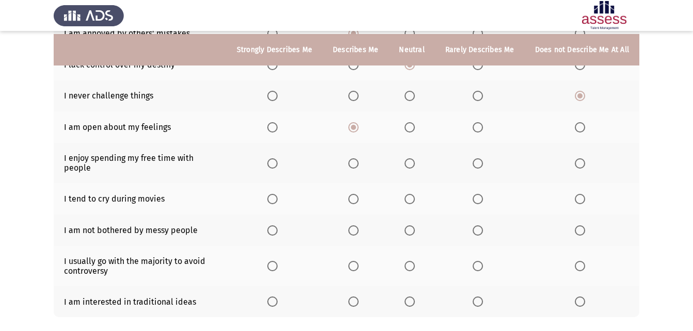
scroll to position [151, 0]
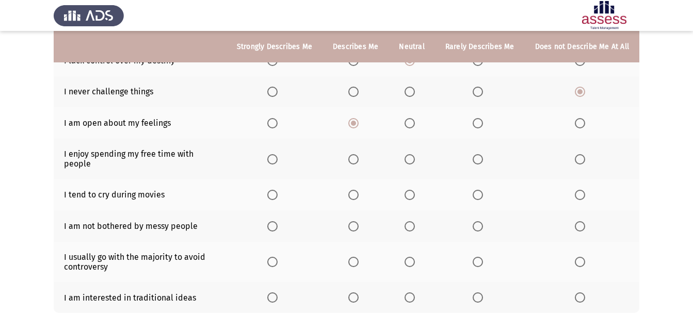
click at [278, 158] on span "Select an option" at bounding box center [272, 159] width 10 height 10
click at [278, 158] on input "Select an option" at bounding box center [272, 159] width 10 height 10
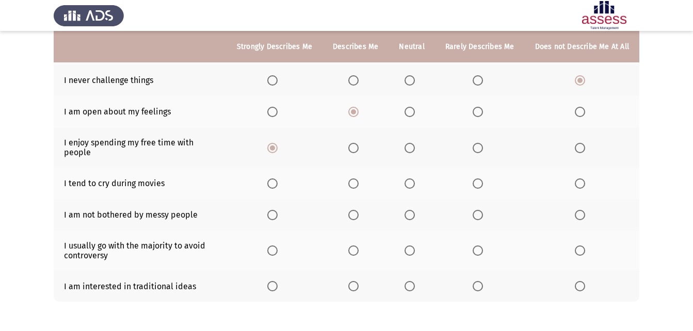
scroll to position [166, 0]
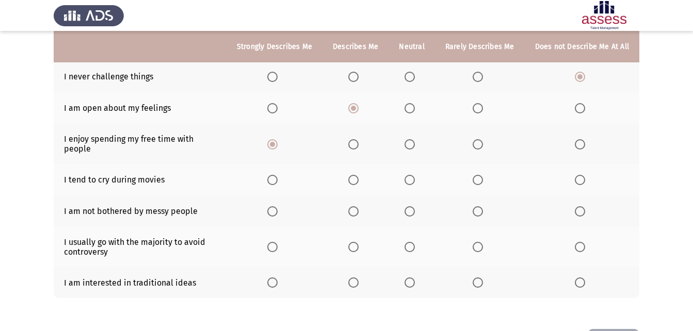
click at [475, 175] on span "Select an option" at bounding box center [478, 180] width 10 height 10
click at [475, 175] on input "Select an option" at bounding box center [478, 180] width 10 height 10
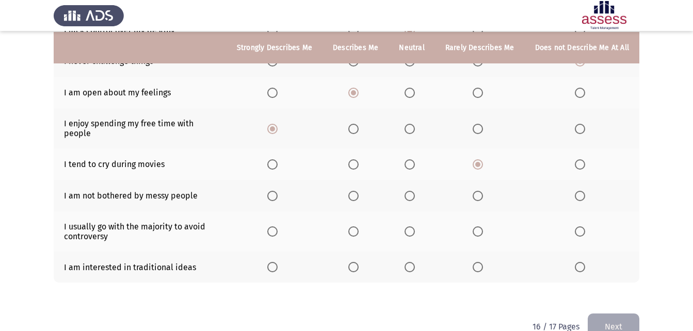
scroll to position [182, 0]
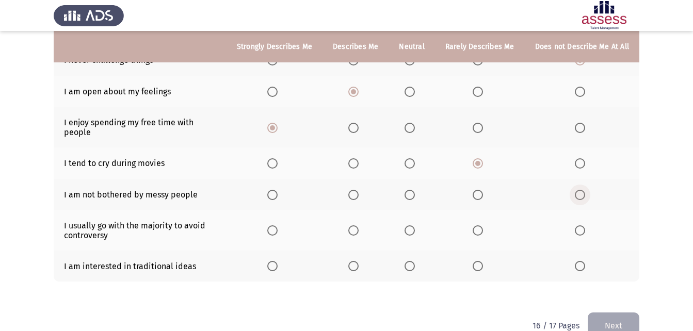
click at [580, 190] on span "Select an option" at bounding box center [580, 195] width 10 height 10
click at [580, 190] on input "Select an option" at bounding box center [580, 195] width 10 height 10
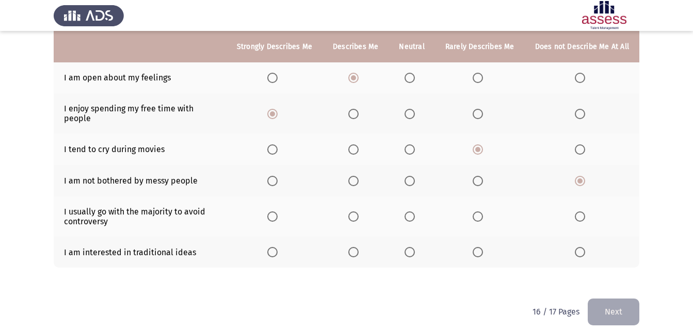
click at [409, 212] on span "Select an option" at bounding box center [410, 217] width 10 height 10
click at [409, 212] on input "Select an option" at bounding box center [410, 217] width 10 height 10
click at [415, 212] on span "Select an option" at bounding box center [410, 217] width 10 height 10
click at [415, 212] on input "Select an option" at bounding box center [410, 217] width 10 height 10
click at [487, 247] on label "Select an option" at bounding box center [480, 252] width 14 height 10
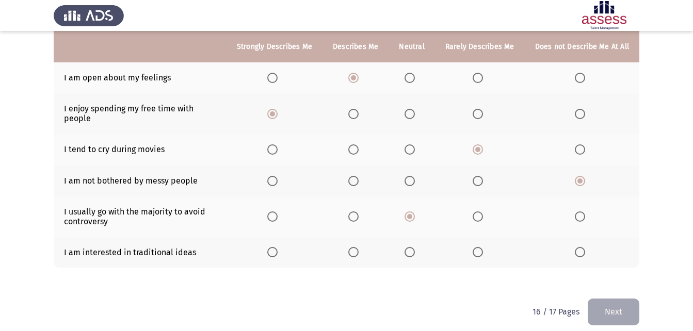
click at [483, 247] on input "Select an option" at bounding box center [478, 252] width 10 height 10
click at [623, 301] on button "Next" at bounding box center [614, 312] width 52 height 26
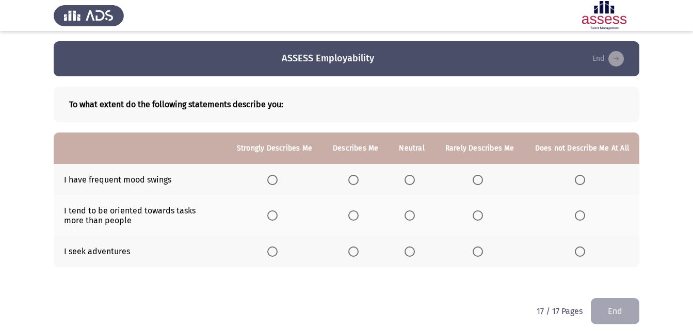
scroll to position [8, 0]
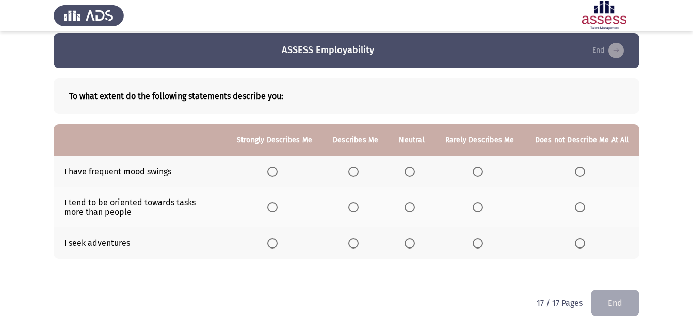
click at [479, 173] on span "Select an option" at bounding box center [478, 172] width 10 height 10
click at [479, 173] on input "Select an option" at bounding box center [478, 172] width 10 height 10
click at [581, 172] on span "Select an option" at bounding box center [580, 172] width 10 height 10
click at [581, 172] on input "Select an option" at bounding box center [580, 172] width 10 height 10
click at [356, 206] on span "Select an option" at bounding box center [353, 207] width 10 height 10
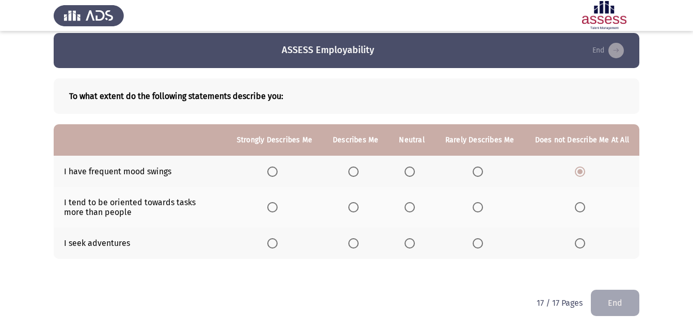
click at [356, 206] on input "Select an option" at bounding box center [353, 207] width 10 height 10
click at [356, 244] on span "Select an option" at bounding box center [353, 244] width 10 height 10
click at [356, 244] on input "Select an option" at bounding box center [353, 244] width 10 height 10
click at [476, 243] on span "Select an option" at bounding box center [478, 244] width 10 height 10
click at [476, 243] on input "Select an option" at bounding box center [478, 244] width 10 height 10
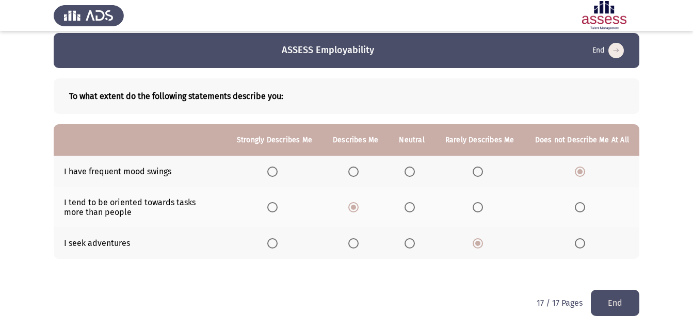
click at [363, 243] on label "Select an option" at bounding box center [355, 244] width 14 height 10
click at [359, 243] on input "Select an option" at bounding box center [353, 244] width 10 height 10
click at [487, 246] on label "Select an option" at bounding box center [480, 244] width 14 height 10
click at [483, 246] on input "Select an option" at bounding box center [478, 244] width 10 height 10
click at [616, 302] on button "End" at bounding box center [615, 303] width 49 height 26
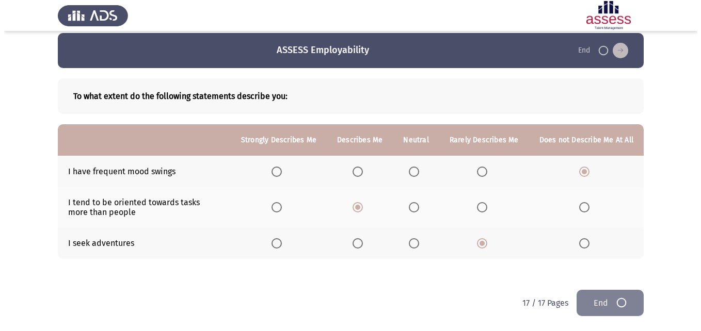
scroll to position [0, 0]
